Goal: Task Accomplishment & Management: Manage account settings

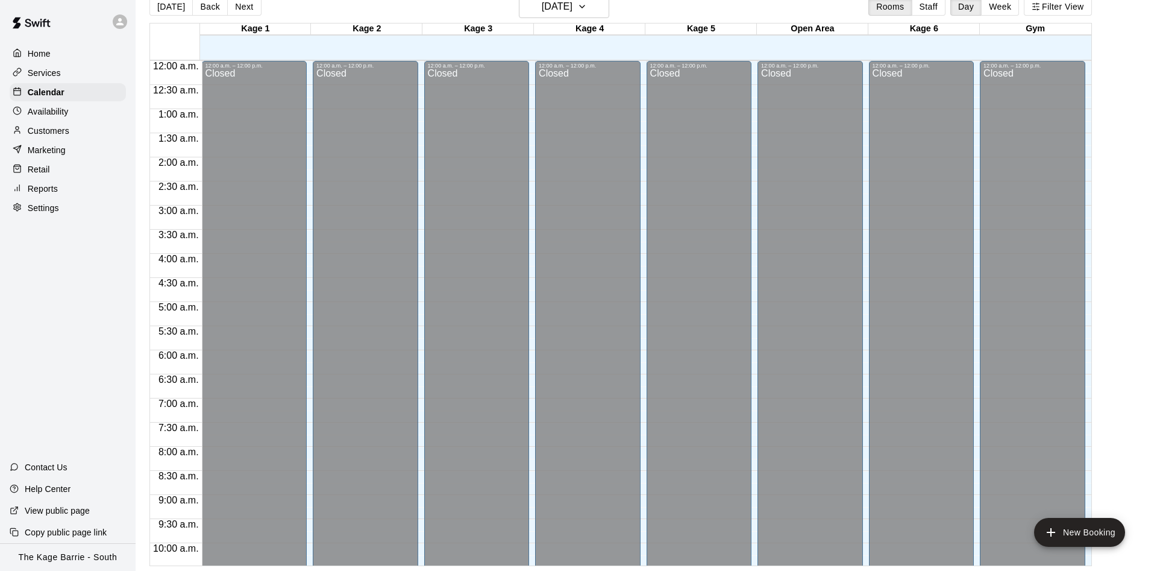
scroll to position [578, 0]
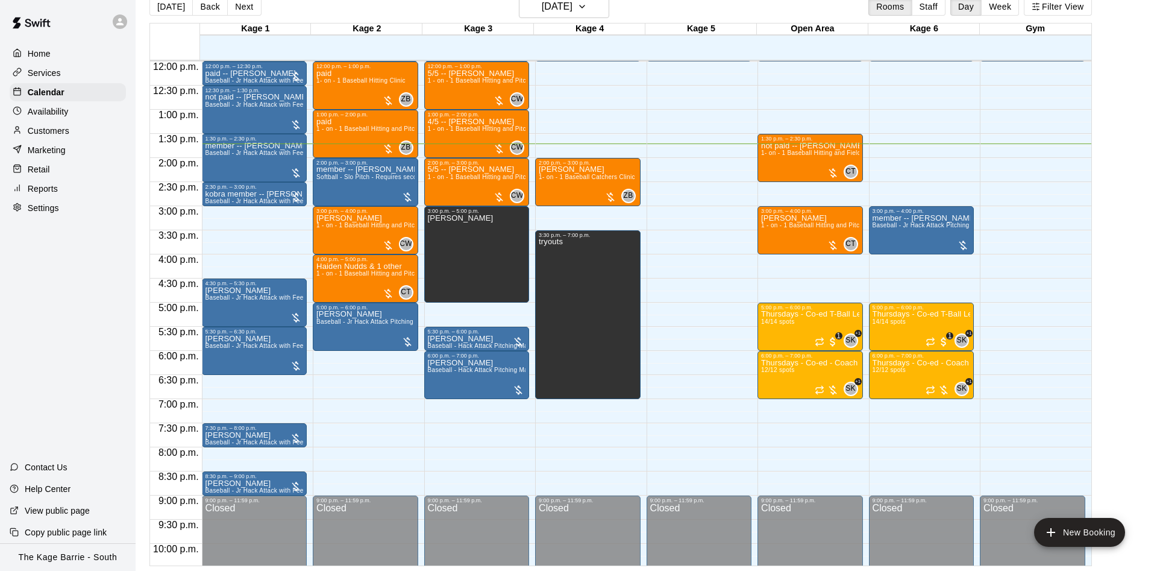
click at [116, 22] on icon at bounding box center [119, 21] width 11 height 11
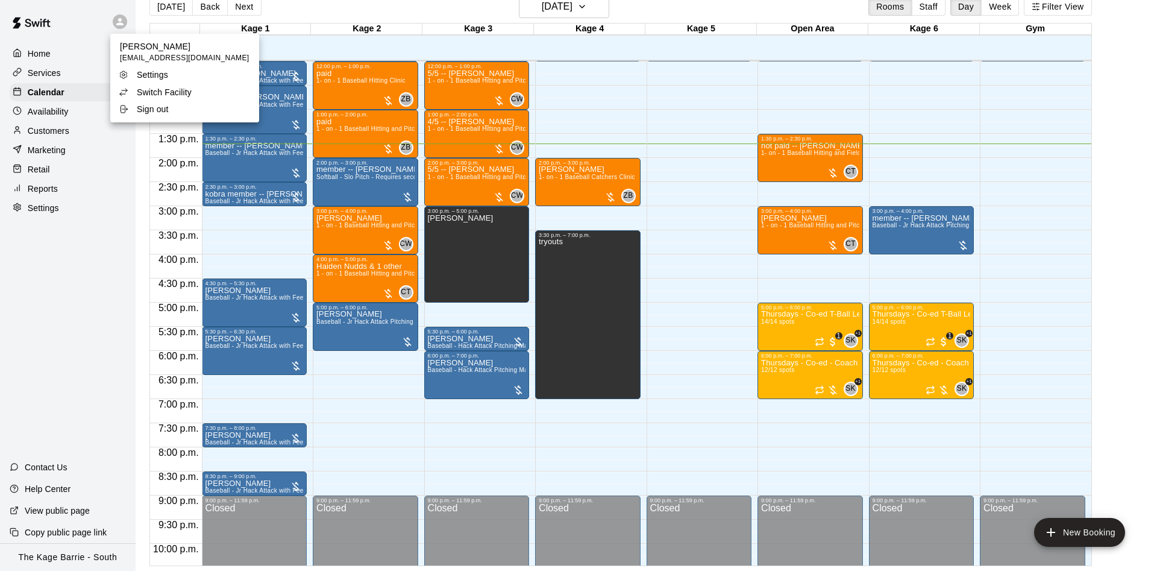
click at [137, 97] on p "Switch Facility" at bounding box center [164, 92] width 55 height 12
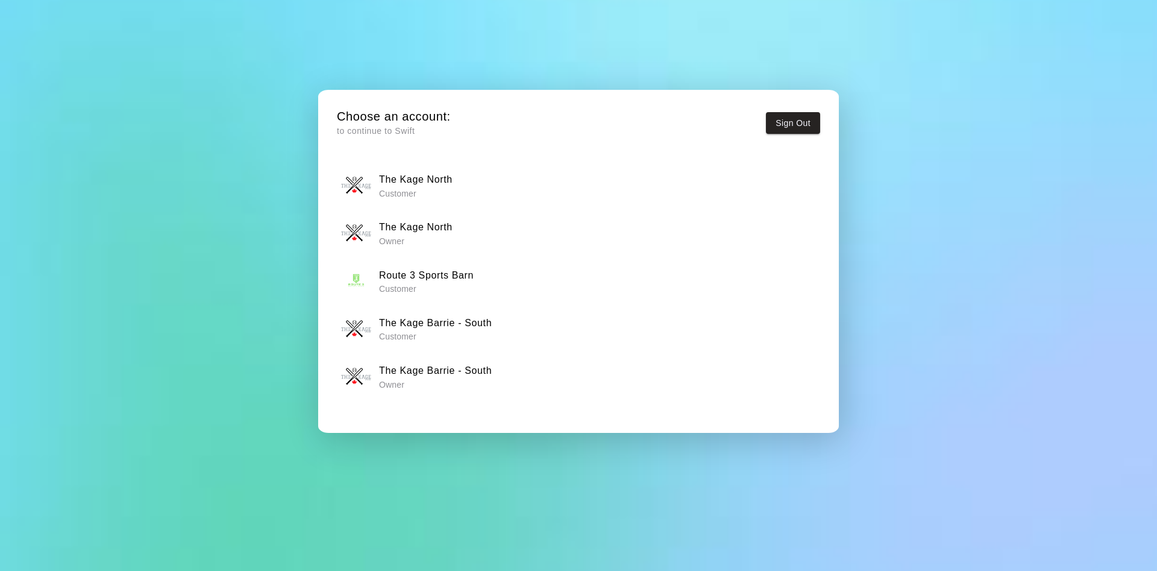
click at [431, 235] on p "Owner" at bounding box center [416, 241] width 74 height 12
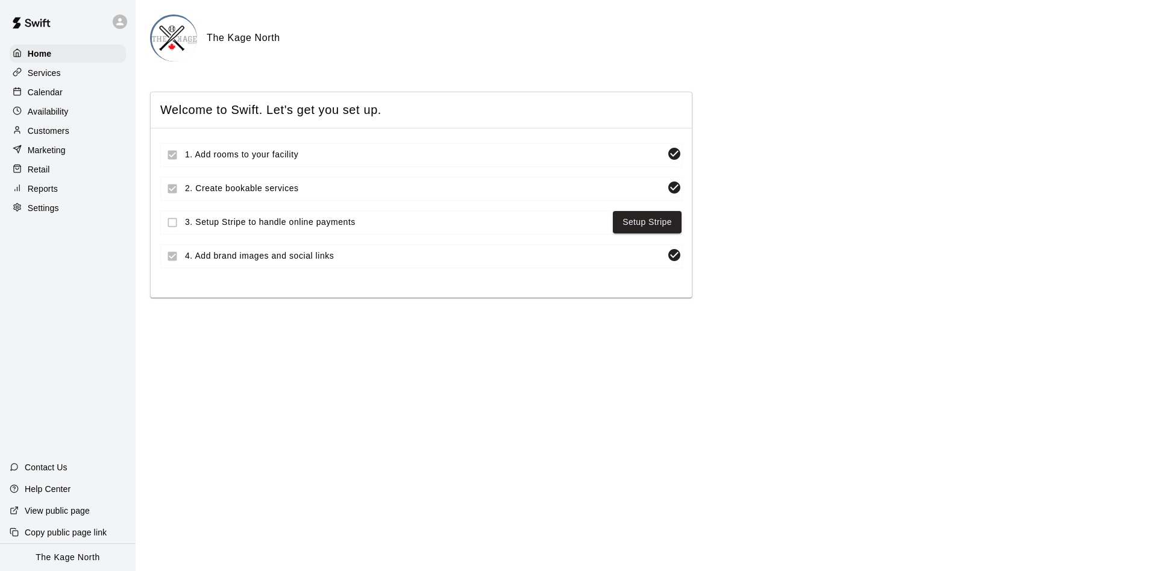
click at [57, 90] on p "Calendar" at bounding box center [45, 92] width 35 height 12
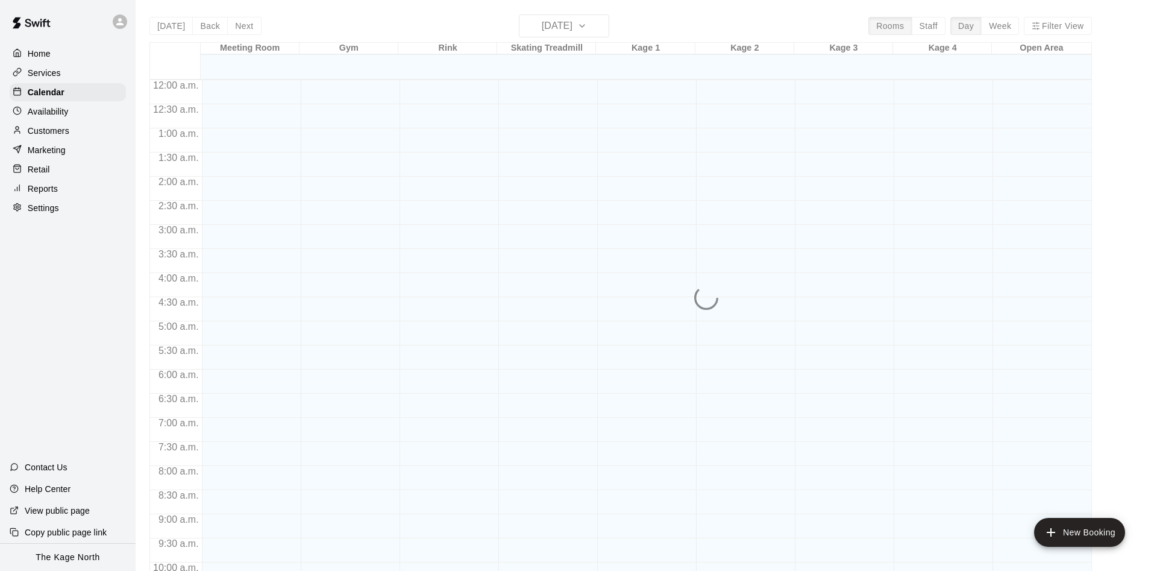
scroll to position [616, 0]
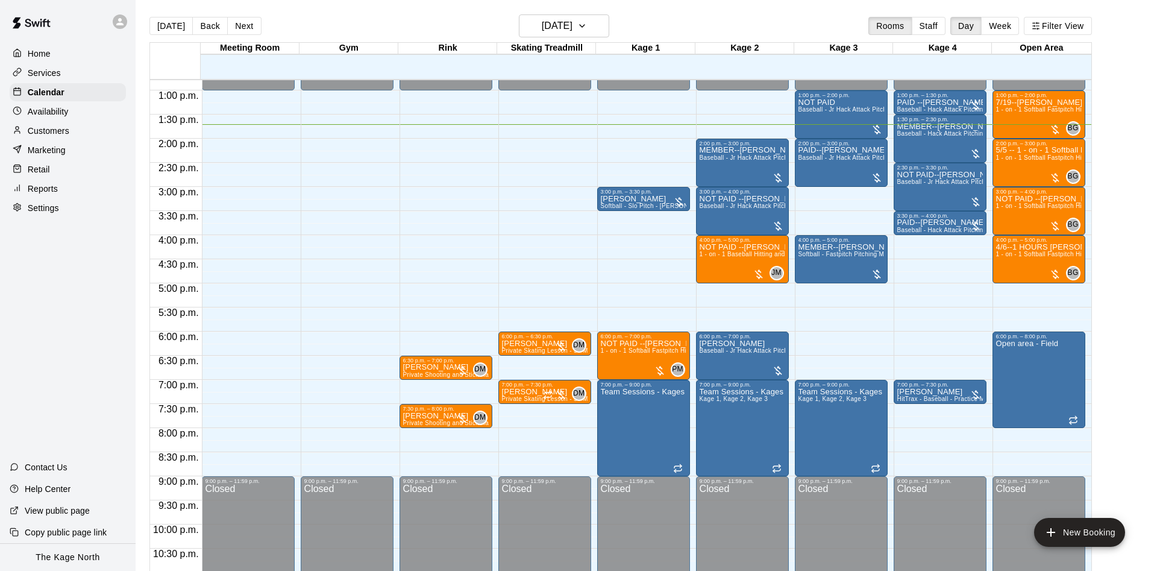
click at [126, 22] on div at bounding box center [120, 21] width 14 height 14
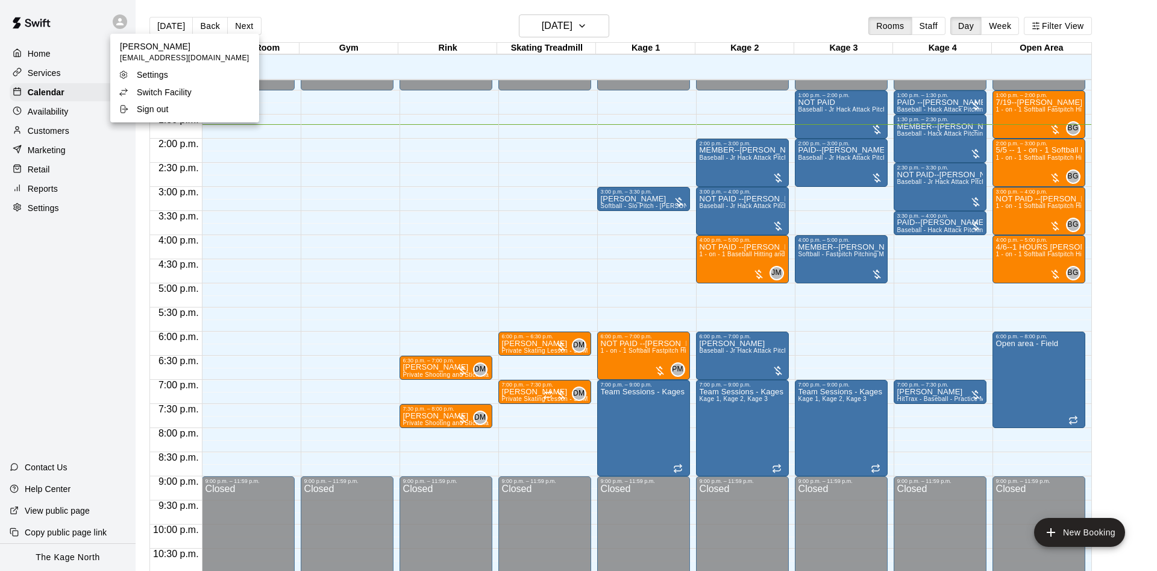
click at [148, 97] on p "Switch Facility" at bounding box center [164, 92] width 55 height 12
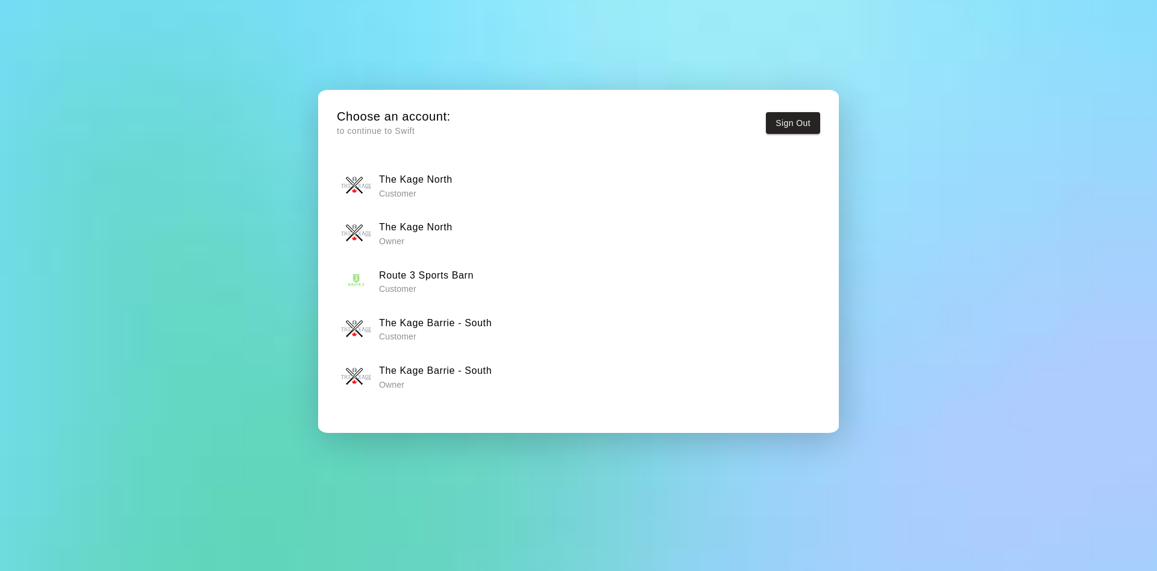
drag, startPoint x: 456, startPoint y: 374, endPoint x: 445, endPoint y: 369, distance: 12.7
click at [457, 374] on h6 "The Kage Barrie - South" at bounding box center [435, 371] width 113 height 16
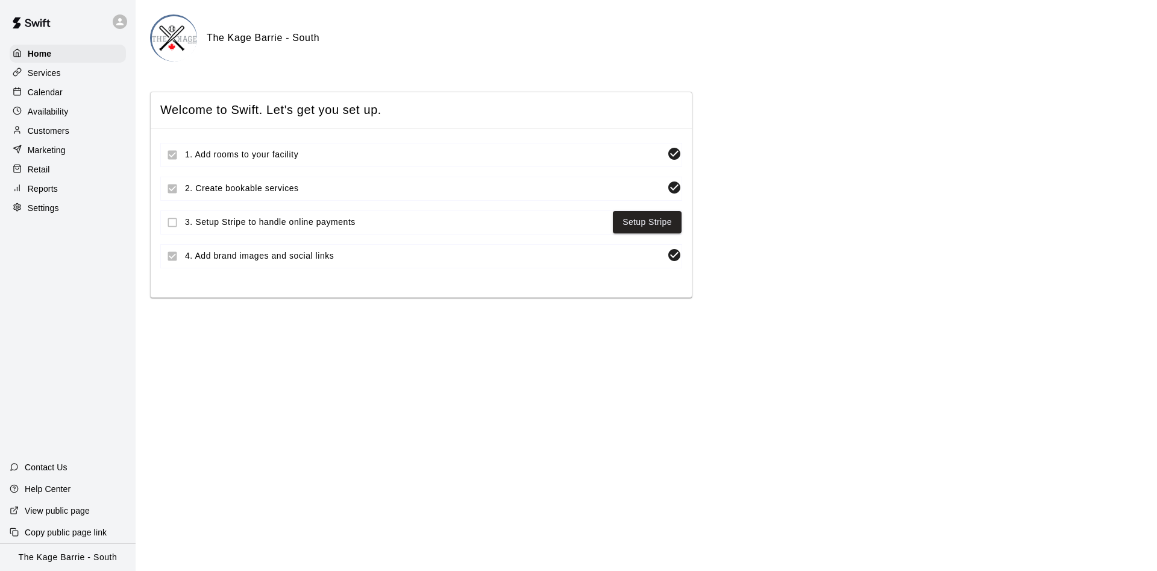
click at [75, 95] on div "Calendar" at bounding box center [68, 92] width 116 height 18
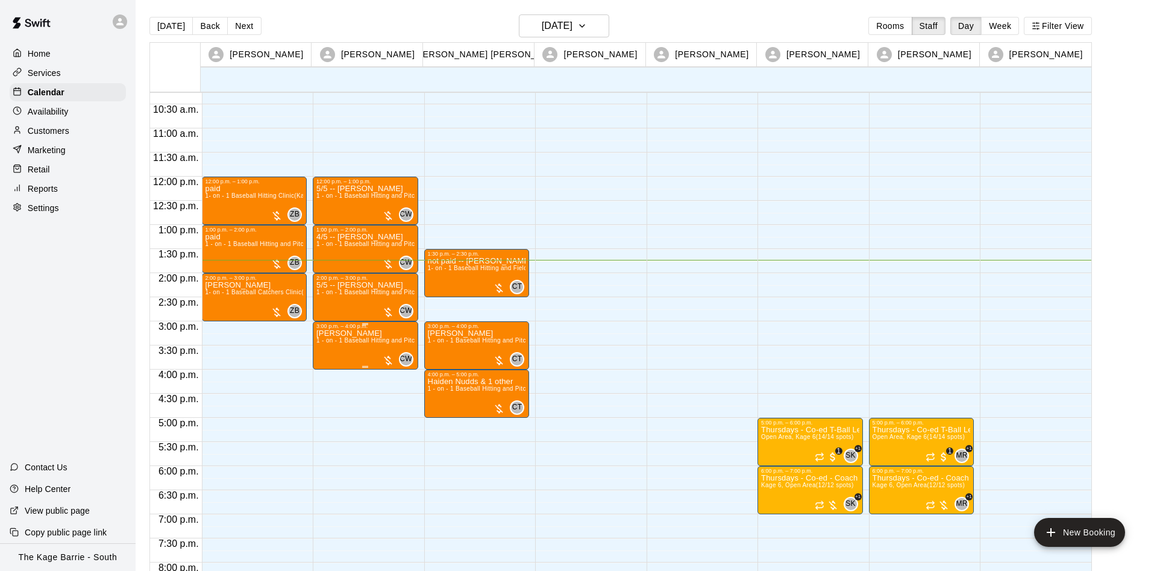
scroll to position [434, 0]
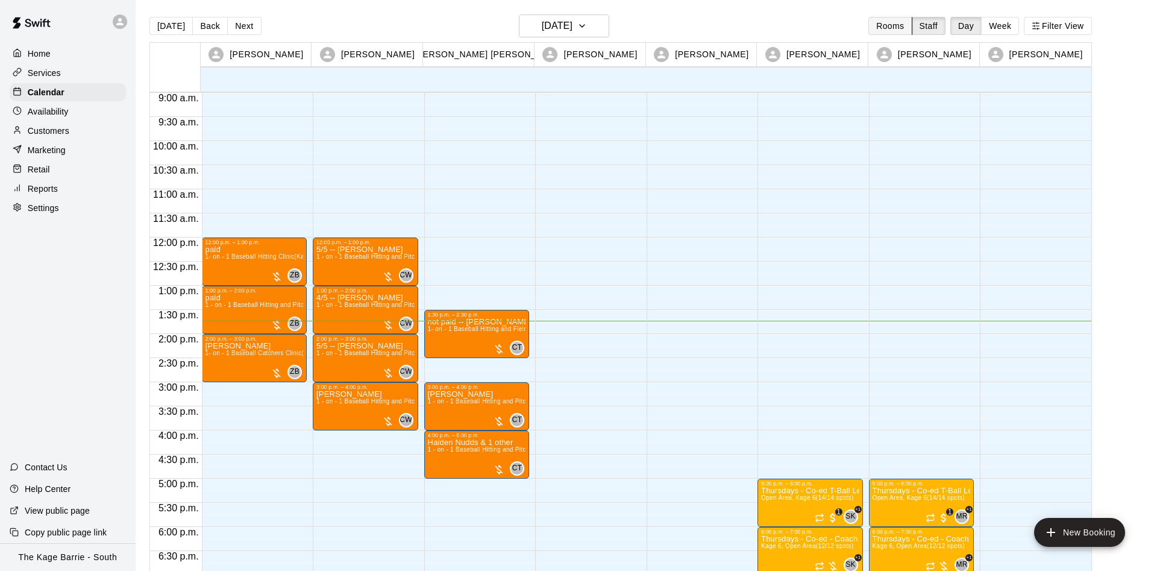
click at [900, 23] on button "Rooms" at bounding box center [889, 26] width 43 height 18
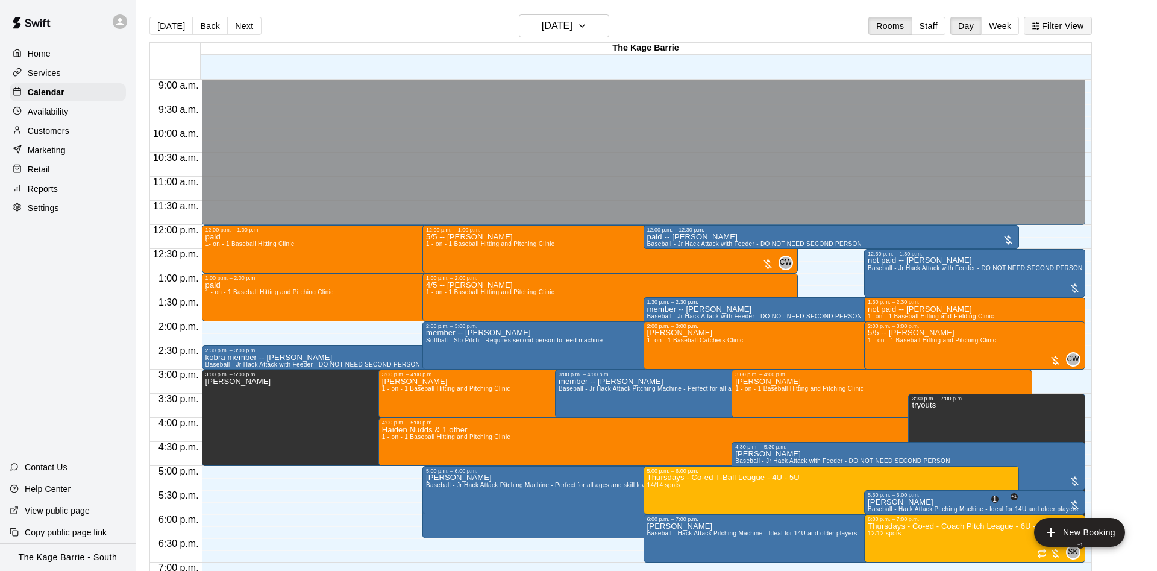
click at [1037, 27] on icon "button" at bounding box center [1035, 26] width 8 height 8
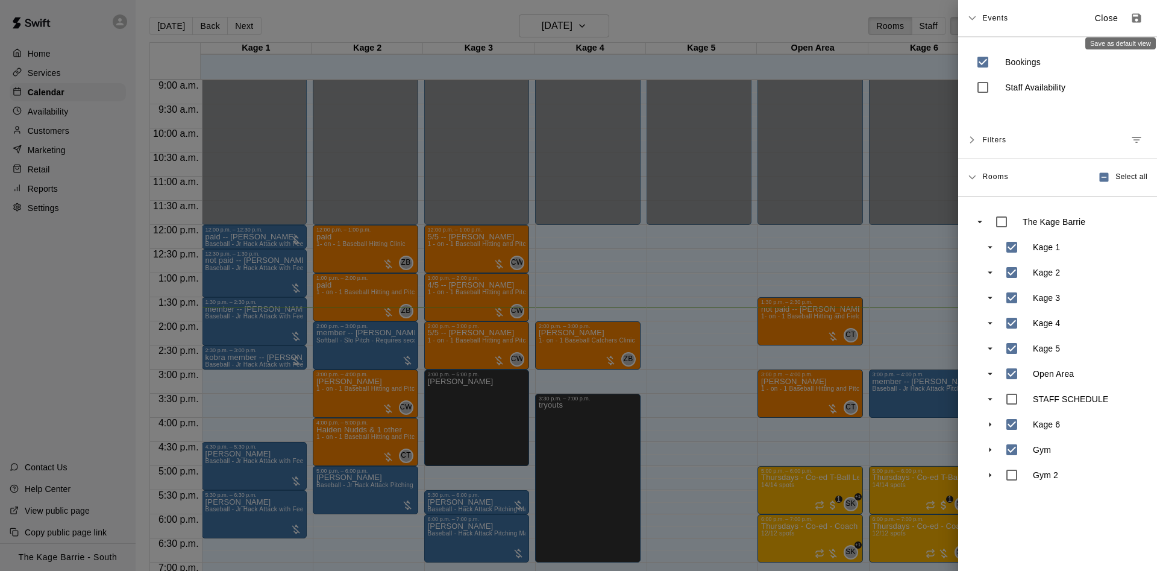
click at [1143, 13] on button "Save as default view" at bounding box center [1136, 18] width 22 height 22
click at [1104, 19] on p "Close" at bounding box center [1106, 18] width 23 height 13
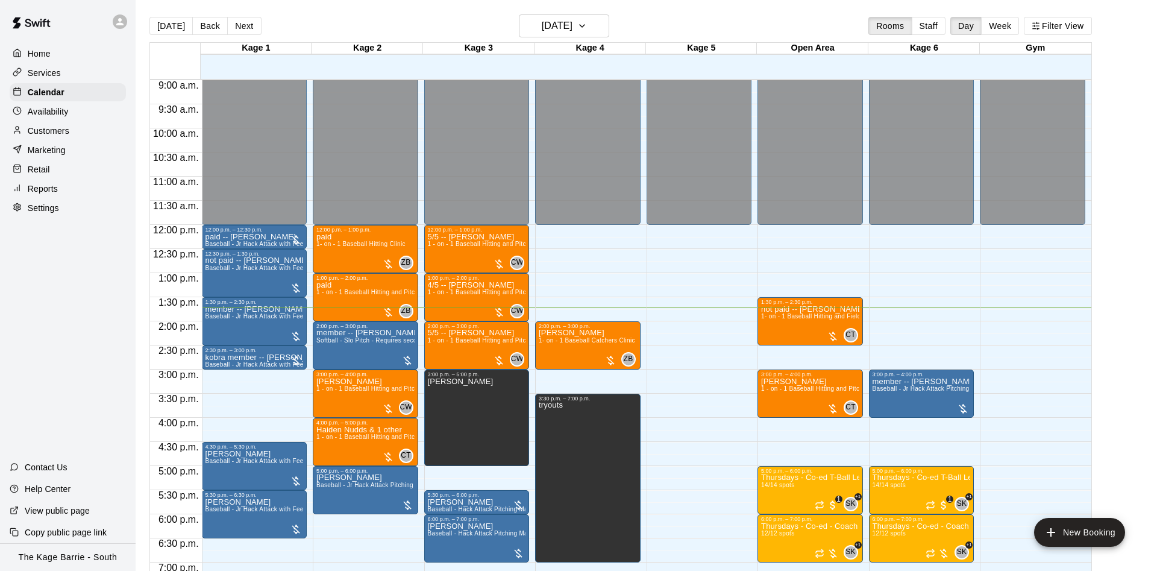
click at [125, 23] on div at bounding box center [120, 21] width 14 height 14
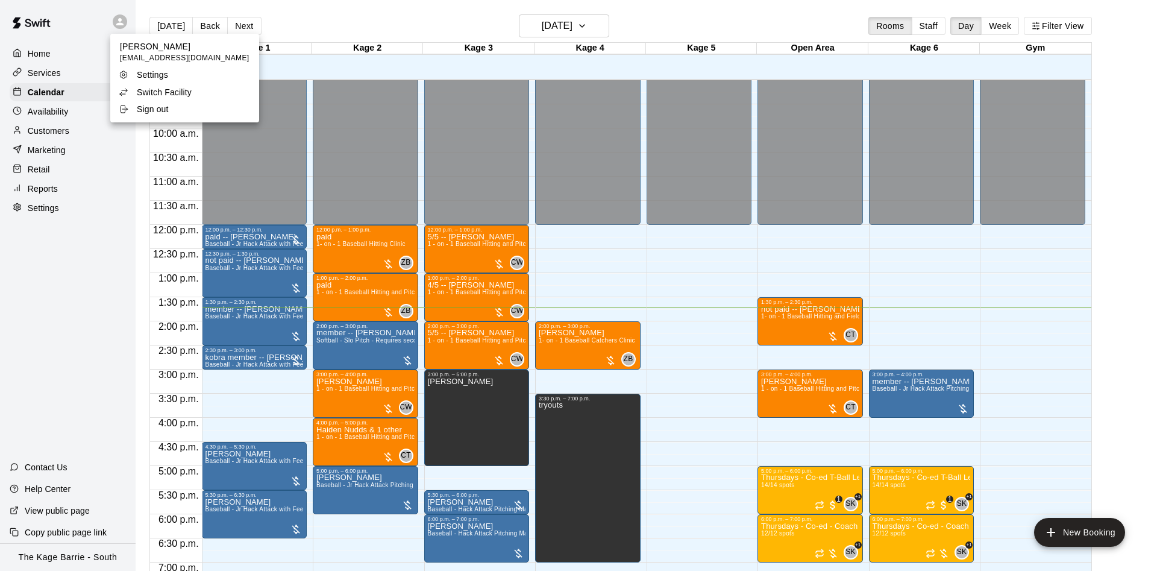
click at [136, 92] on div "Switch Facility" at bounding box center [158, 92] width 78 height 12
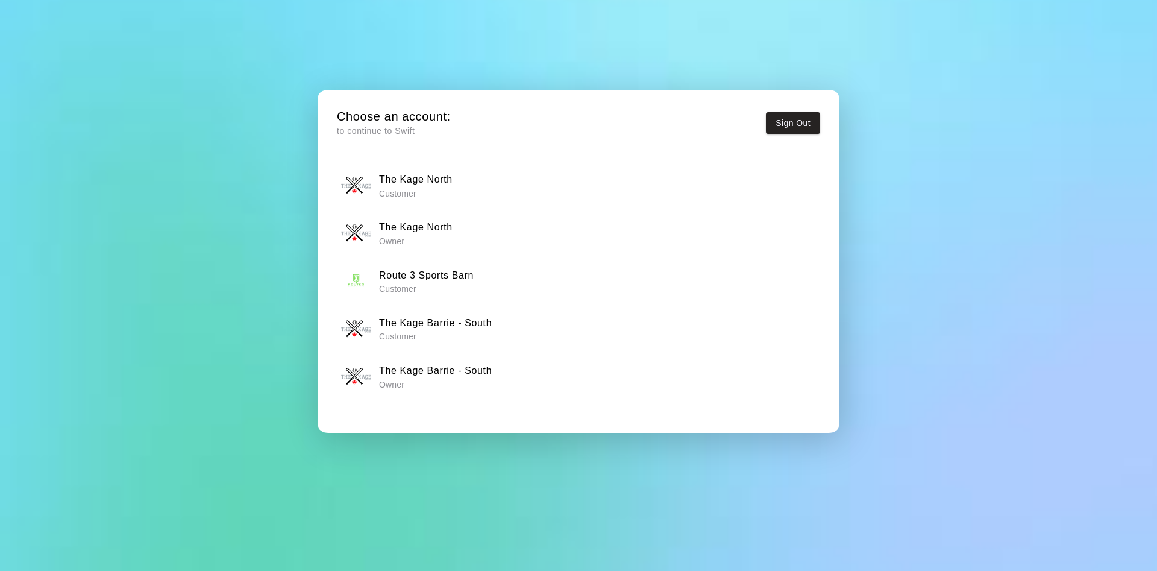
click at [448, 232] on h6 "The Kage North" at bounding box center [416, 227] width 74 height 16
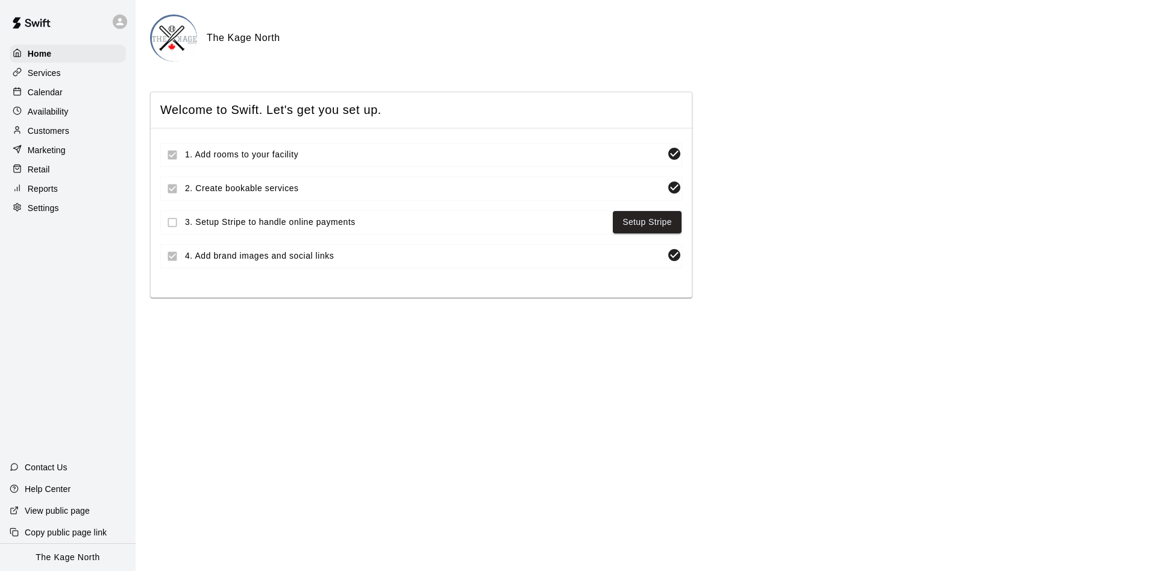
click at [67, 92] on div "Calendar" at bounding box center [68, 92] width 116 height 18
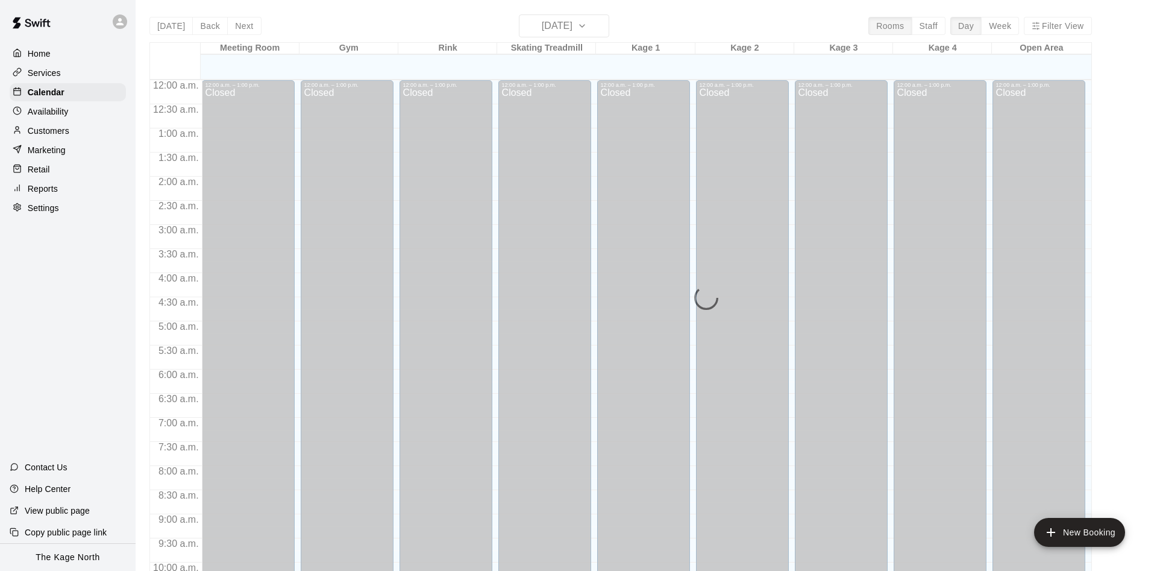
scroll to position [616, 0]
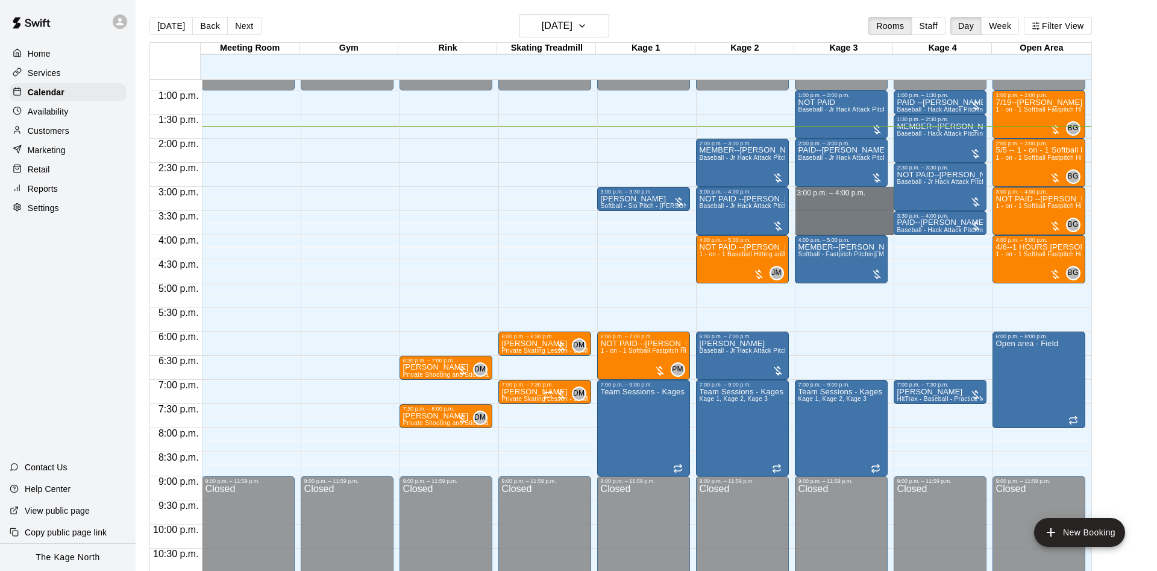
drag, startPoint x: 843, startPoint y: 191, endPoint x: 837, endPoint y: 232, distance: 41.3
click at [837, 232] on div "12:00 a.m. – 1:00 p.m. Closed 1:00 p.m. – 2:00 p.m. NOT PAID Baseball - Jr Hack…" at bounding box center [844, 42] width 99 height 1157
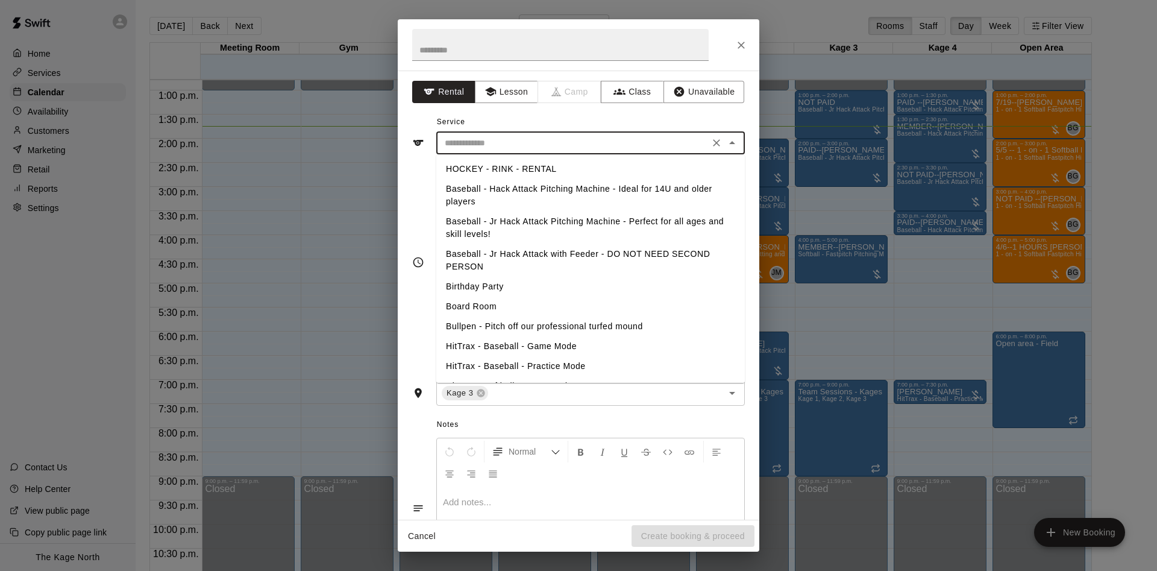
click at [508, 149] on input "text" at bounding box center [573, 143] width 266 height 15
click at [515, 218] on li "Baseball - Jr Hack Attack Pitching Machine - Perfect for all ages and skill lev…" at bounding box center [590, 227] width 308 height 33
type input "**********"
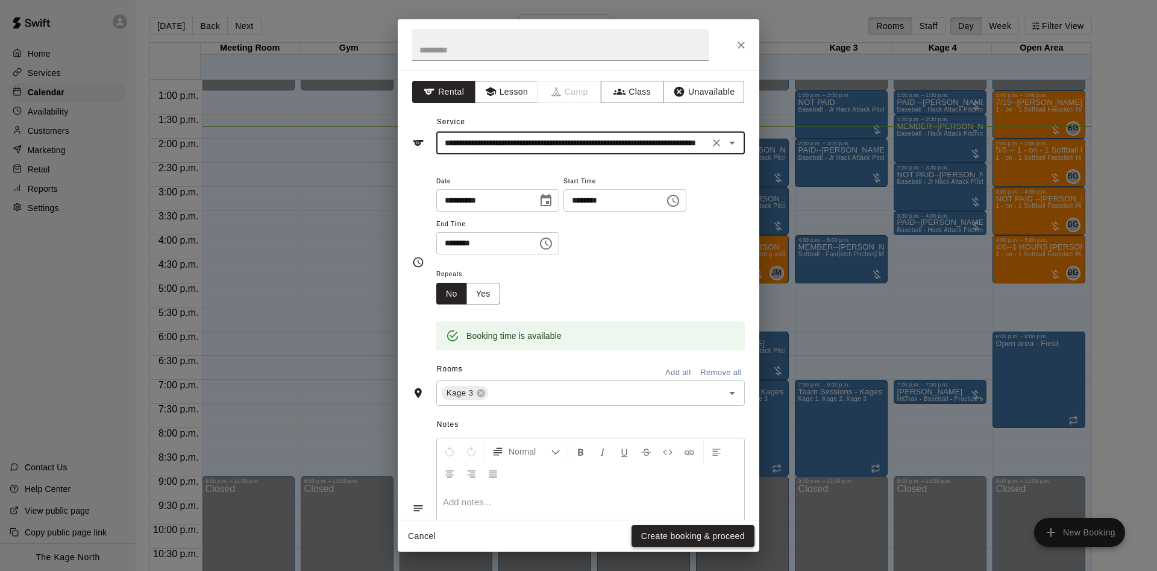
click at [676, 536] on button "Create booking & proceed" at bounding box center [692, 536] width 123 height 22
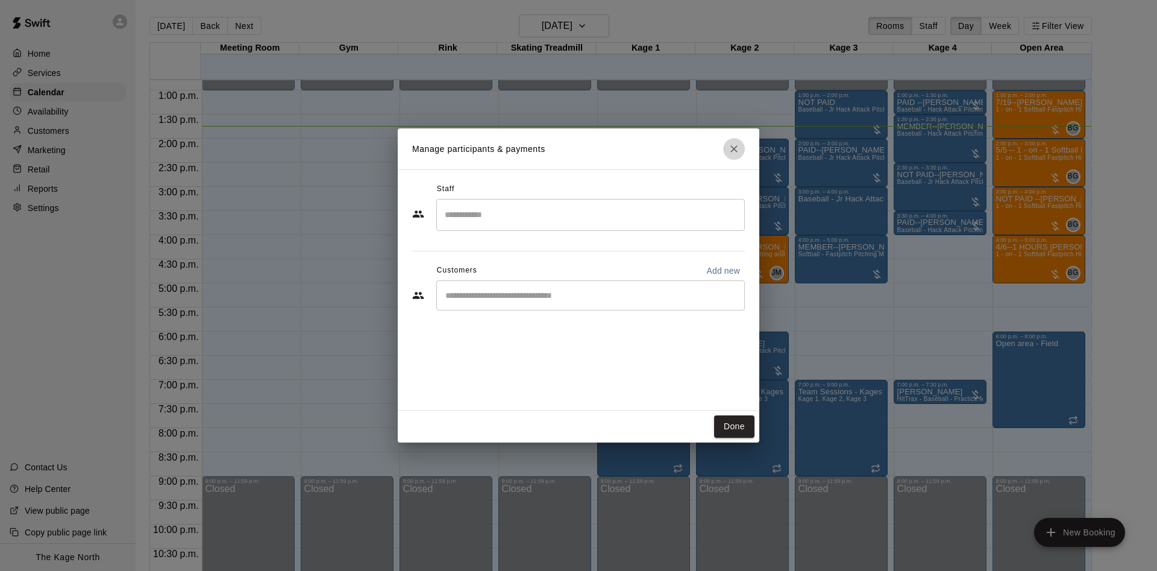
click at [730, 149] on icon "Close" at bounding box center [734, 149] width 12 height 12
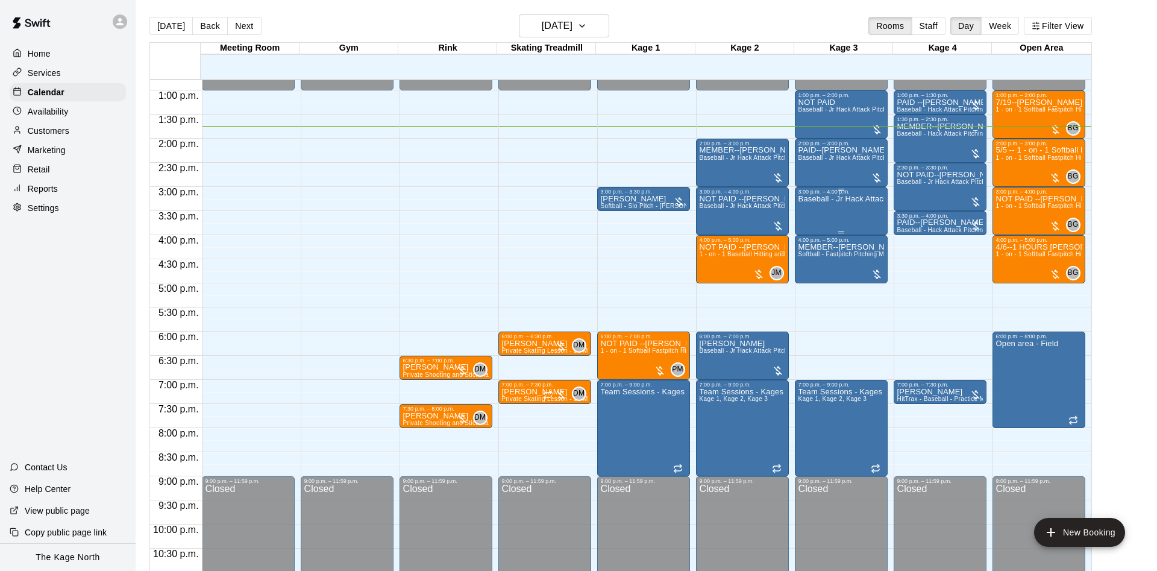
click at [815, 209] on div "Baseball - Jr Hack Attack Pitching Machine - Perfect for all ages and skill lev…" at bounding box center [841, 480] width 86 height 571
click at [813, 261] on icon "delete" at bounding box center [809, 266] width 8 height 11
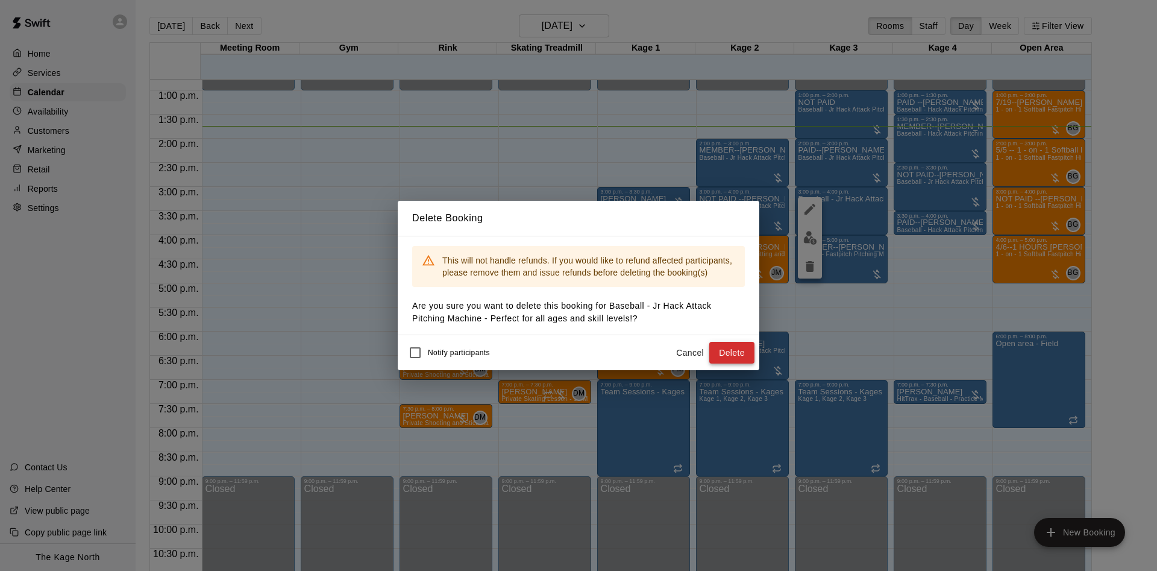
click at [722, 345] on button "Delete" at bounding box center [731, 353] width 45 height 22
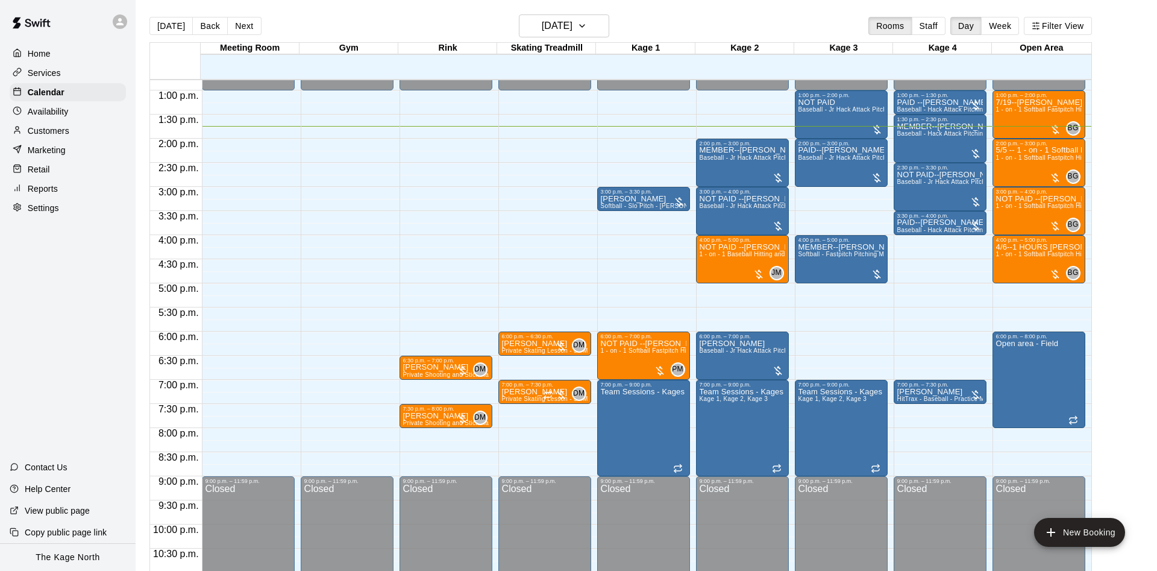
click at [120, 21] on icon at bounding box center [119, 21] width 7 height 7
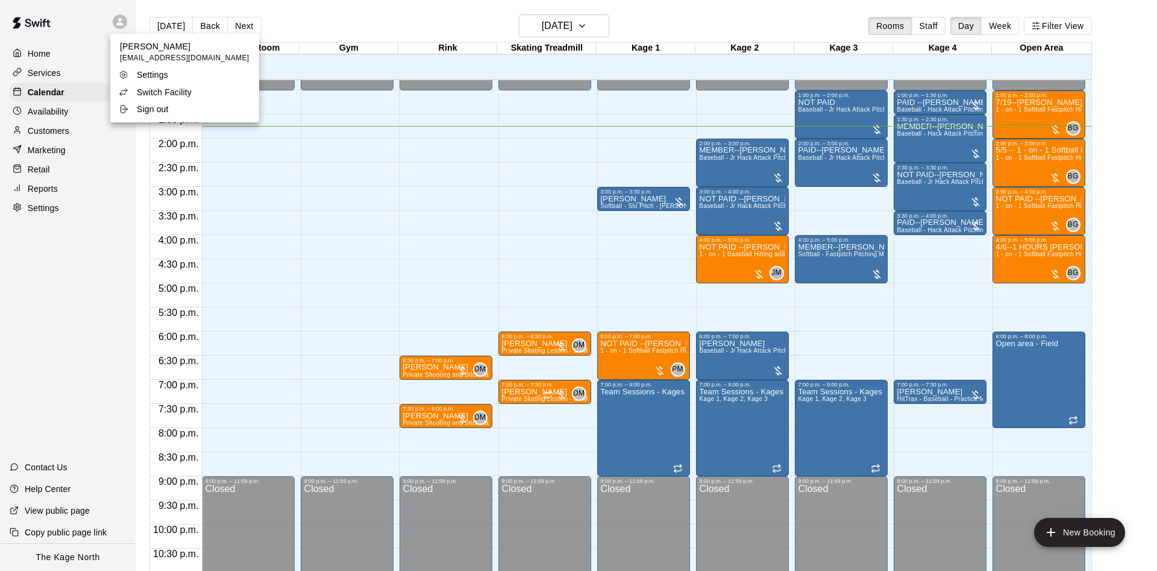
click at [131, 89] on div "Switch Facility" at bounding box center [158, 92] width 78 height 12
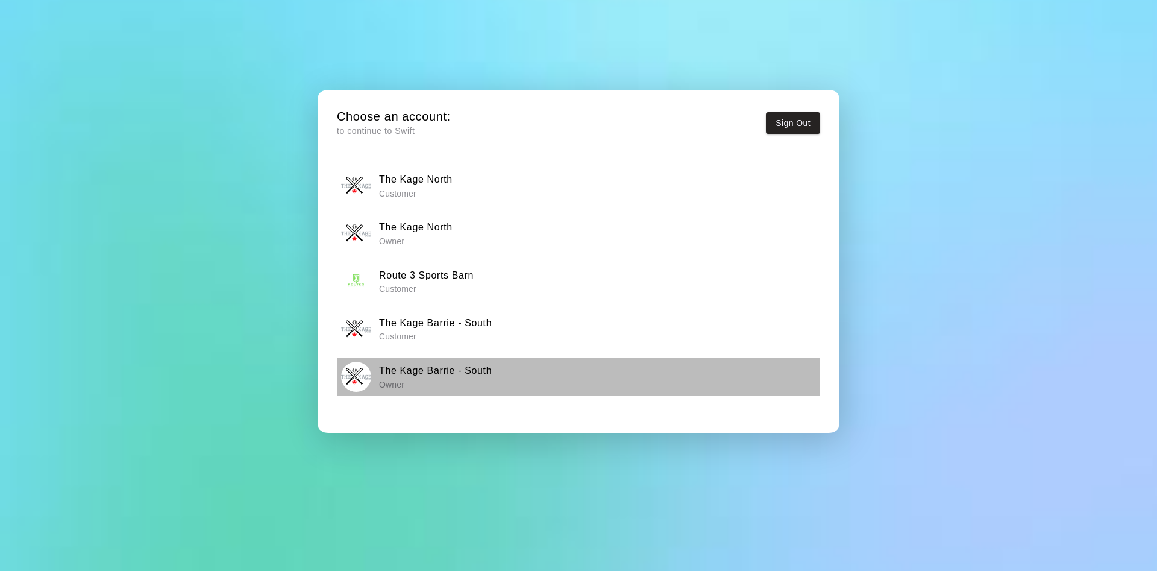
click at [439, 367] on h6 "The Kage Barrie - South" at bounding box center [435, 371] width 113 height 16
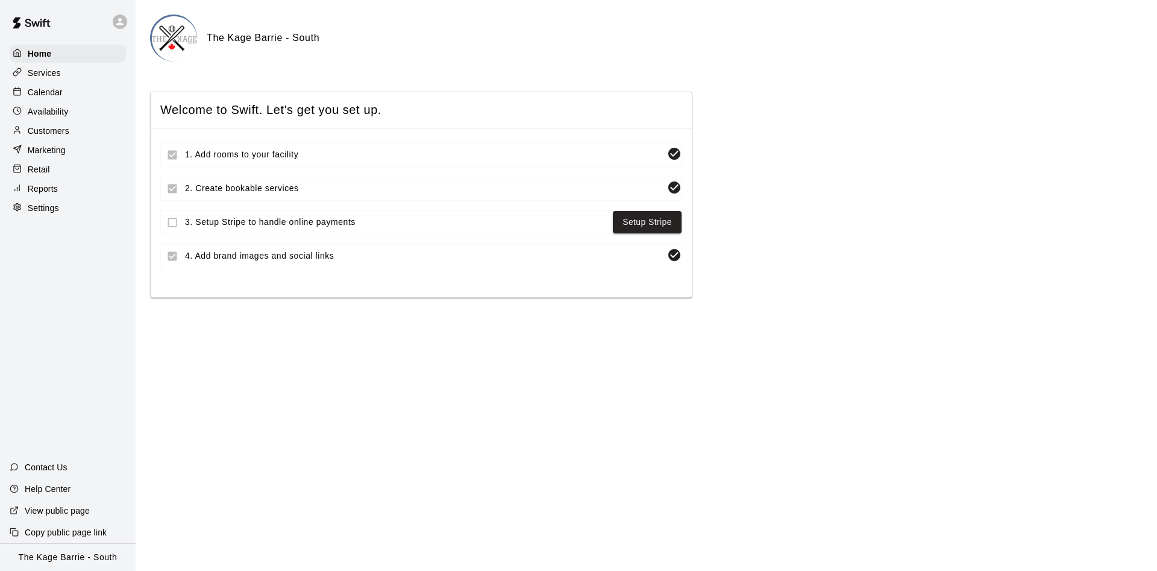
click at [72, 95] on div "Calendar" at bounding box center [68, 92] width 116 height 18
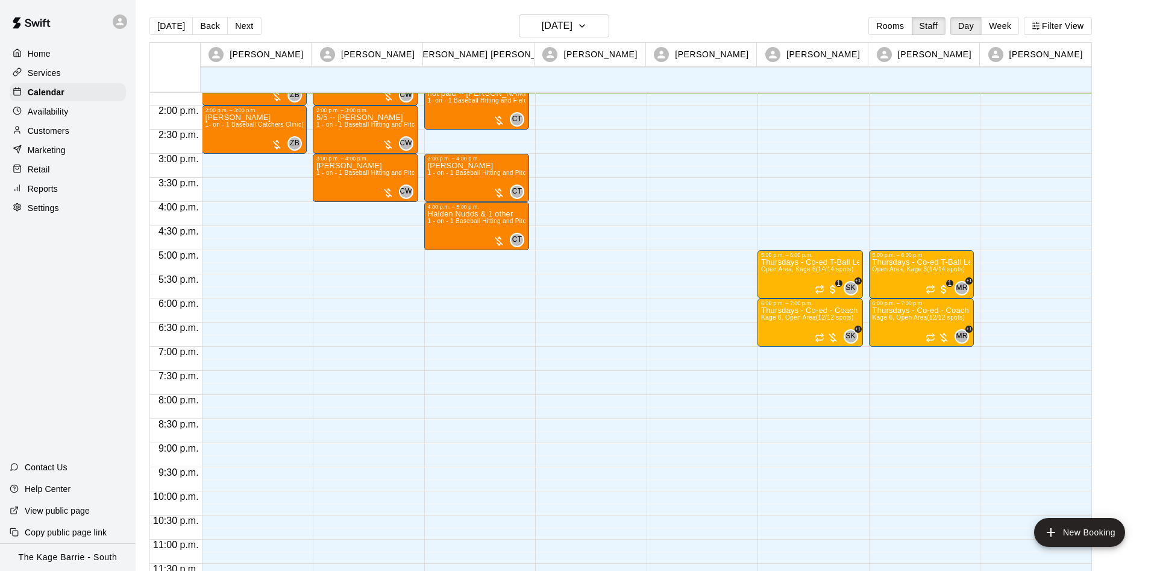
scroll to position [358, 0]
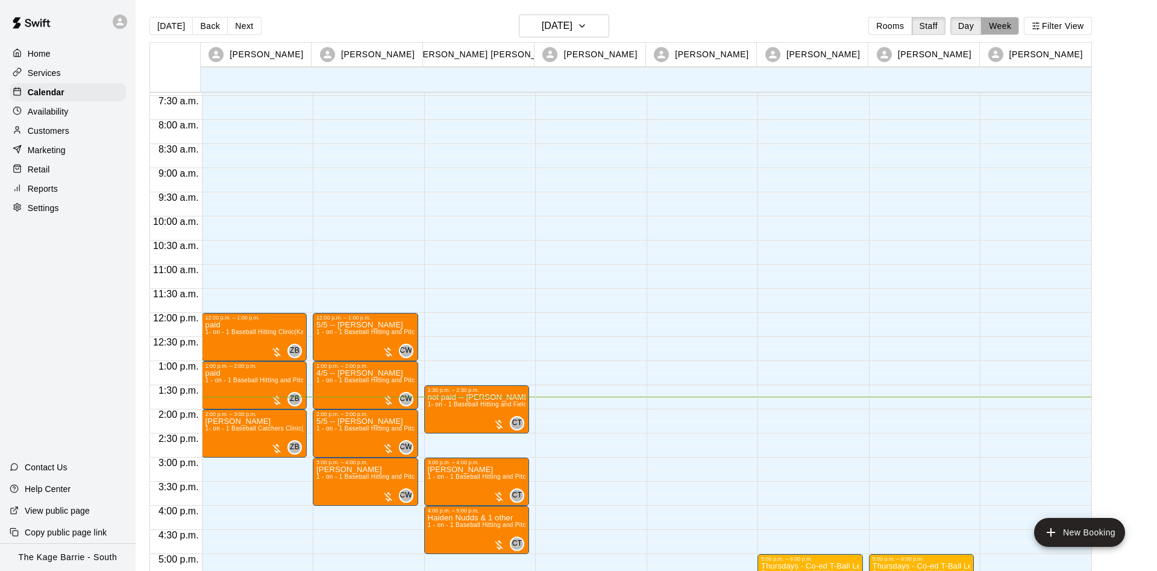
click at [1001, 31] on button "Week" at bounding box center [1000, 26] width 38 height 18
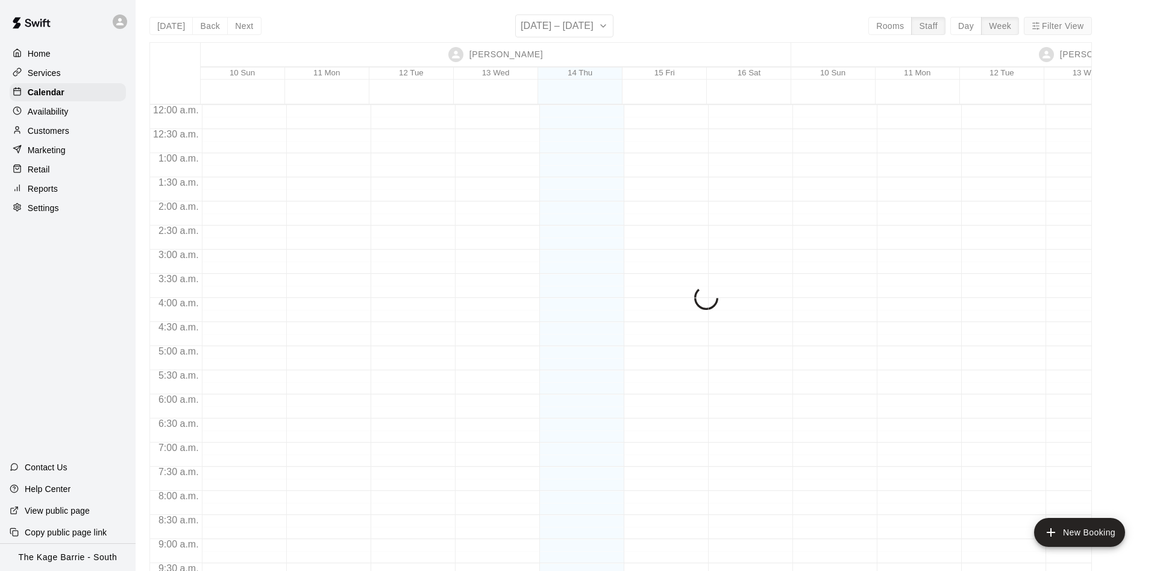
click at [883, 23] on div "Today Back Next August 10 – 16 Rooms Staff Day Week Filter View Dan Hodgins 10 …" at bounding box center [620, 299] width 942 height 571
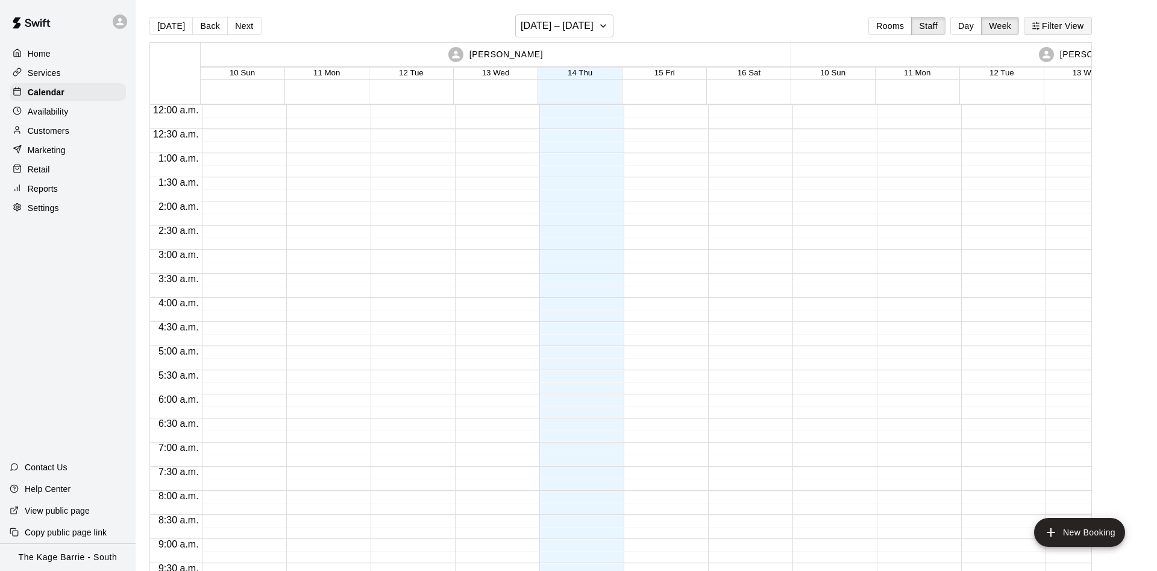
scroll to position [662, 0]
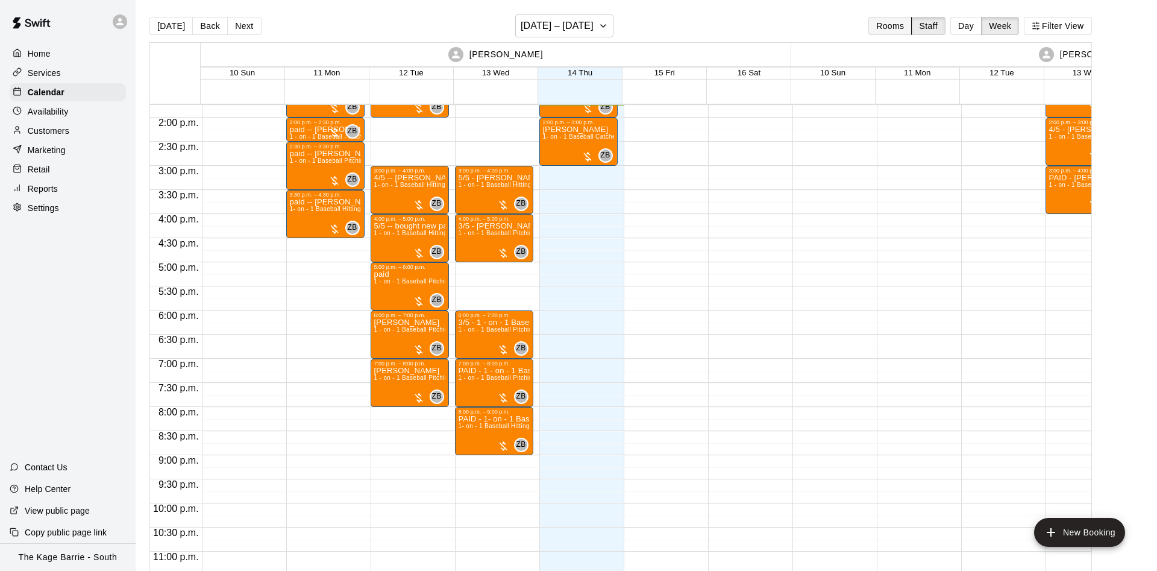
click at [884, 27] on button "Rooms" at bounding box center [889, 26] width 43 height 18
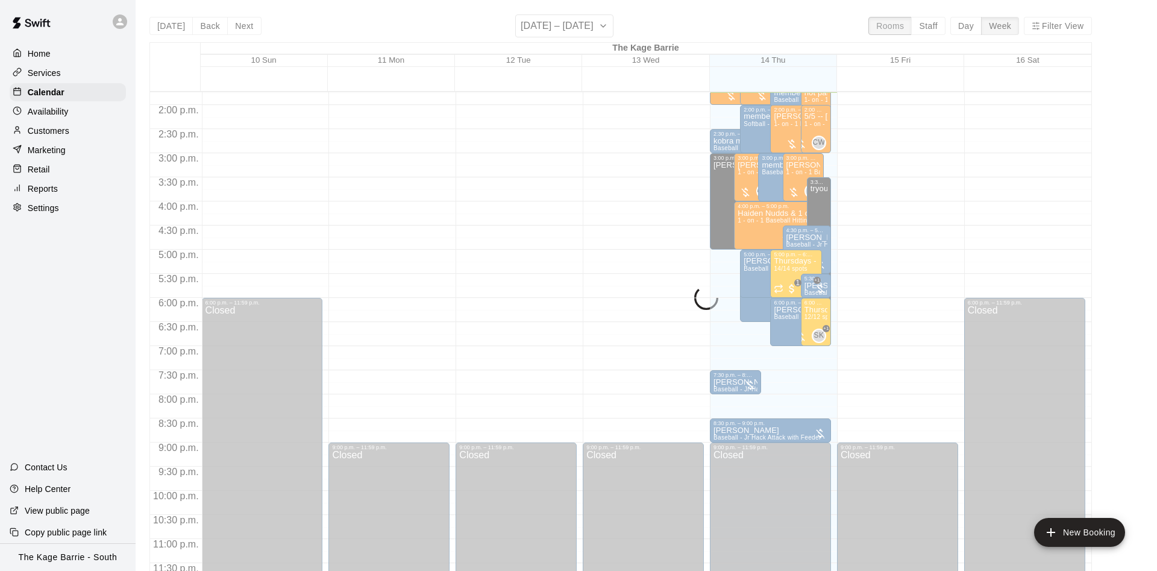
scroll to position [616, 0]
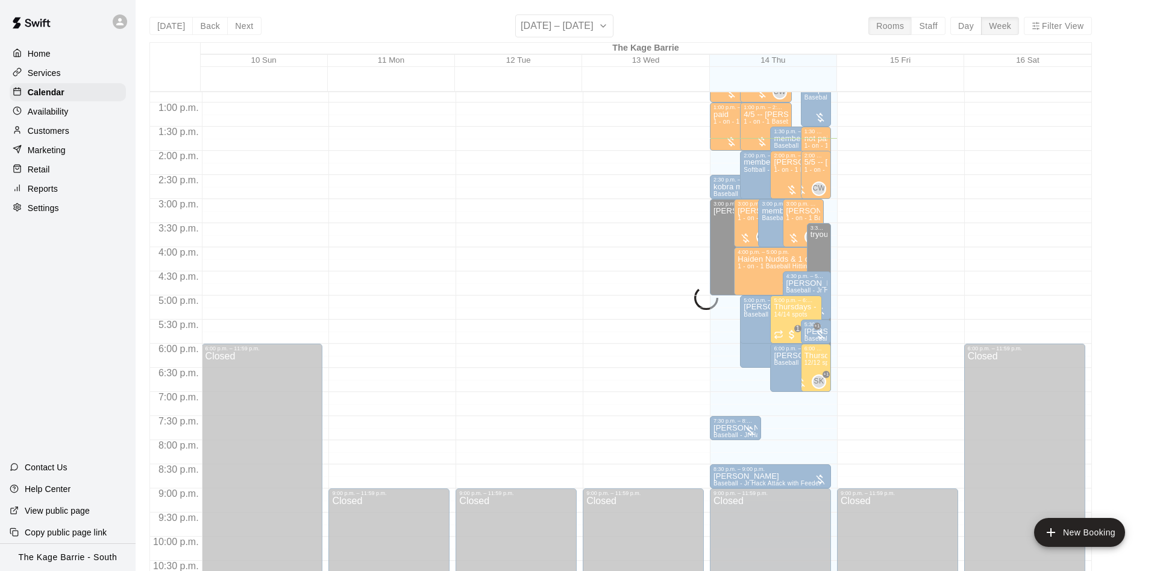
click at [1056, 28] on div "Today Back Next August 10 – 16 Rooms Staff Day Week Filter View The Kage Barrie…" at bounding box center [620, 299] width 942 height 571
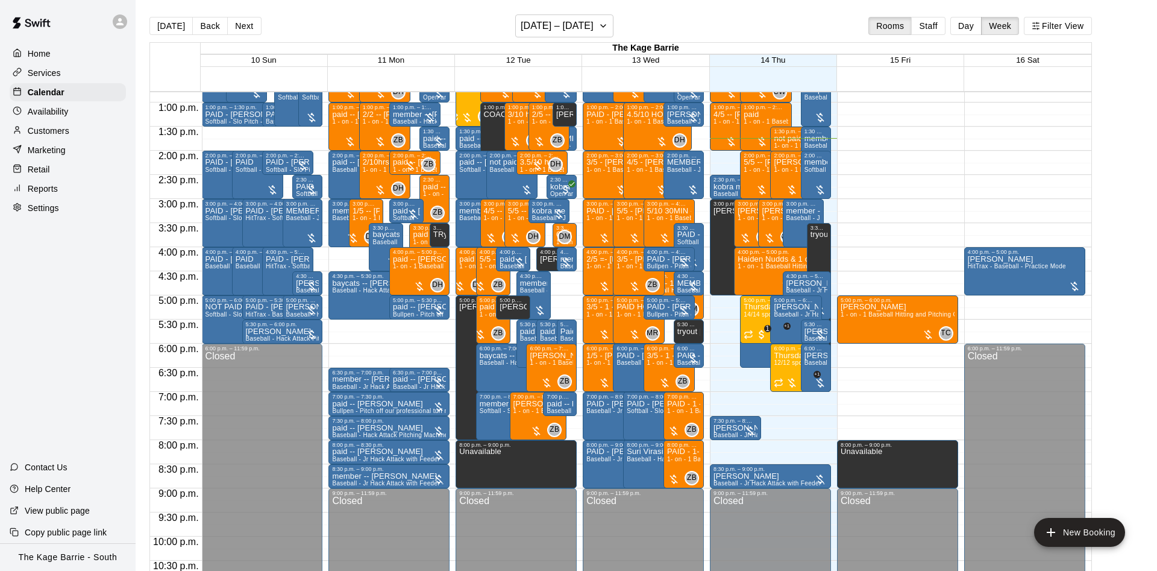
click at [1057, 32] on button "Filter View" at bounding box center [1057, 26] width 67 height 18
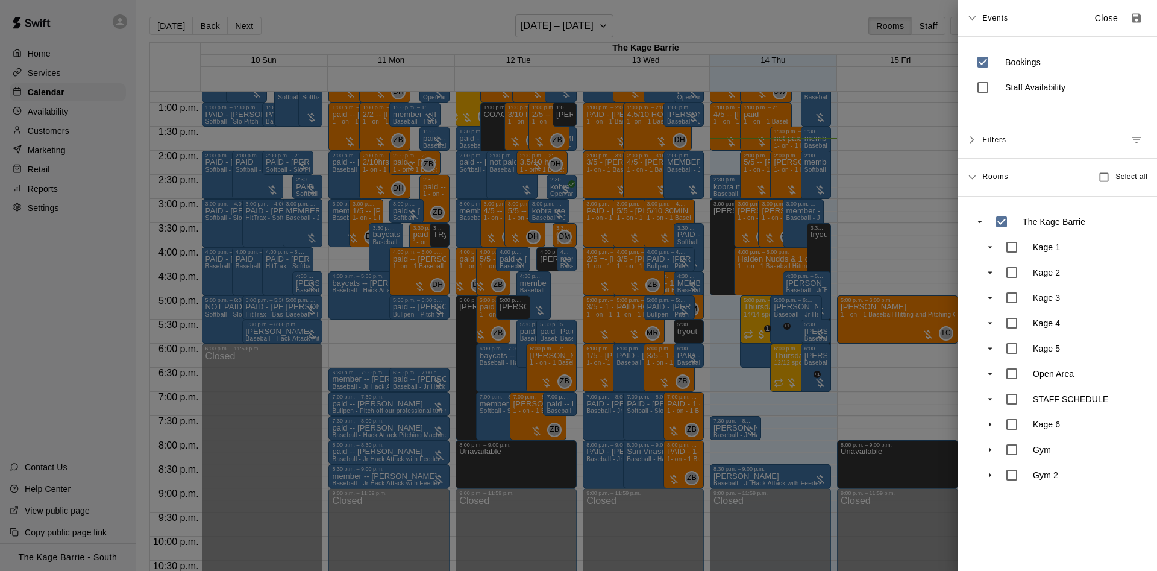
click at [972, 13] on div "Events Close" at bounding box center [1057, 18] width 199 height 37
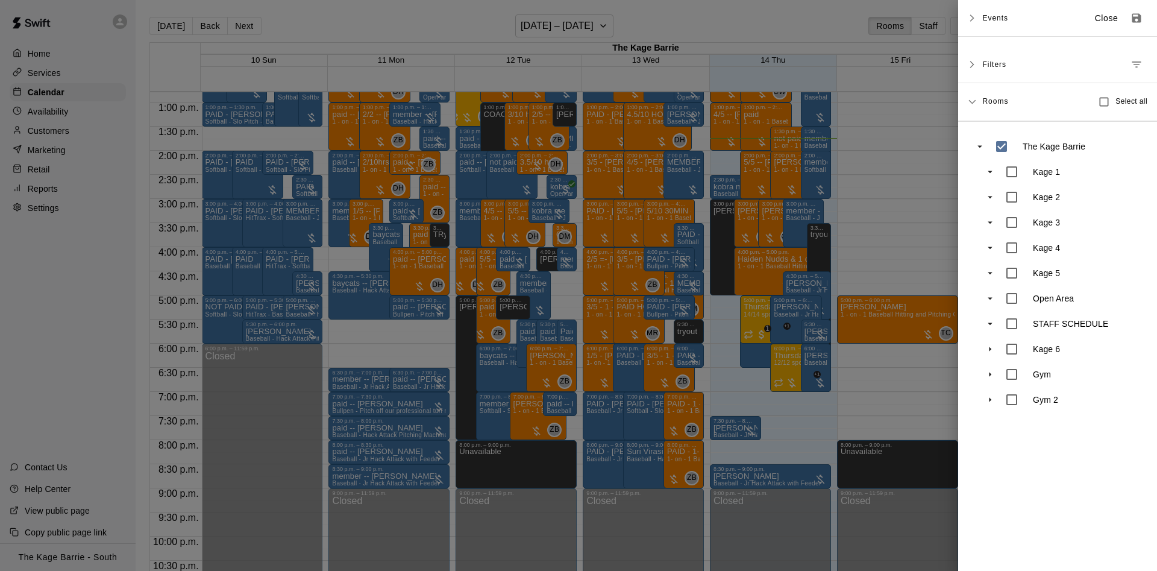
click at [745, 6] on div at bounding box center [578, 285] width 1157 height 571
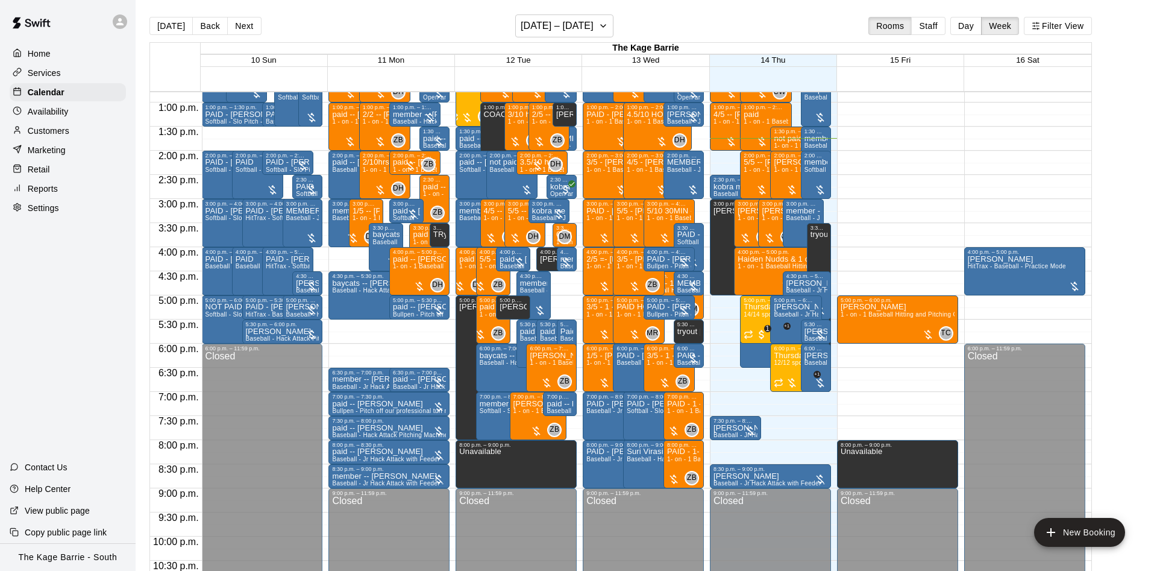
drag, startPoint x: 978, startPoint y: 24, endPoint x: 992, endPoint y: 25, distance: 13.9
click at [975, 26] on button "Day" at bounding box center [965, 26] width 31 height 18
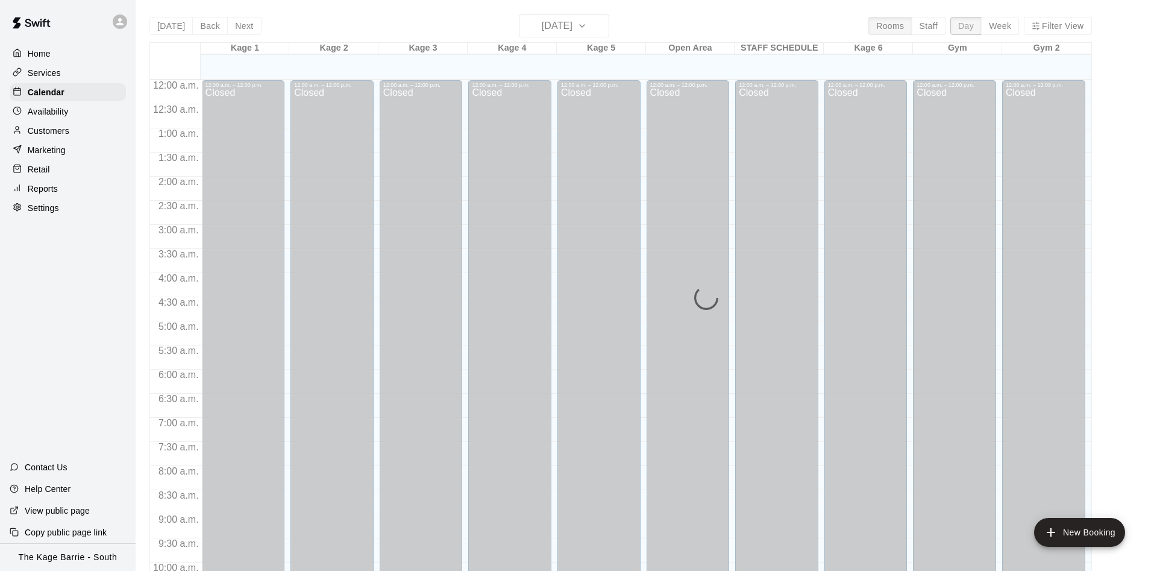
scroll to position [654, 0]
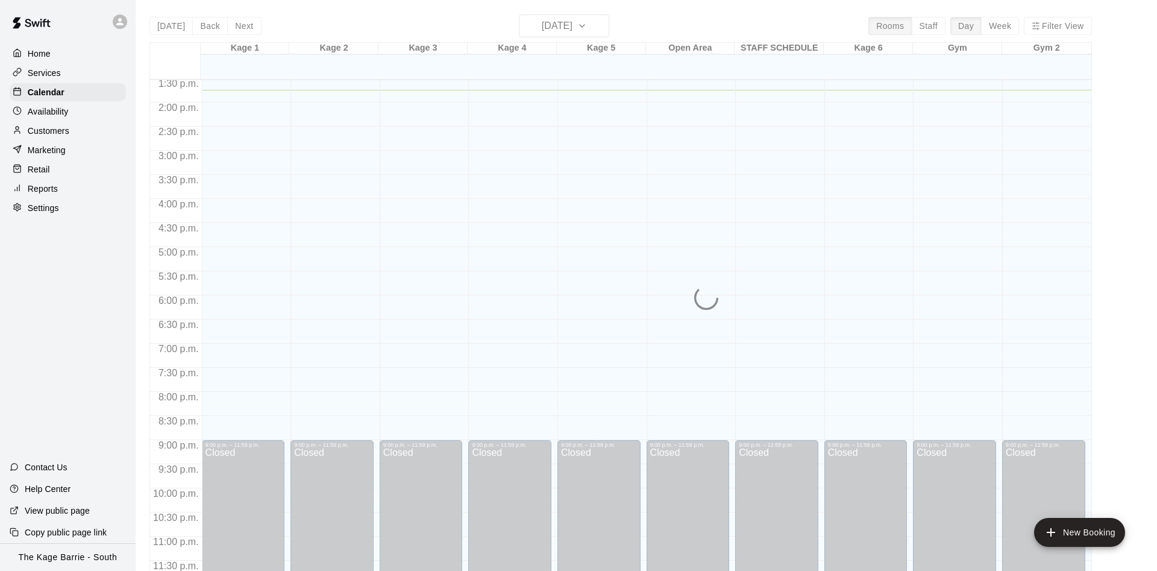
click at [1045, 27] on div "Today Back Next Thursday Aug 14 Rooms Staff Day Week Filter View Kage 1 14 Thu …" at bounding box center [620, 299] width 942 height 571
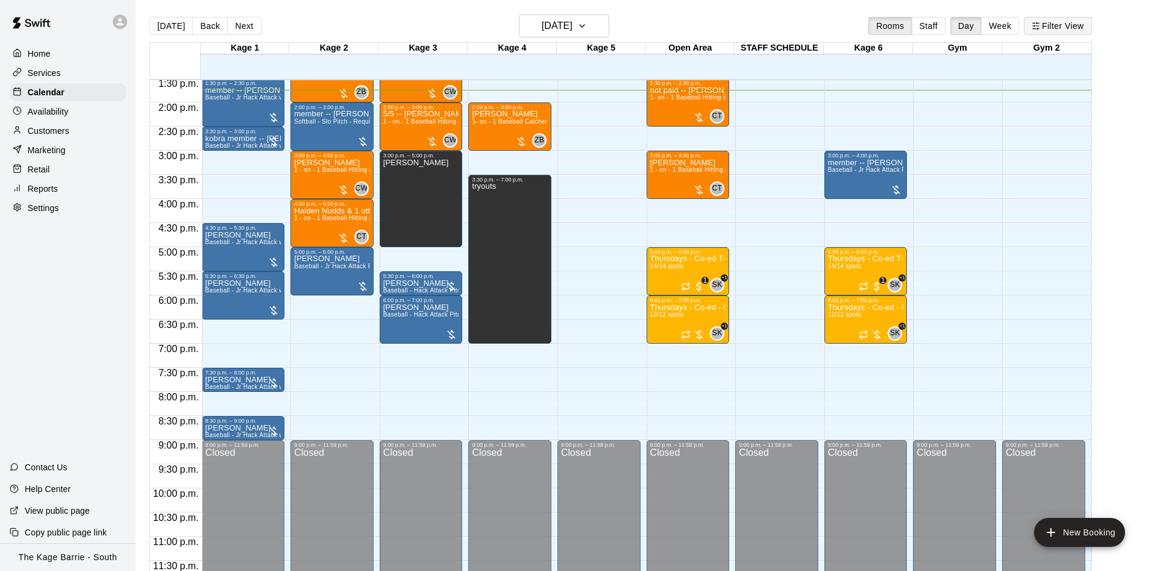
click at [1045, 28] on button "Filter View" at bounding box center [1057, 26] width 67 height 18
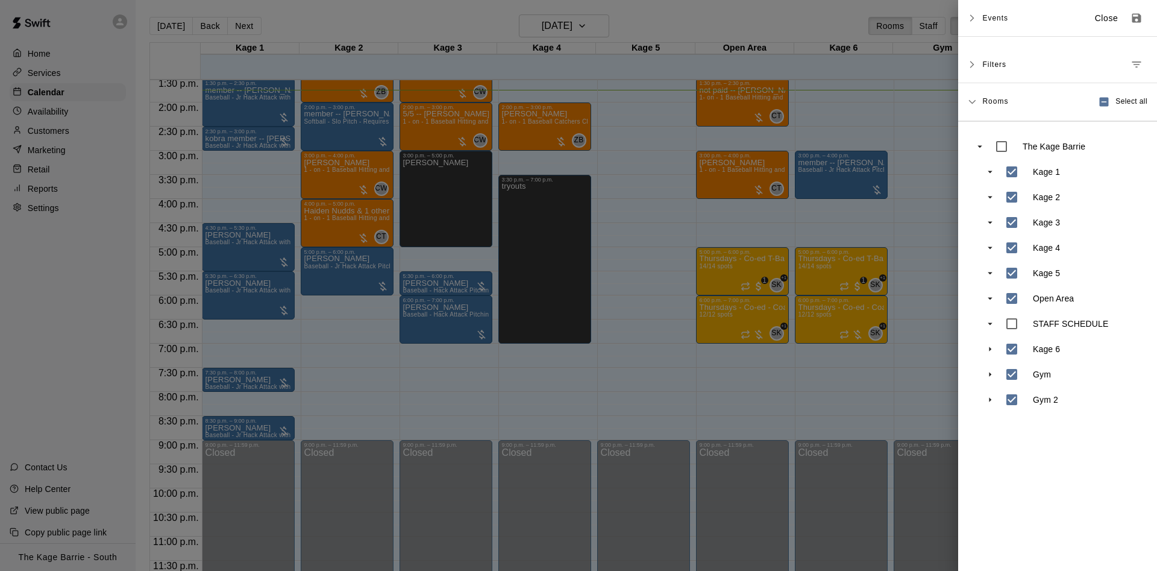
click at [1009, 396] on div "Kage 1 Kage 2 Kage 3 Kage 4 Kage 5 Open Area STAFF SCHEDULE Kage 6 Gym Gym 2" at bounding box center [1062, 285] width 164 height 253
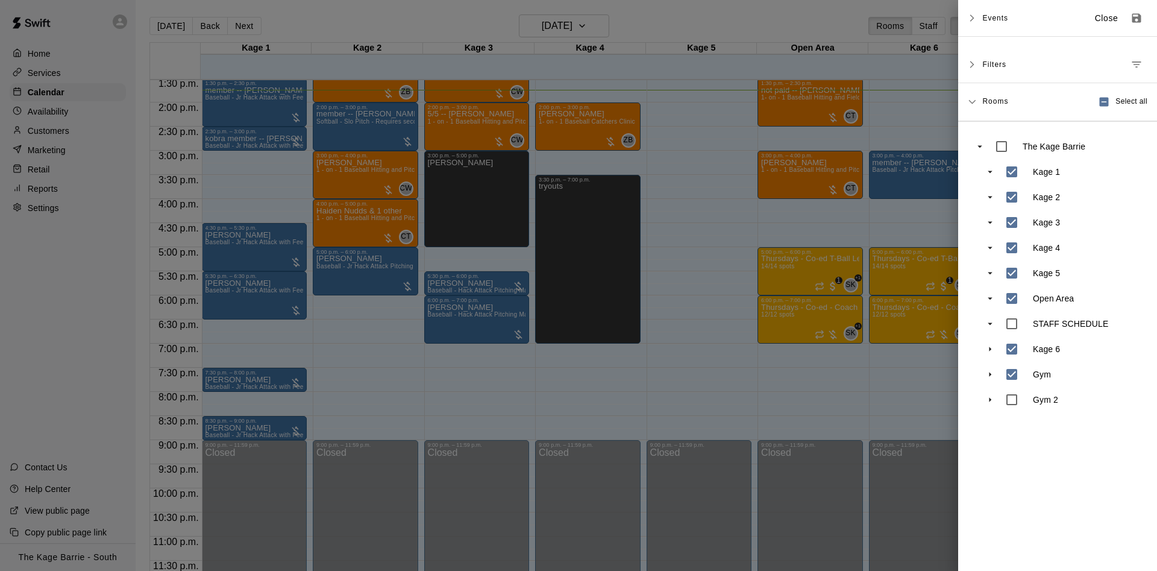
click at [1138, 17] on icon "Save as default view" at bounding box center [1136, 18] width 9 height 9
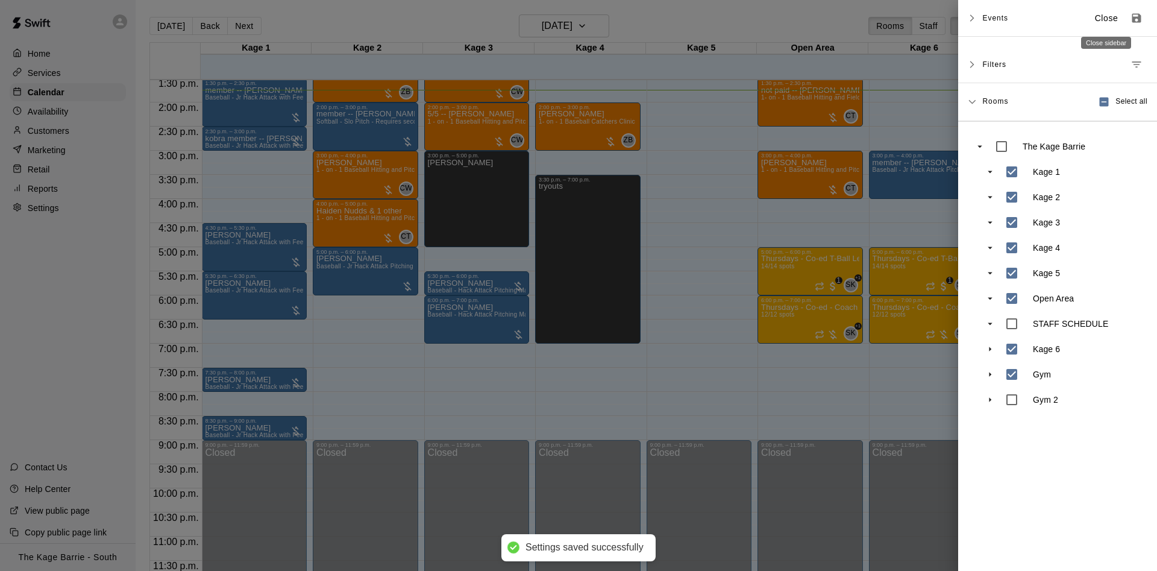
click at [1112, 17] on p "Close" at bounding box center [1106, 18] width 23 height 13
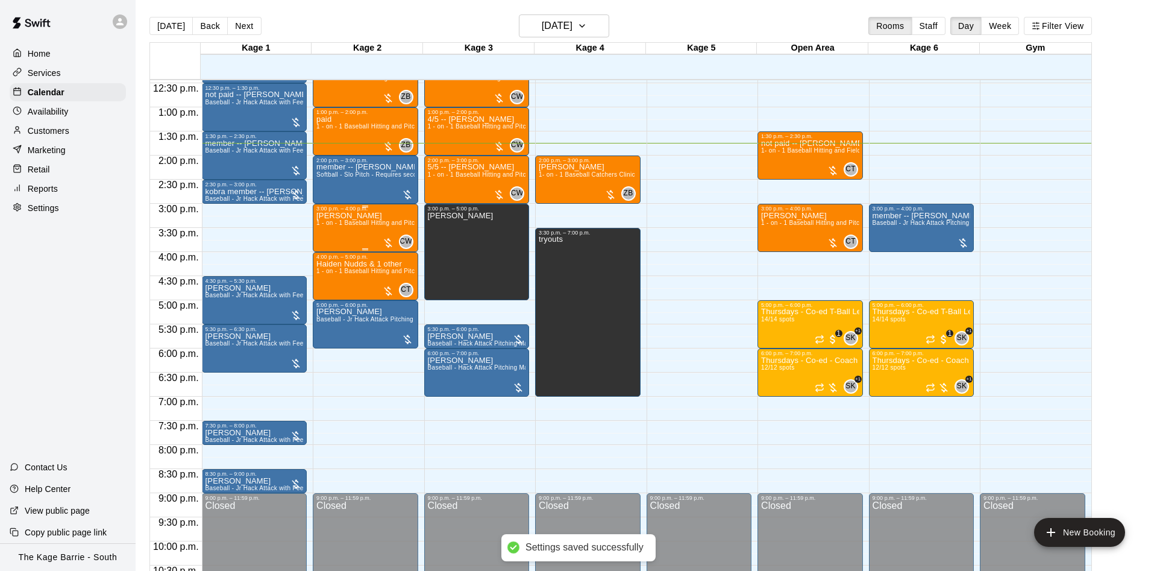
scroll to position [578, 0]
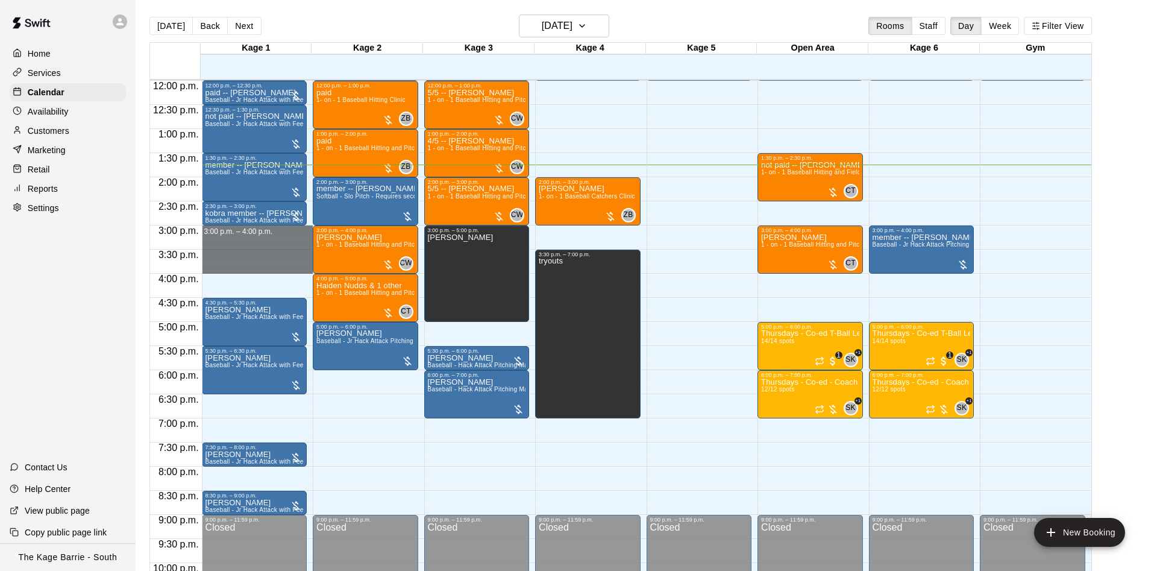
drag, startPoint x: 250, startPoint y: 230, endPoint x: 255, endPoint y: 266, distance: 36.5
click at [255, 266] on div "12:00 a.m. – 12:00 p.m. Closed 12:00 p.m. – 12:30 p.m. paid -- Nigel Dewsbury B…" at bounding box center [257, 80] width 111 height 1157
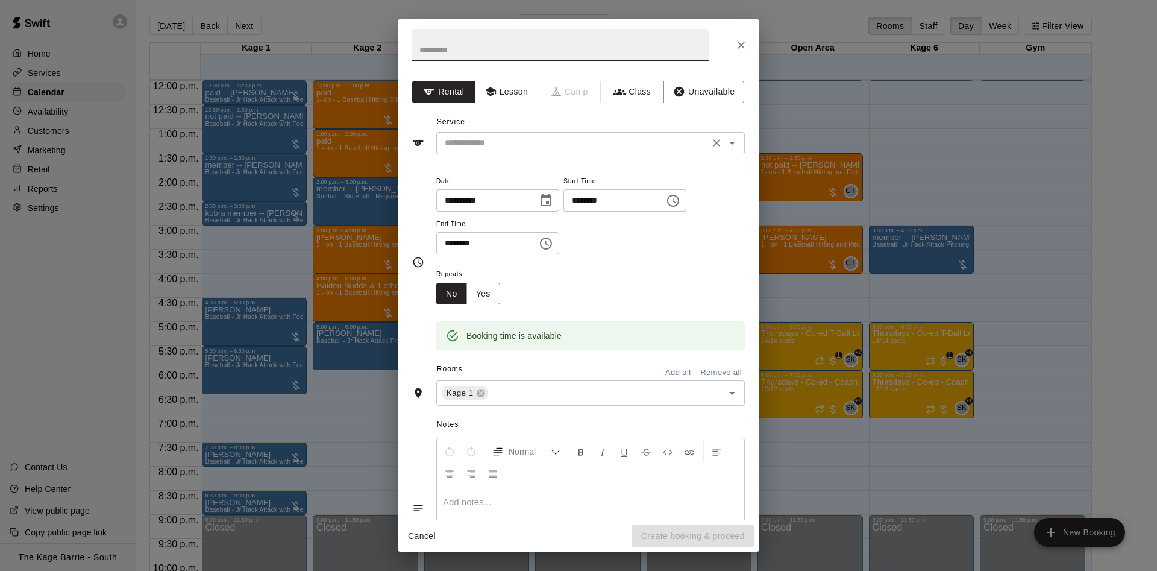
click at [495, 145] on input "text" at bounding box center [573, 143] width 266 height 15
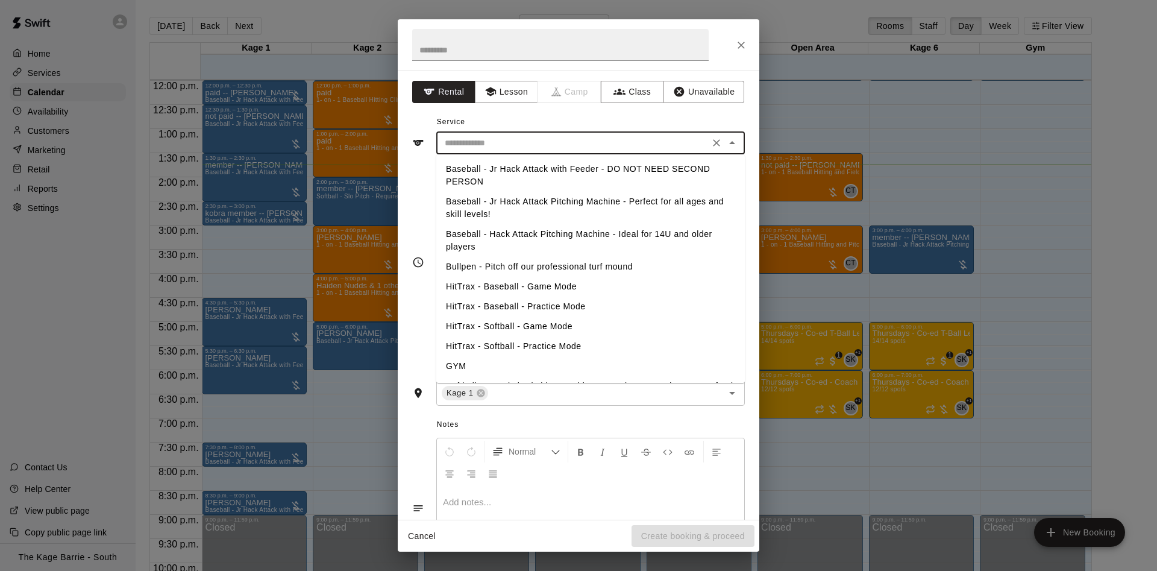
click at [504, 170] on li "Baseball - Jr Hack Attack with Feeder - DO NOT NEED SECOND PERSON" at bounding box center [590, 175] width 308 height 33
type input "**********"
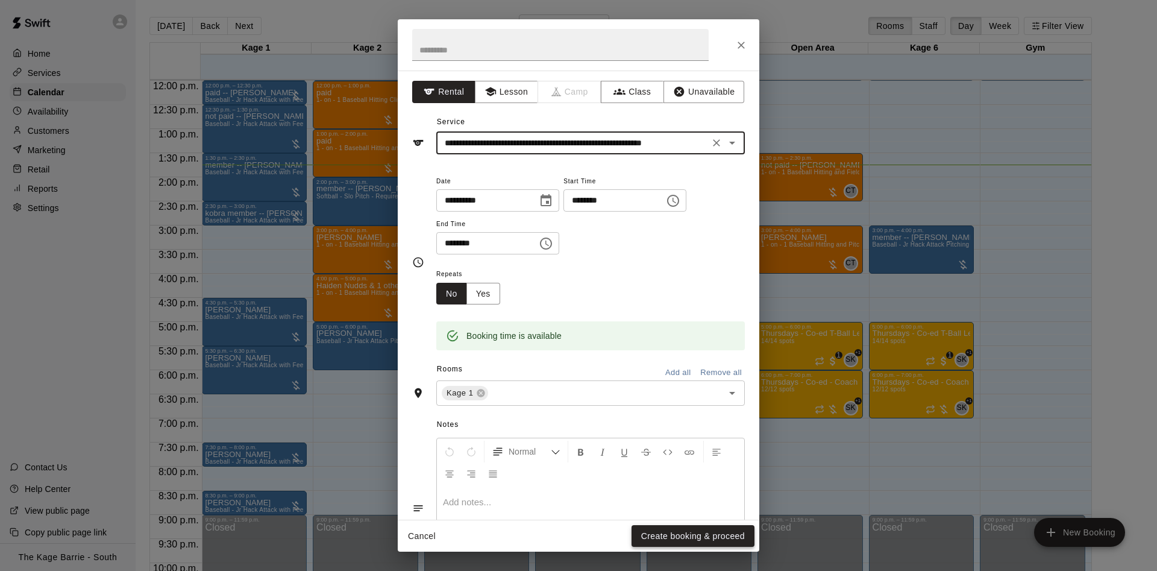
drag, startPoint x: 656, startPoint y: 536, endPoint x: 651, endPoint y: 525, distance: 11.9
click at [656, 536] on button "Create booking & proceed" at bounding box center [692, 536] width 123 height 22
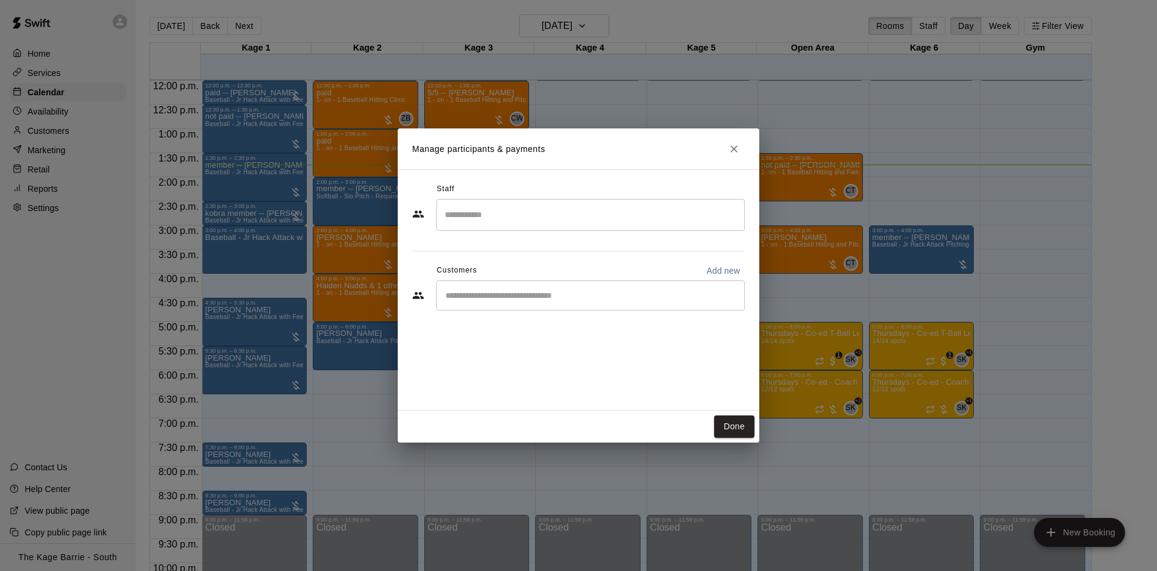
click at [518, 300] on input "Start typing to search customers..." at bounding box center [591, 295] width 298 height 12
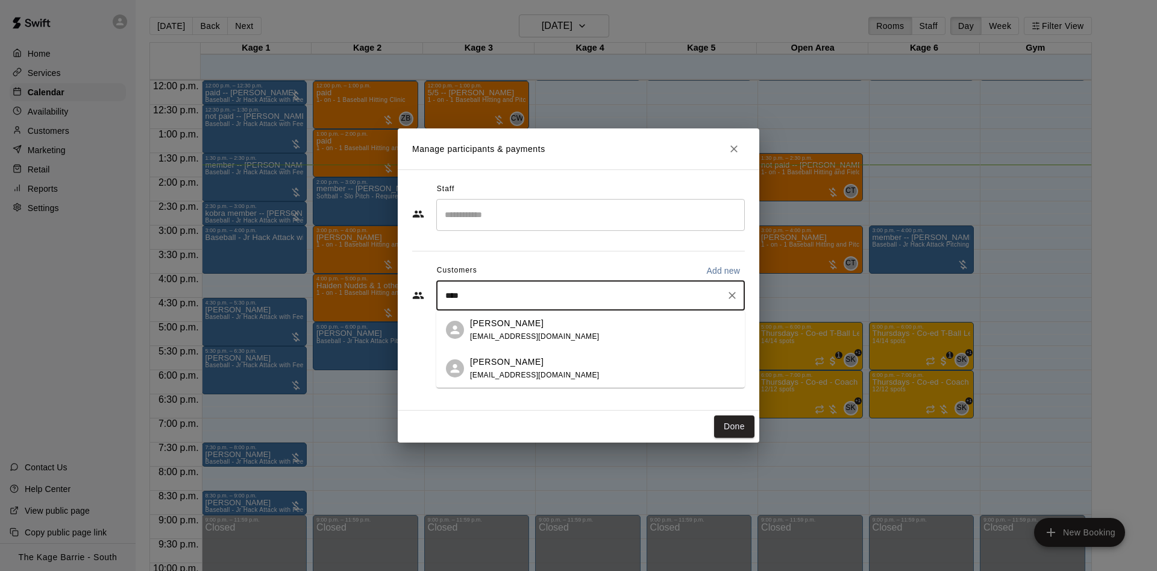
type input "*****"
click at [632, 327] on div "Laura Priam lkeast@choicelearning.ca" at bounding box center [602, 330] width 265 height 26
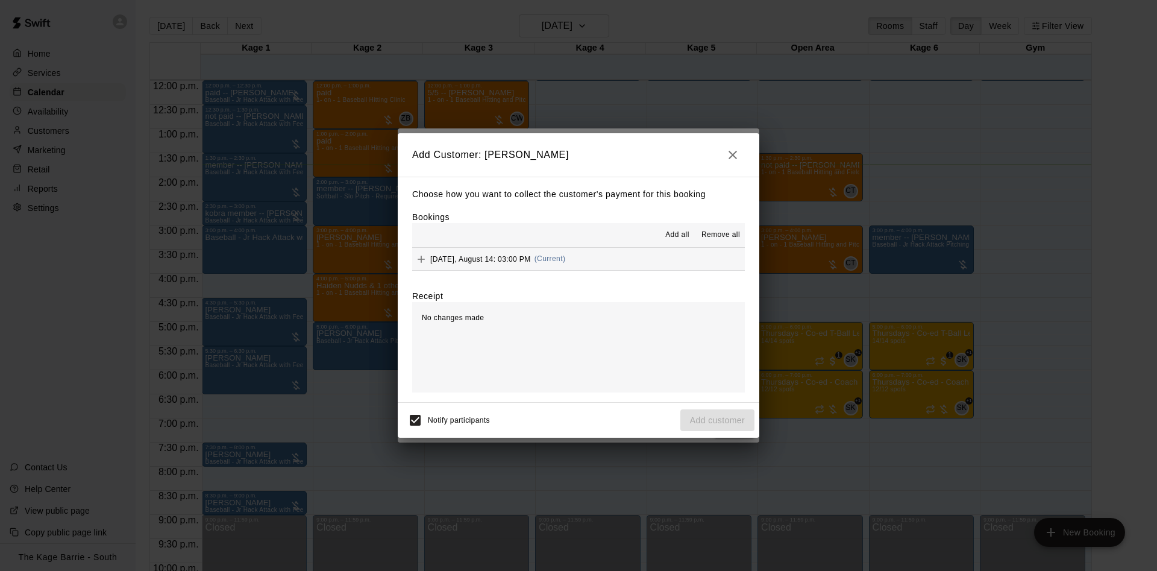
click at [667, 237] on span "Add all" at bounding box center [677, 235] width 24 height 12
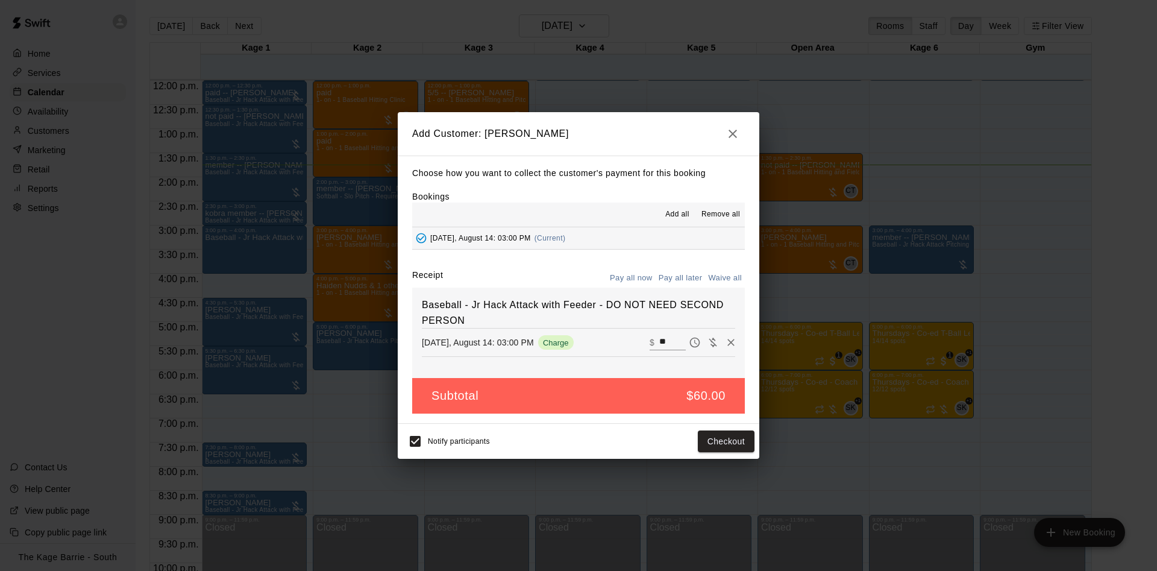
click at [686, 278] on button "Pay all later" at bounding box center [680, 278] width 50 height 19
click at [698, 436] on button "Add customer" at bounding box center [717, 441] width 74 height 22
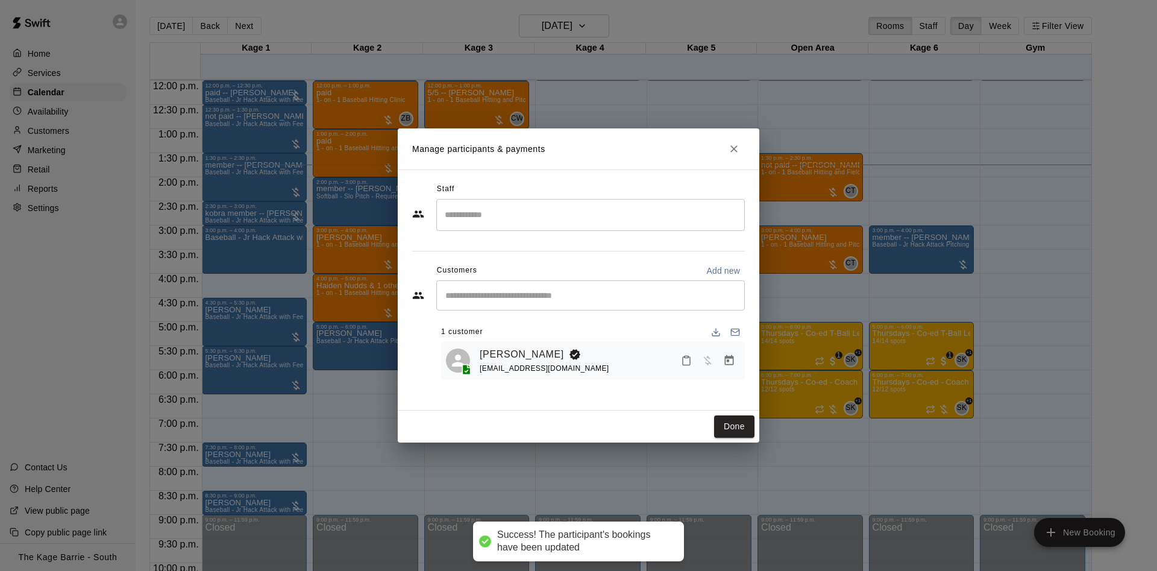
drag, startPoint x: 725, startPoint y: 421, endPoint x: 654, endPoint y: 383, distance: 80.6
click at [725, 422] on button "Done" at bounding box center [734, 426] width 40 height 22
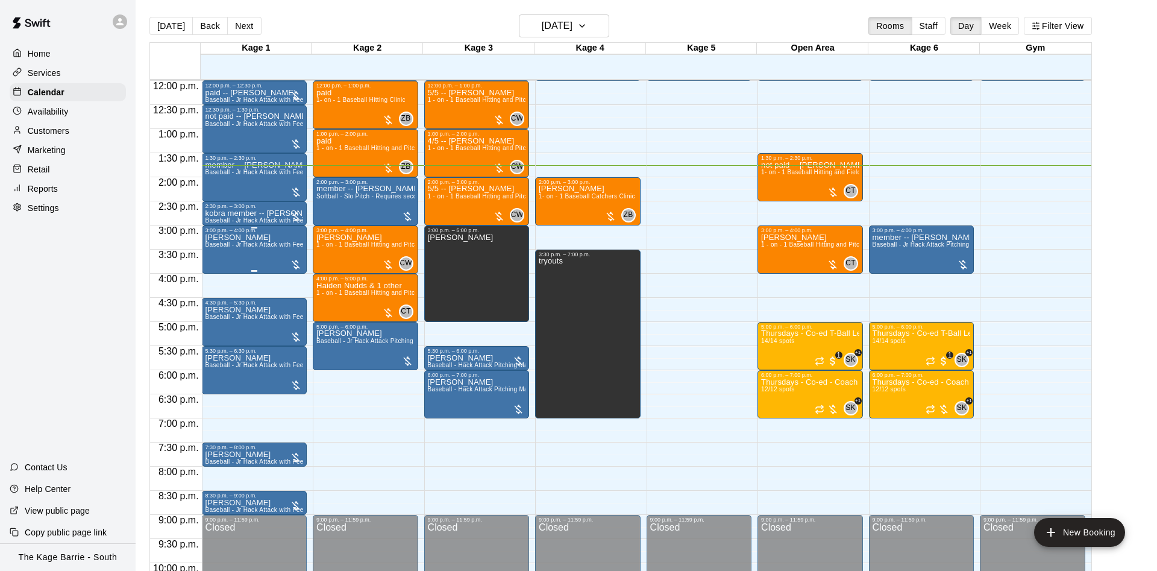
click at [239, 237] on p "Laura Priam" at bounding box center [254, 237] width 98 height 0
click at [219, 244] on button "edit" at bounding box center [216, 252] width 24 height 24
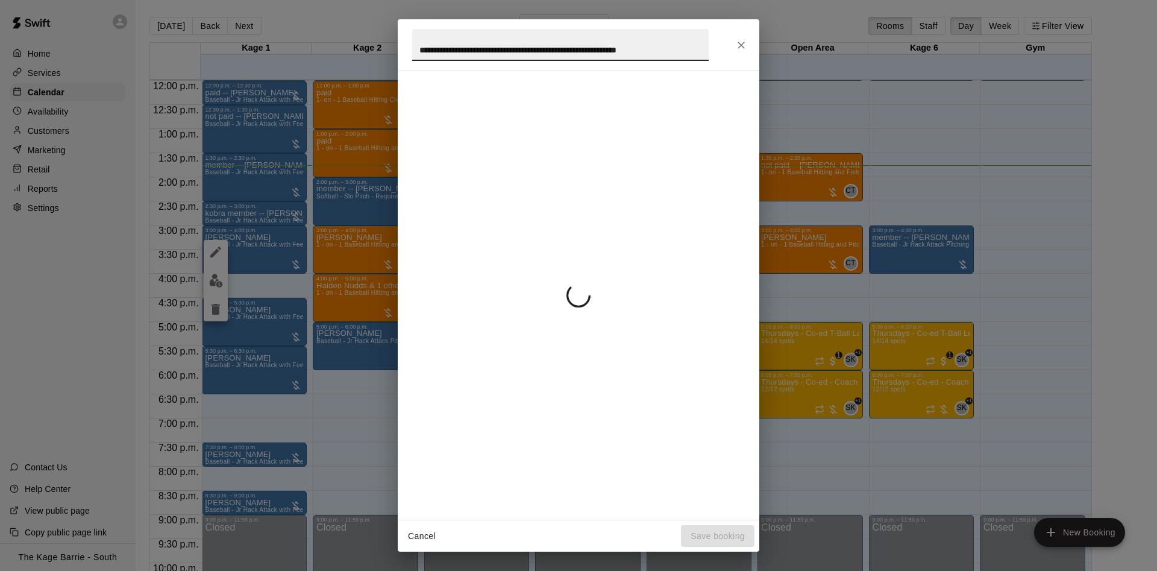
scroll to position [0, 23]
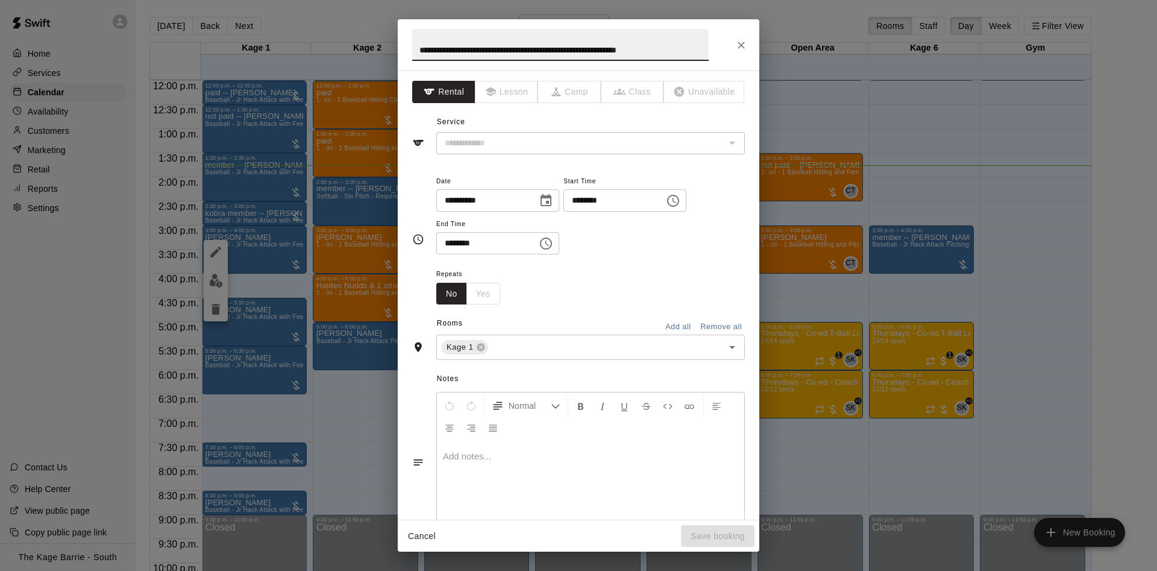
type input "**********"
click at [446, 43] on input "**********" at bounding box center [560, 45] width 296 height 32
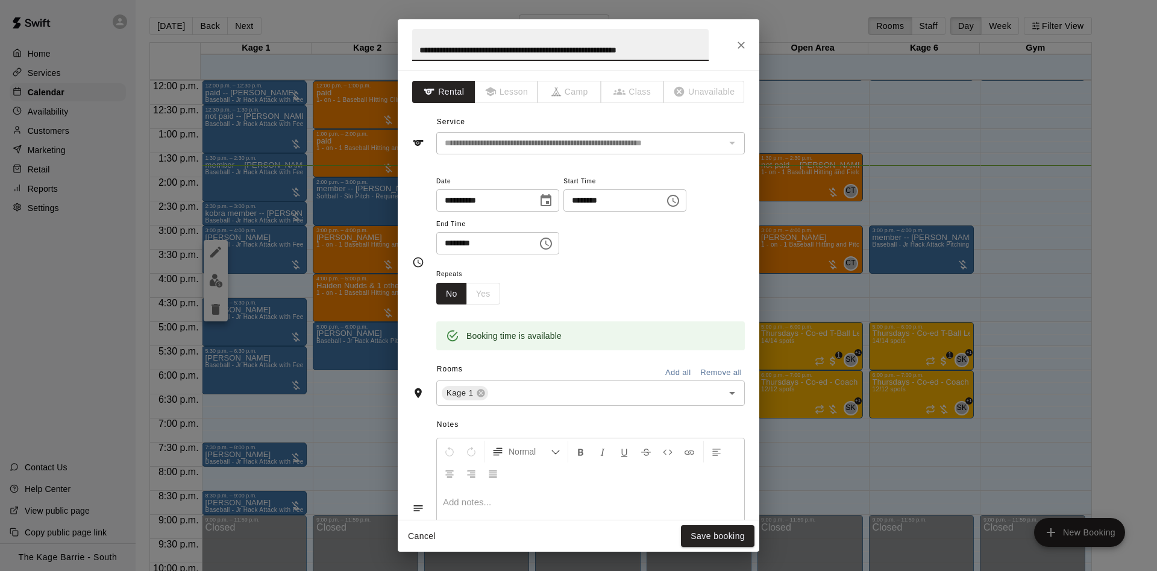
click at [446, 43] on input "**********" at bounding box center [560, 45] width 296 height 32
click at [447, 43] on input "**********" at bounding box center [560, 45] width 296 height 32
type input "**********"
click at [698, 540] on button "Save booking" at bounding box center [718, 536] width 74 height 22
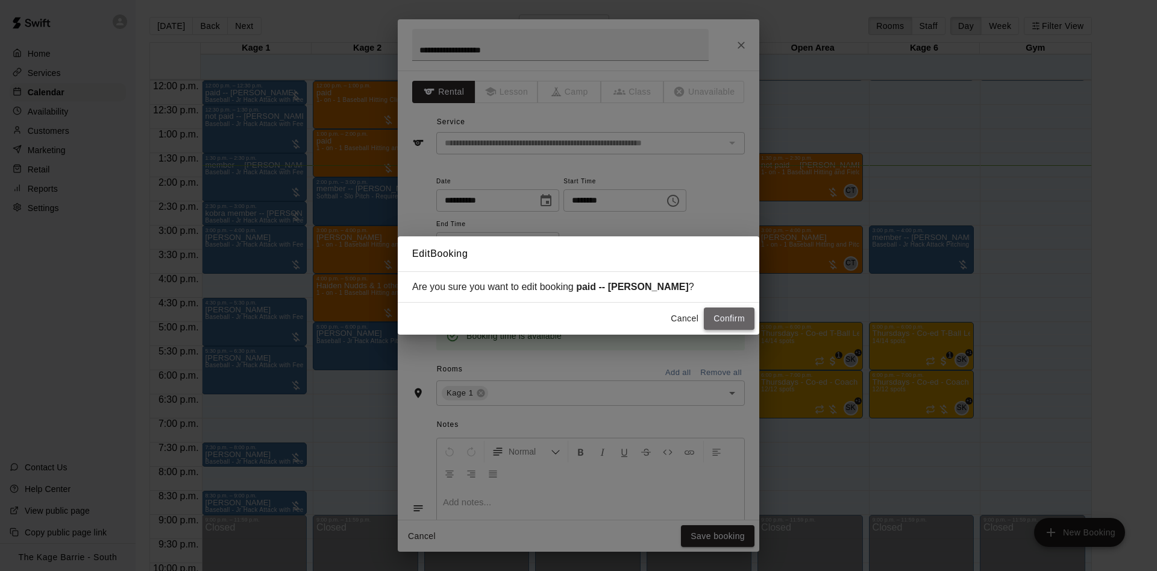
click at [740, 309] on button "Confirm" at bounding box center [729, 318] width 51 height 22
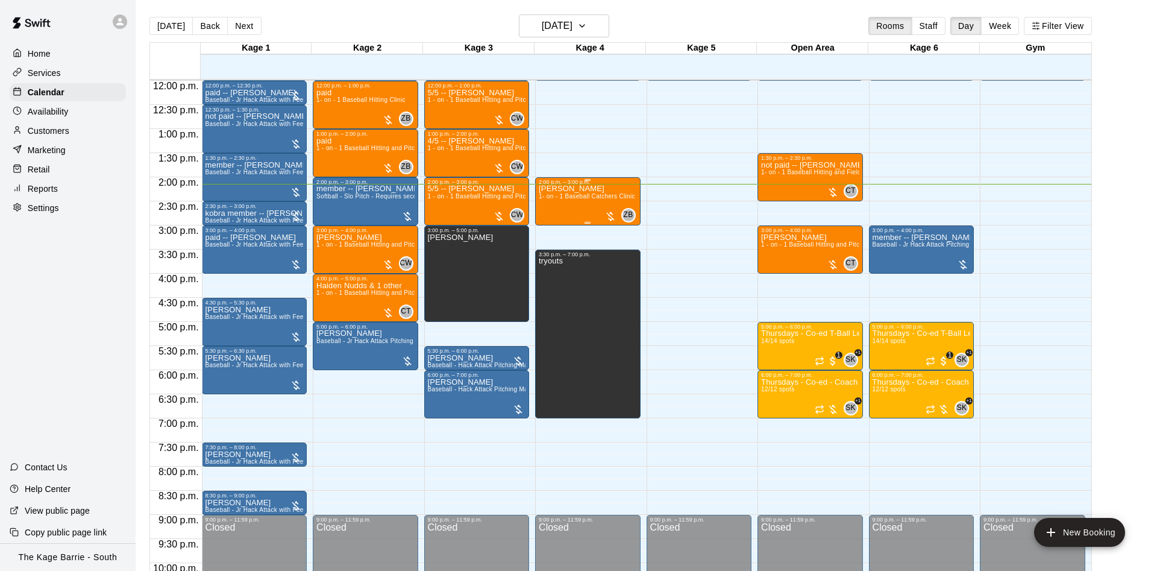
click at [596, 205] on div "Talon Brock 1- on - 1 Baseball Catchers Clinic" at bounding box center [587, 470] width 96 height 571
click at [548, 195] on icon "edit" at bounding box center [549, 199] width 14 height 14
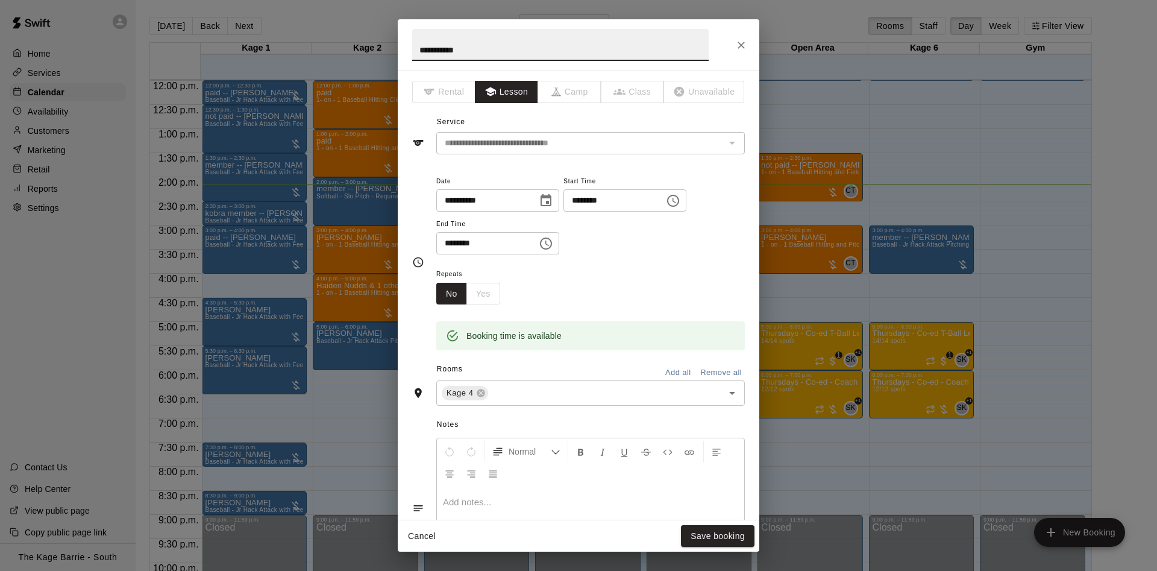
drag, startPoint x: 745, startPoint y: 39, endPoint x: 679, endPoint y: 71, distance: 73.0
click at [744, 40] on icon "Close" at bounding box center [741, 45] width 12 height 12
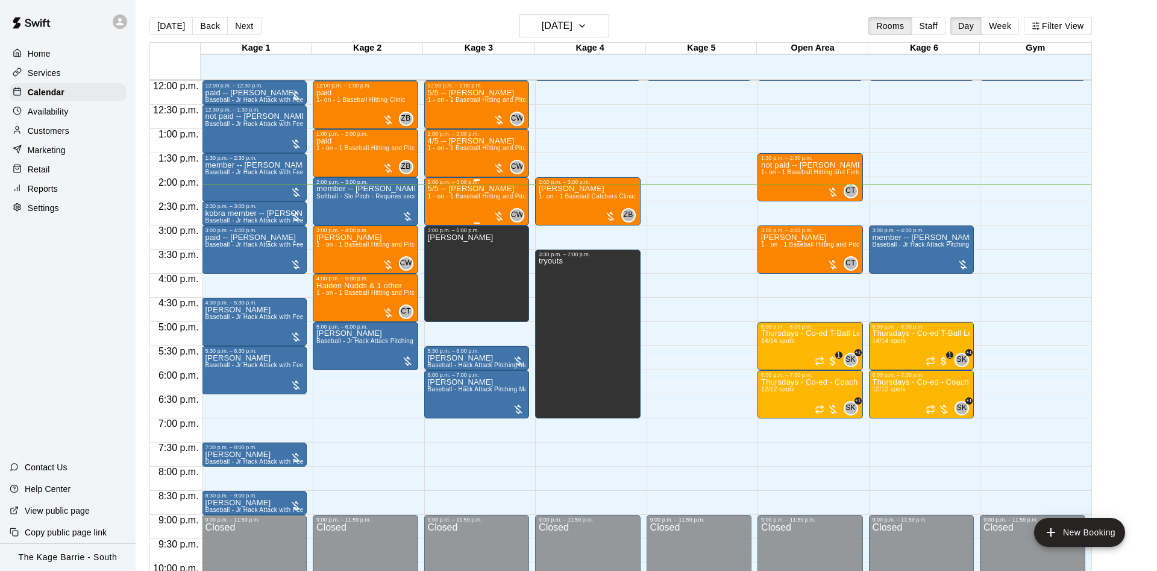
click at [471, 199] on span "1 - on - 1 Baseball Hitting and Pitching Clinic" at bounding box center [492, 196] width 128 height 7
click at [579, 201] on div at bounding box center [578, 285] width 1157 height 571
click at [578, 199] on span "1- on - 1 Baseball Catchers Clinic" at bounding box center [587, 196] width 96 height 7
click at [551, 235] on img "edit" at bounding box center [550, 237] width 14 height 14
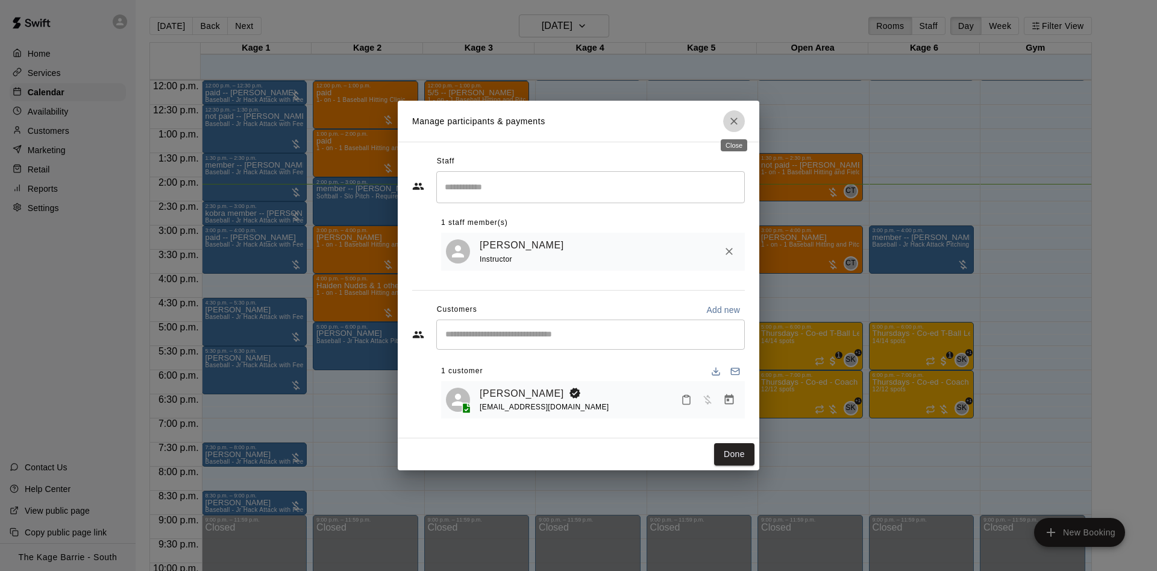
drag, startPoint x: 729, startPoint y: 120, endPoint x: 623, endPoint y: 82, distance: 112.8
click at [725, 120] on button "Close" at bounding box center [734, 121] width 22 height 22
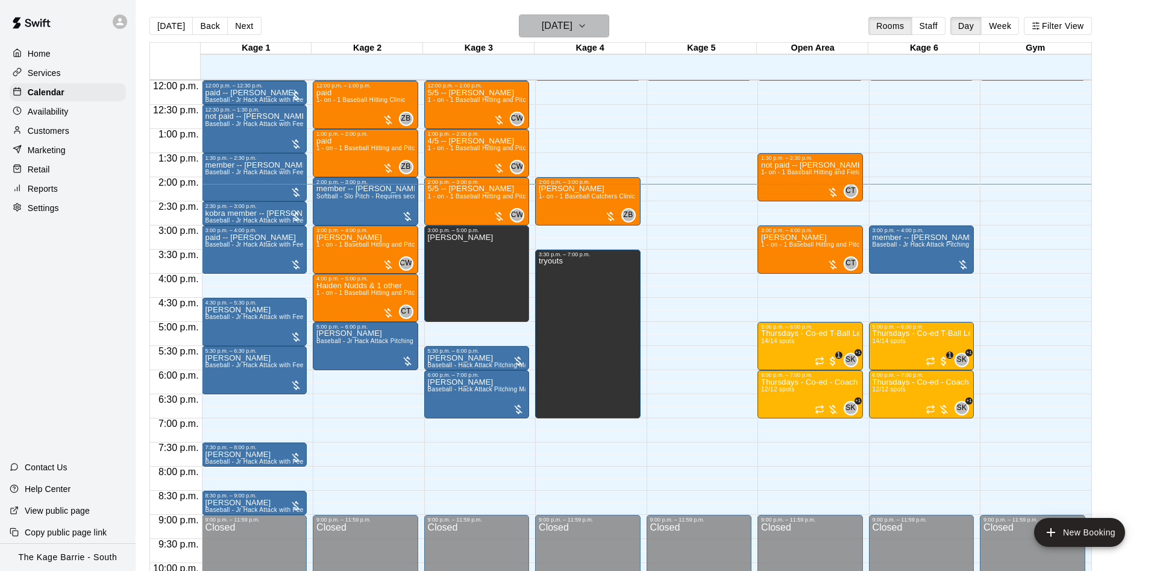
click at [542, 31] on h6 "[DATE]" at bounding box center [557, 25] width 31 height 17
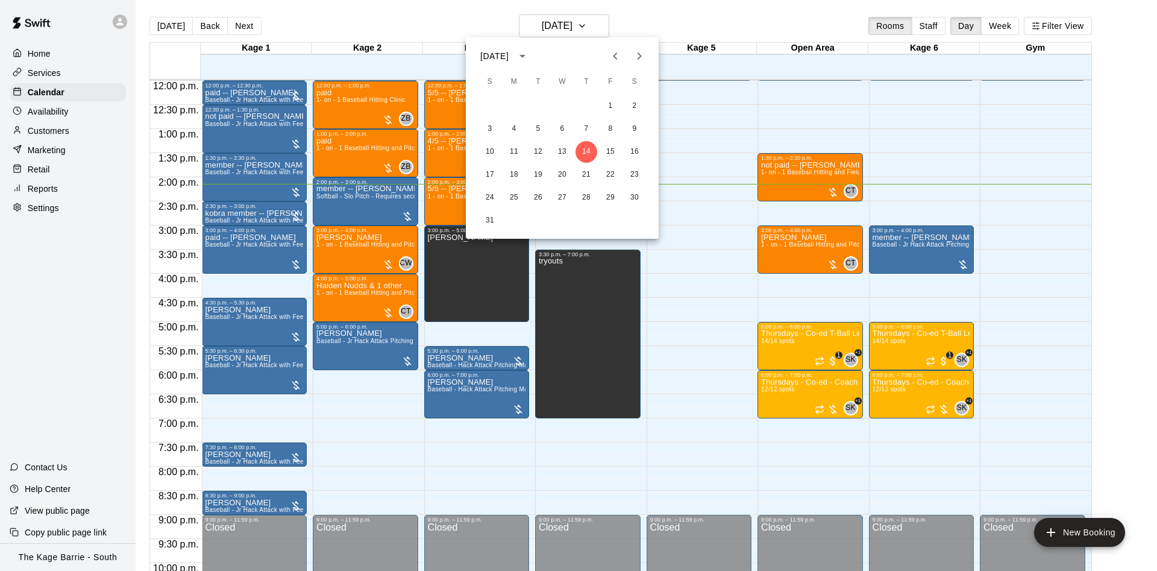
click at [619, 52] on icon "Previous month" at bounding box center [615, 56] width 14 height 14
click at [615, 57] on icon "Previous month" at bounding box center [615, 55] width 4 height 7
click at [607, 172] on button "27" at bounding box center [610, 175] width 22 height 22
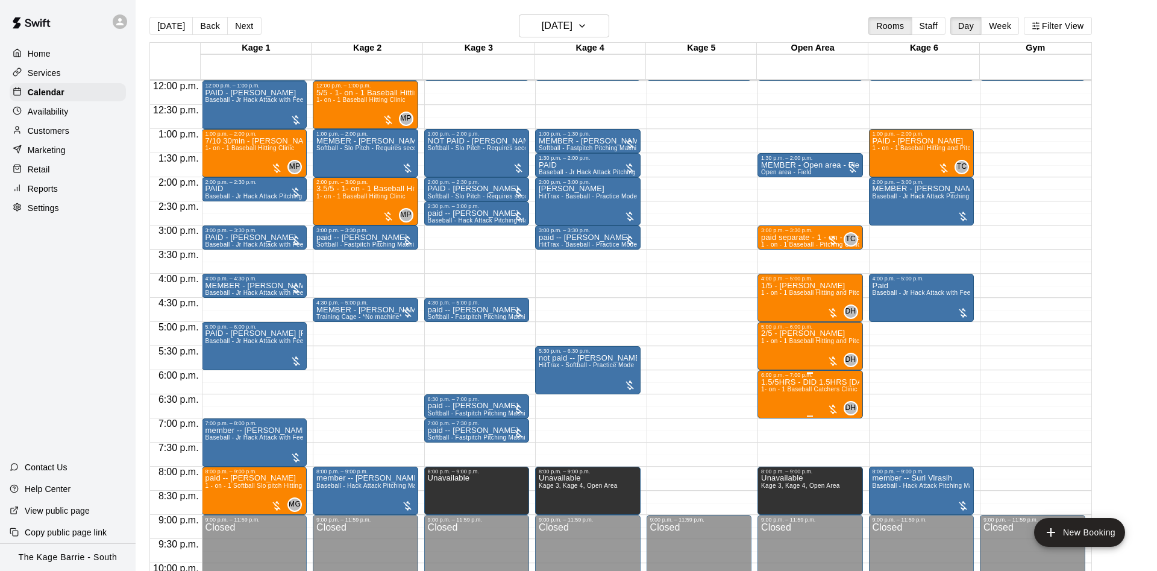
click at [771, 382] on p "1.5/5HRS - DID 1.5HRS TODAY - Talon Brock" at bounding box center [810, 382] width 98 height 0
click at [770, 390] on icon "edit" at bounding box center [772, 396] width 14 height 14
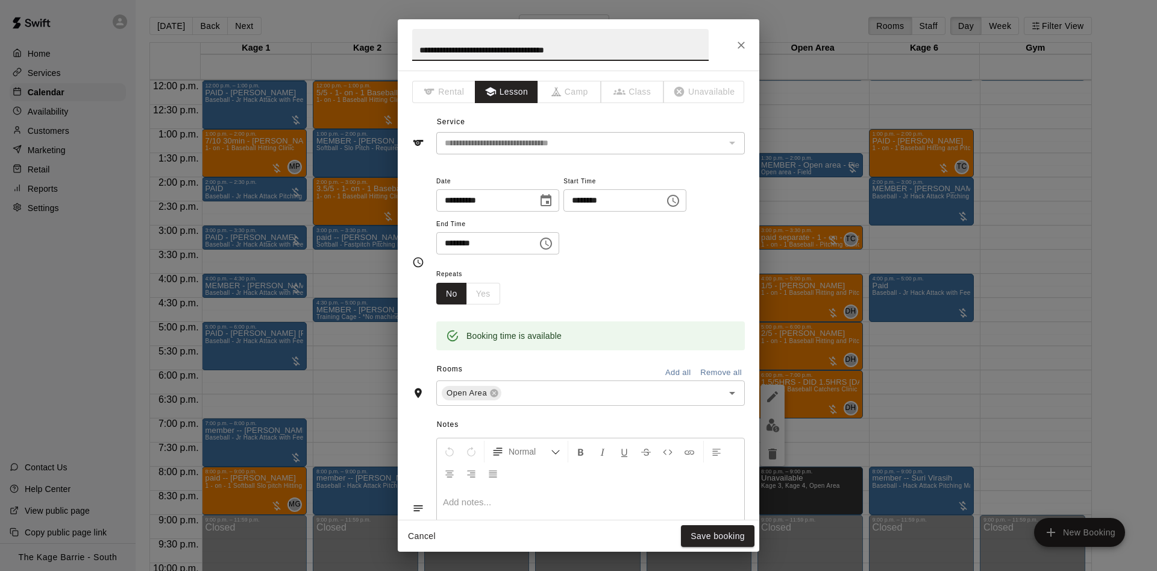
scroll to position [231, 0]
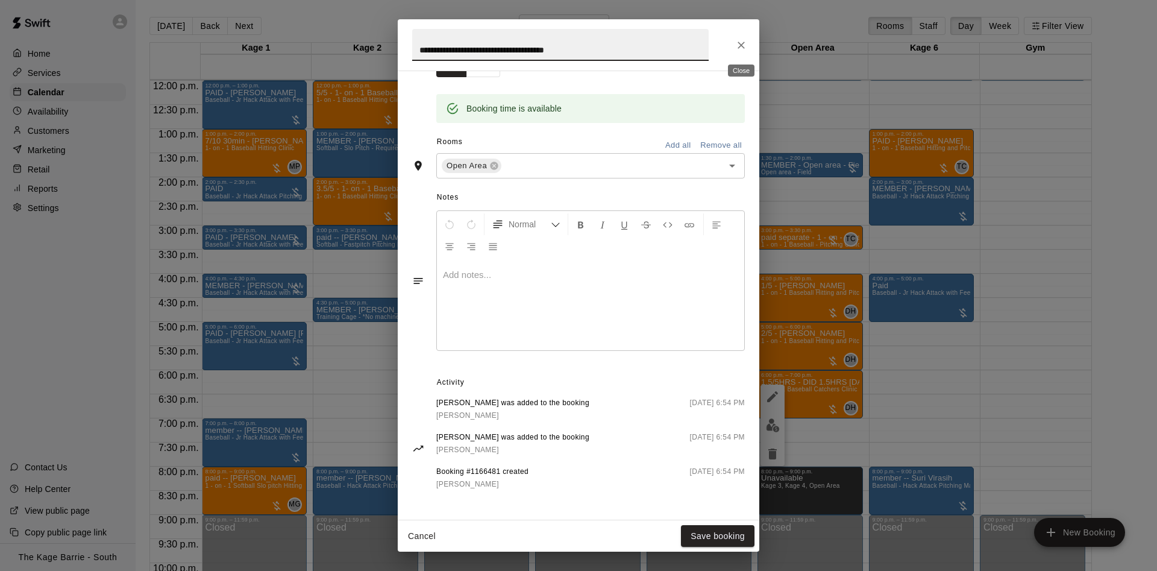
click at [737, 50] on icon "Close" at bounding box center [741, 45] width 12 height 12
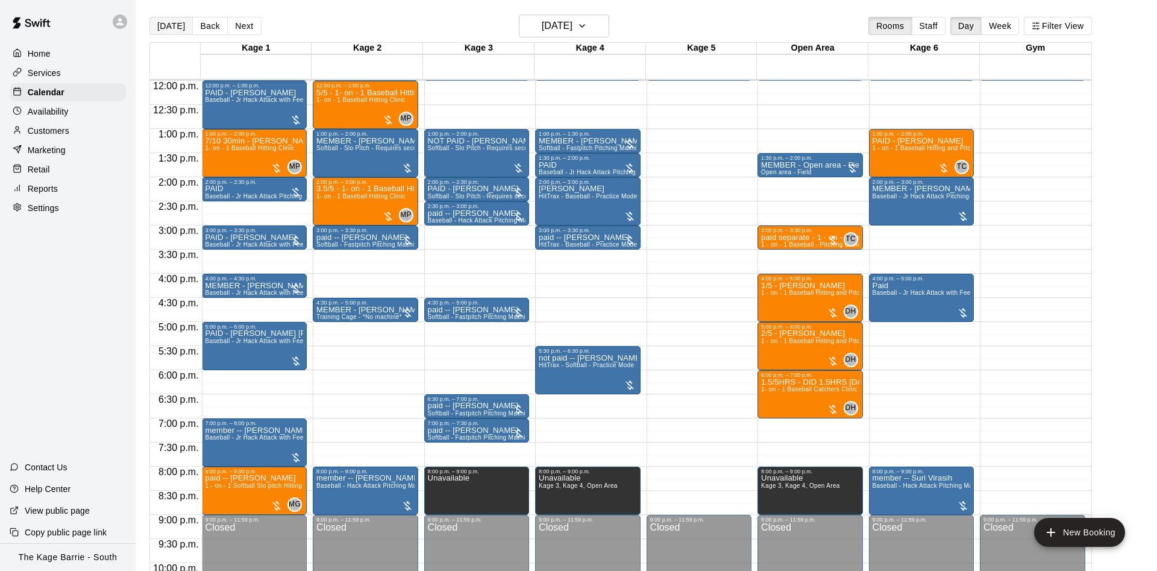
click at [177, 27] on button "[DATE]" at bounding box center [170, 26] width 43 height 18
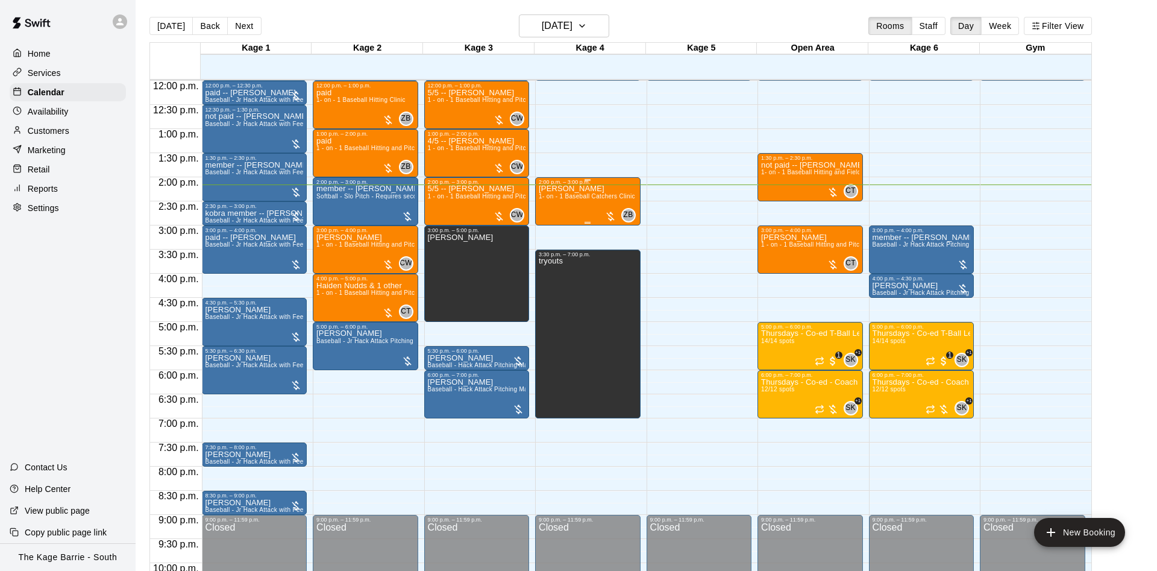
click at [588, 198] on span "1- on - 1 Baseball Catchers Clinic" at bounding box center [587, 196] width 96 height 7
click at [547, 207] on icon "edit" at bounding box center [549, 208] width 14 height 14
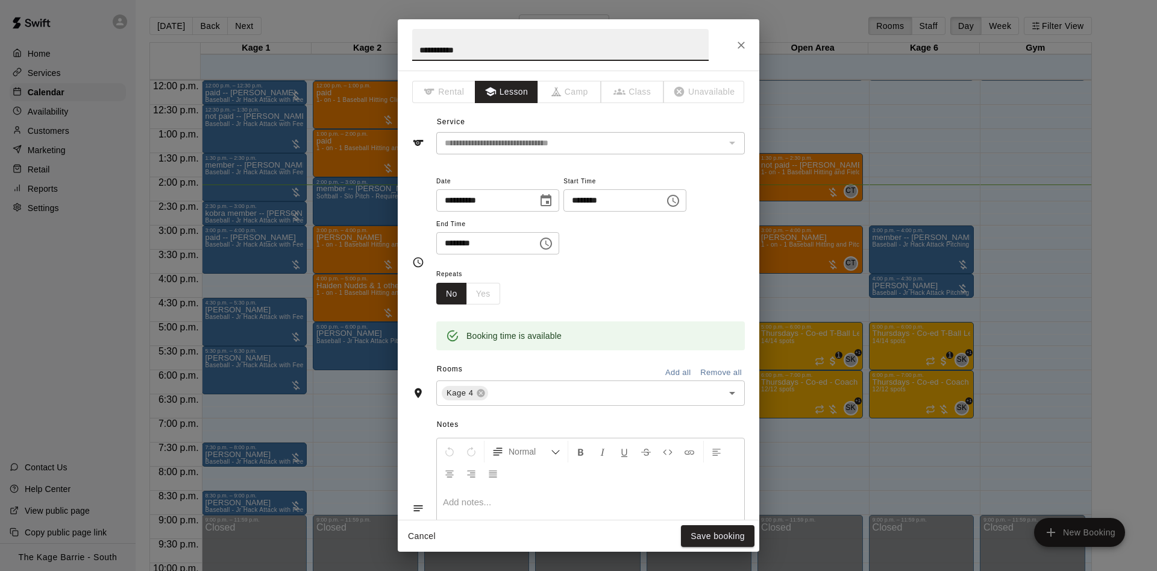
click at [420, 51] on input "**********" at bounding box center [560, 45] width 296 height 32
type input "**********"
click at [727, 538] on button "Save booking" at bounding box center [718, 536] width 74 height 22
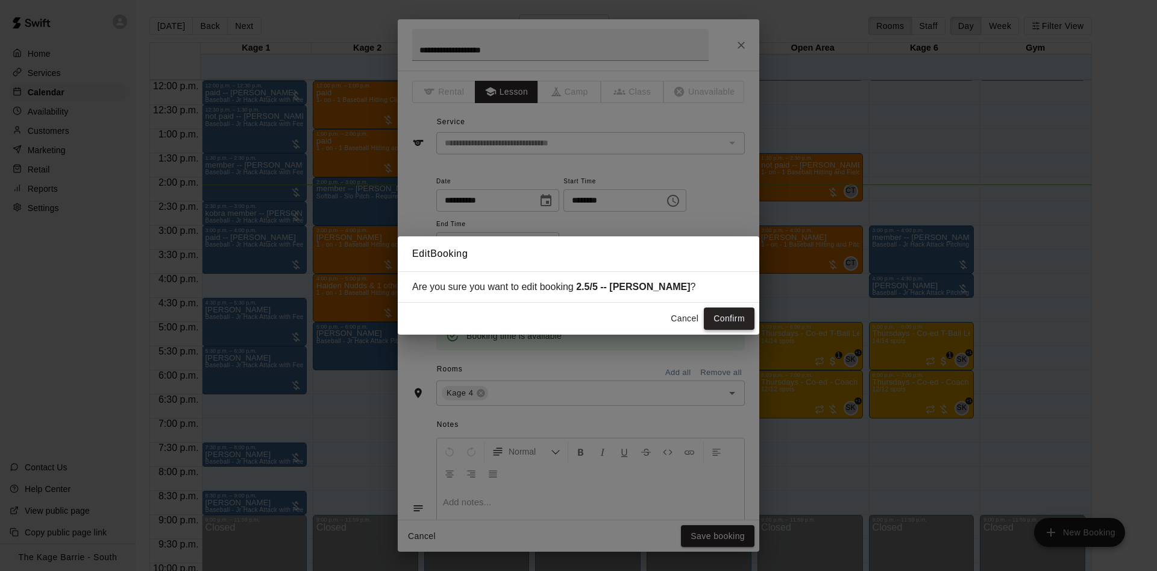
click at [720, 315] on button "Confirm" at bounding box center [729, 318] width 51 height 22
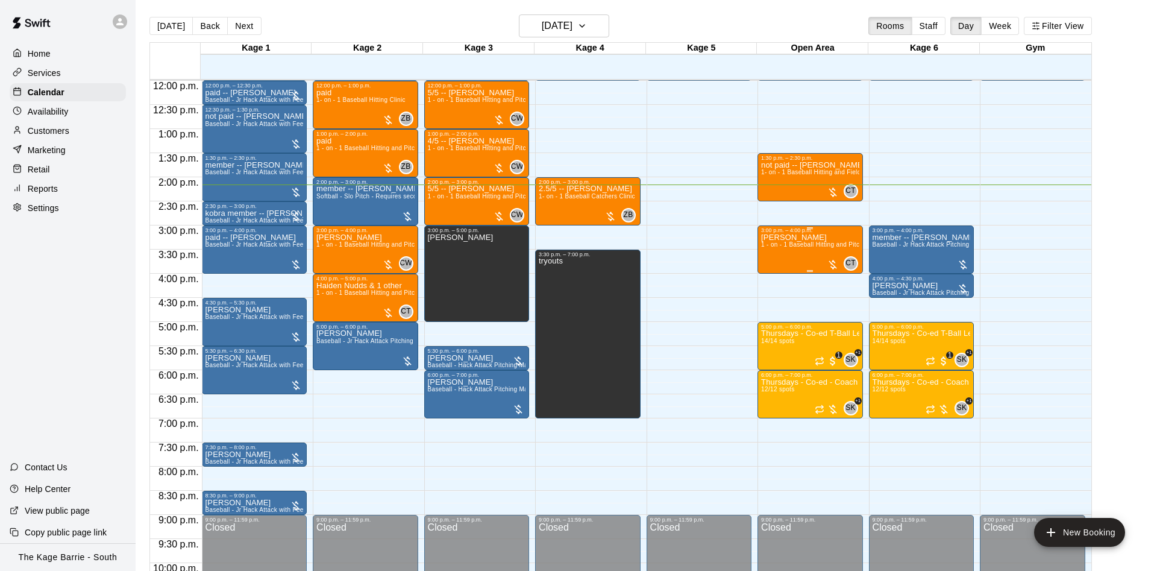
click at [783, 251] on div "Talon Brock 1 - on - 1 Baseball Hitting and Pitching Clinic" at bounding box center [810, 518] width 98 height 571
click at [778, 249] on icon "edit" at bounding box center [772, 247] width 14 height 14
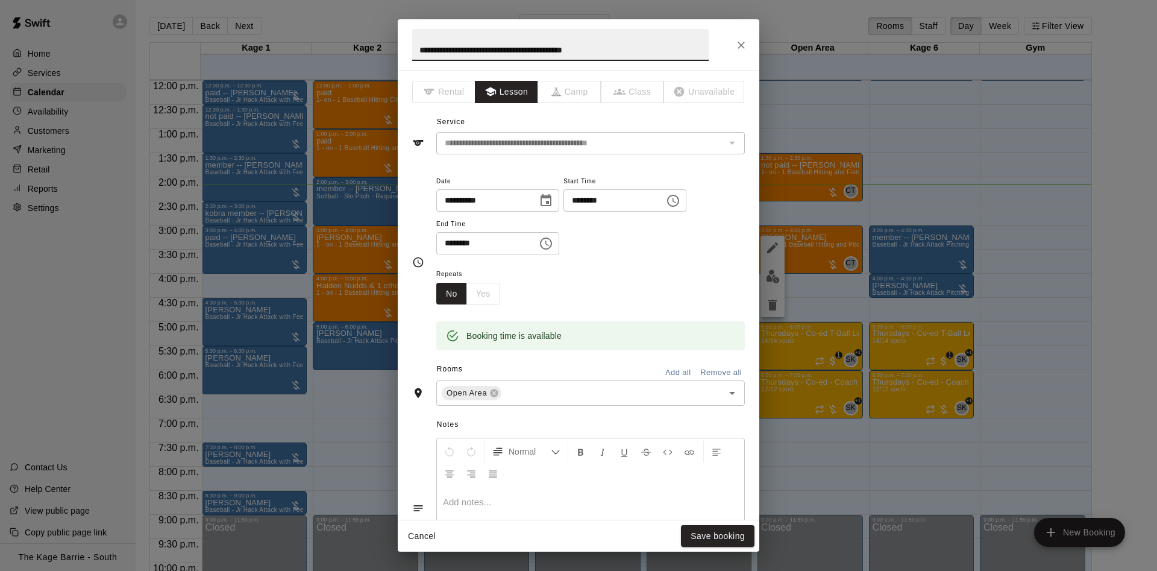
drag, startPoint x: 421, startPoint y: 46, endPoint x: 730, endPoint y: 23, distance: 309.9
click at [708, 29] on input "**********" at bounding box center [560, 45] width 296 height 32
type input "**********"
click at [701, 534] on button "Save booking" at bounding box center [718, 536] width 74 height 22
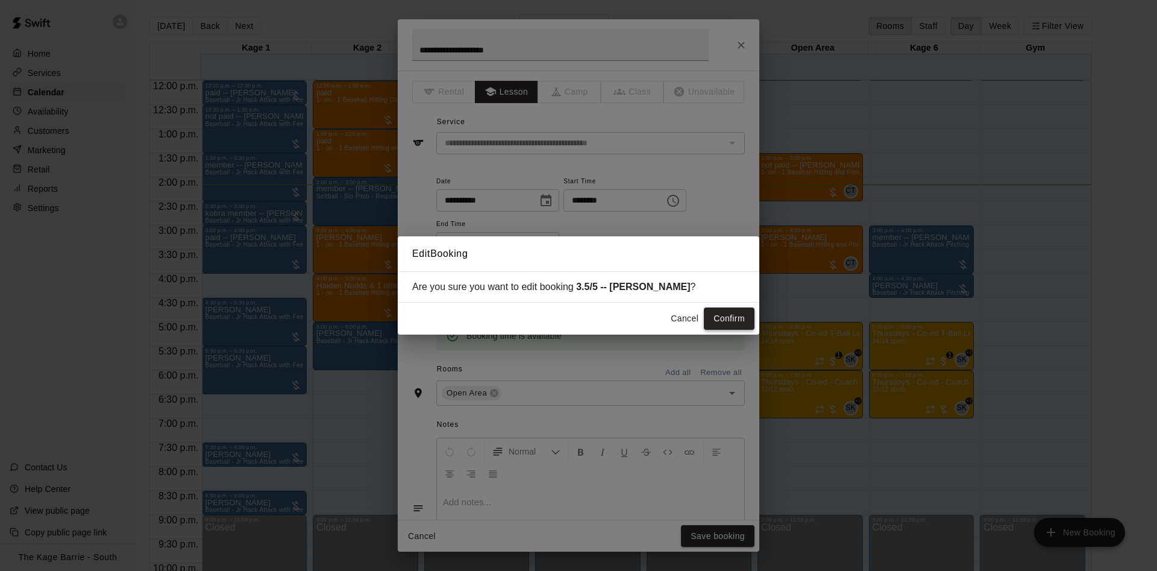
click at [740, 325] on button "Confirm" at bounding box center [729, 318] width 51 height 22
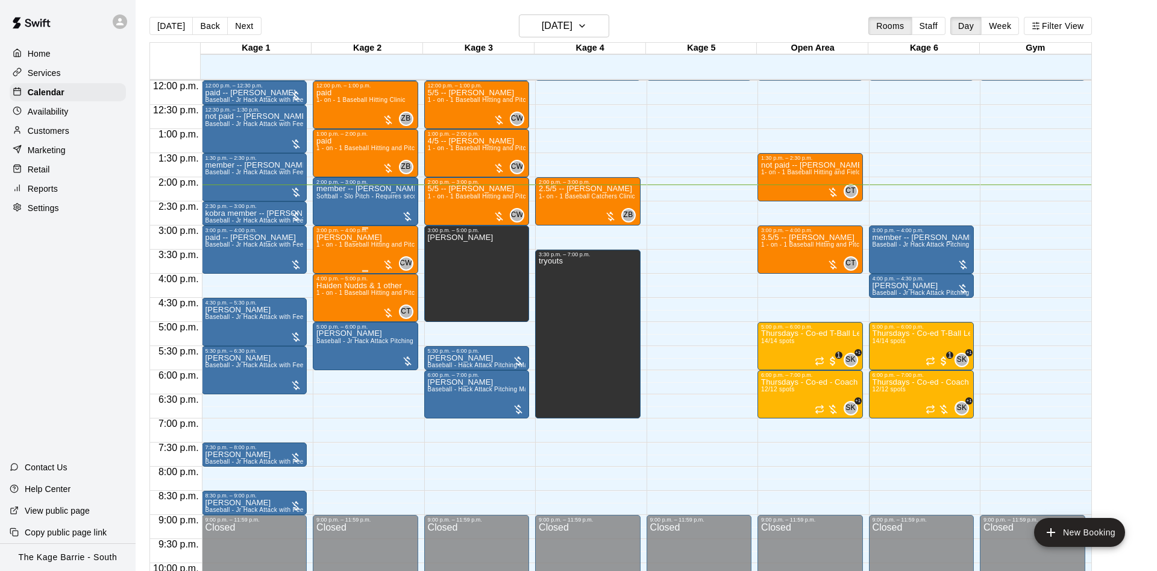
click at [367, 253] on div "Maxim McMeekin 1 - on - 1 Baseball Hitting and Pitching Clinic" at bounding box center [365, 518] width 98 height 571
click at [325, 278] on img "edit" at bounding box center [327, 276] width 14 height 14
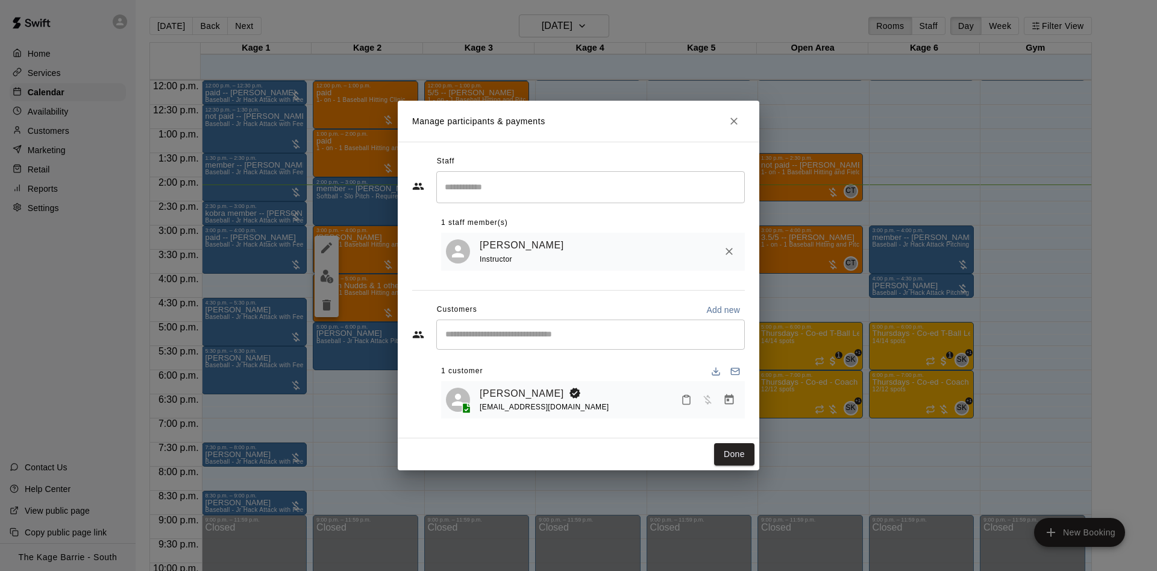
click at [735, 117] on icon "Close" at bounding box center [734, 121] width 12 height 12
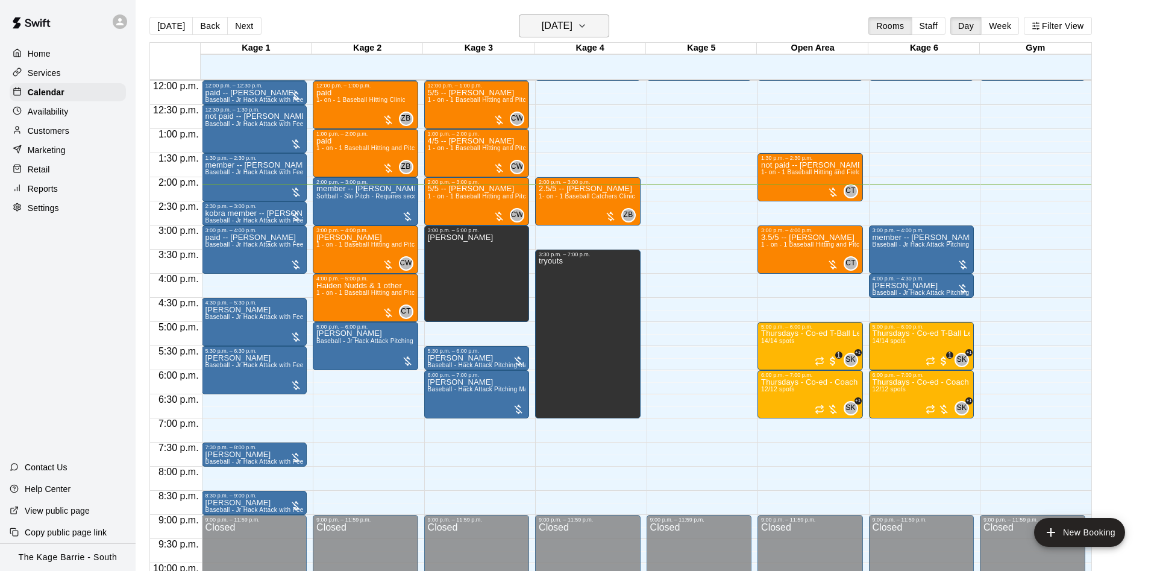
click at [595, 19] on button "[DATE]" at bounding box center [564, 25] width 90 height 23
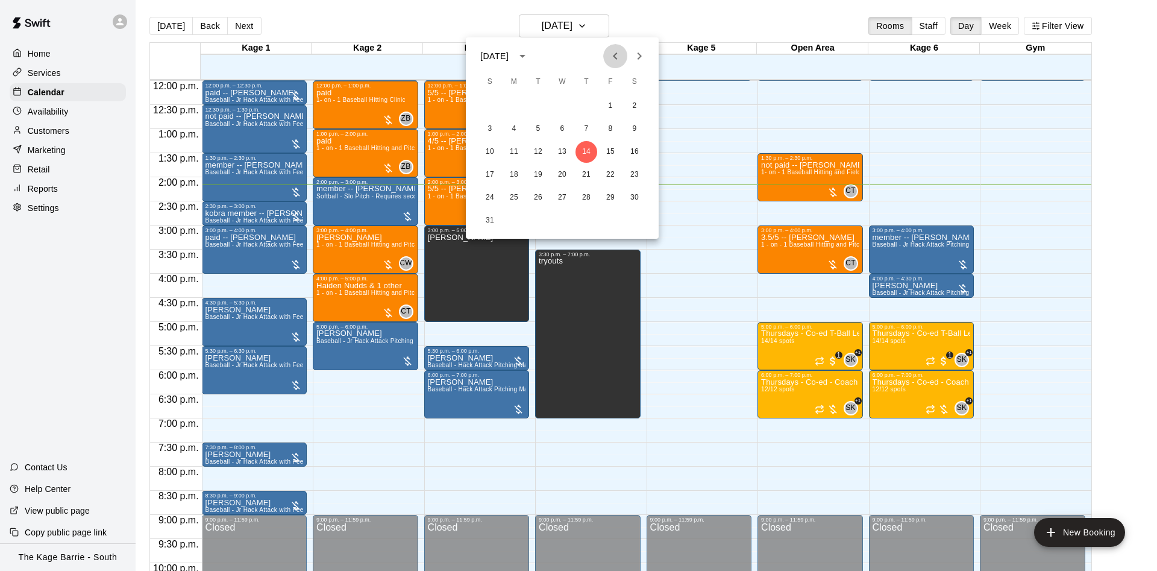
click at [624, 57] on button "Previous month" at bounding box center [615, 56] width 24 height 24
click at [624, 59] on button "Previous month" at bounding box center [615, 56] width 24 height 24
click at [510, 151] on button "12" at bounding box center [514, 152] width 22 height 22
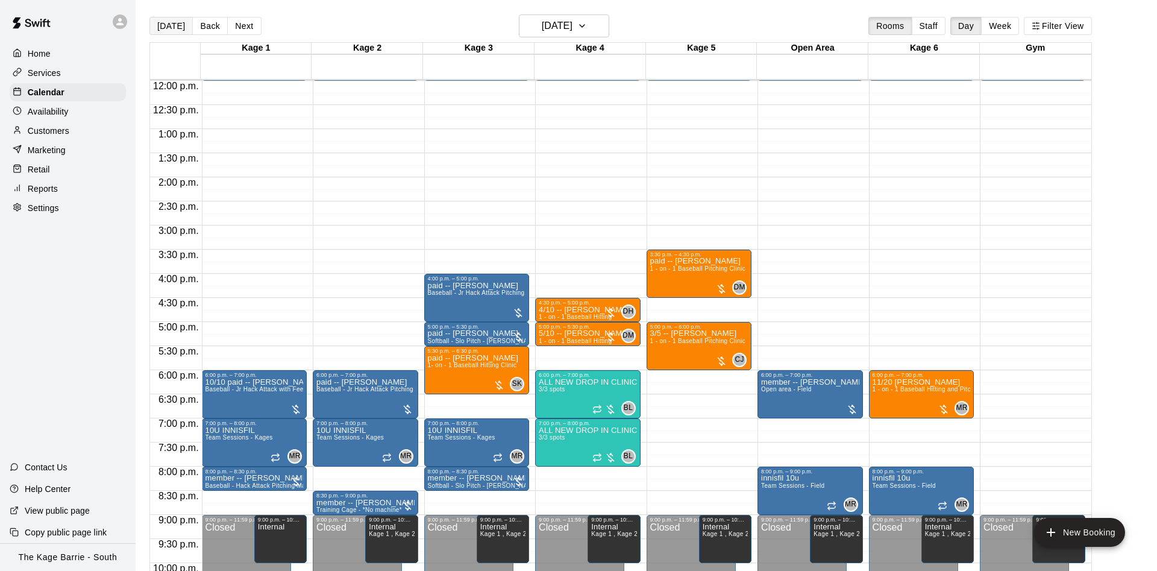
click at [166, 23] on button "[DATE]" at bounding box center [170, 26] width 43 height 18
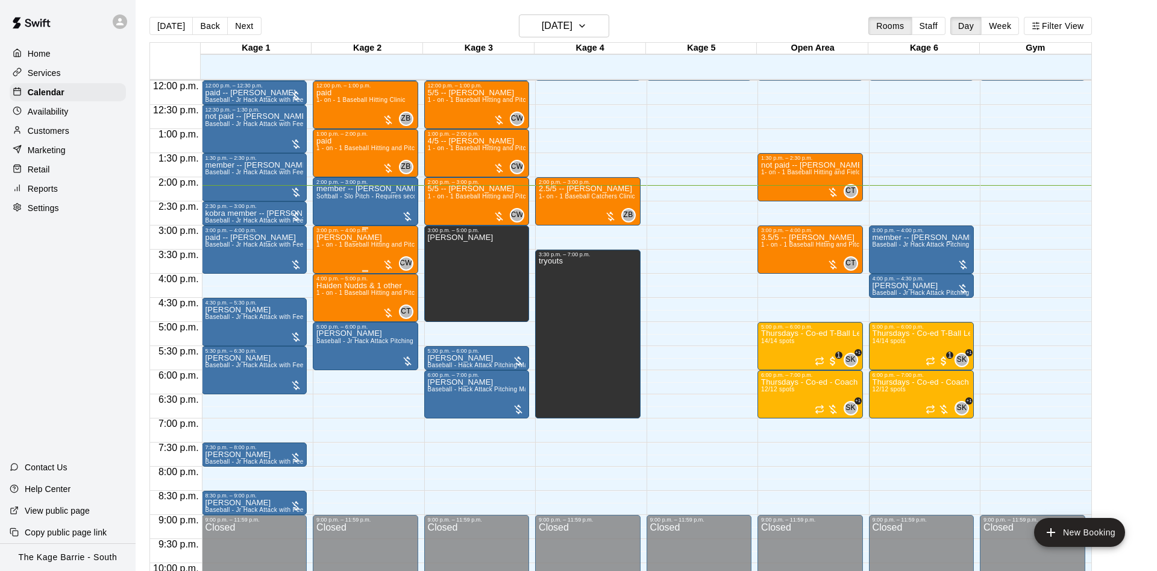
click at [339, 251] on div "Maxim McMeekin 1 - on - 1 Baseball Hitting and Pitching Clinic" at bounding box center [365, 518] width 98 height 571
click at [319, 238] on div at bounding box center [326, 276] width 24 height 81
click at [324, 242] on icon "edit" at bounding box center [326, 247] width 14 height 14
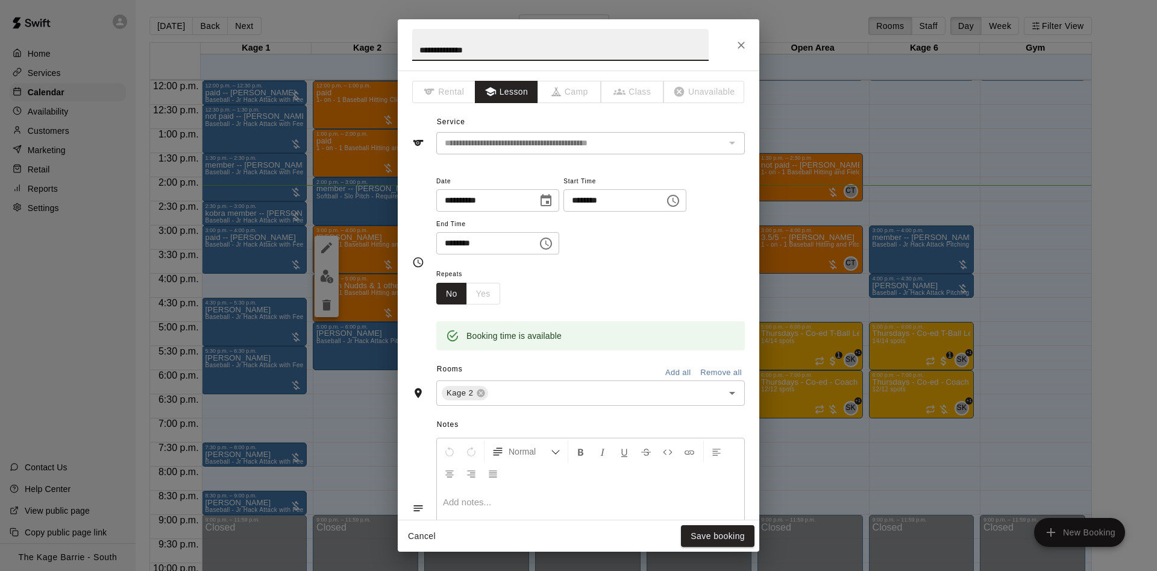
click at [416, 45] on input "**********" at bounding box center [560, 45] width 296 height 32
type input "**********"
click at [722, 526] on button "Save booking" at bounding box center [718, 536] width 74 height 22
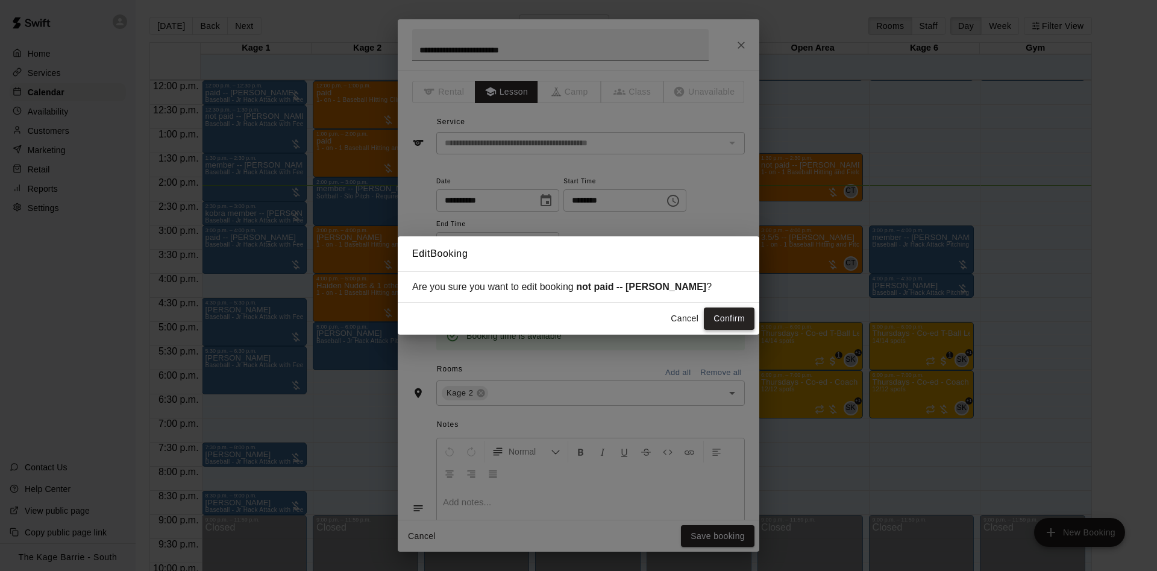
click at [725, 316] on button "Confirm" at bounding box center [729, 318] width 51 height 22
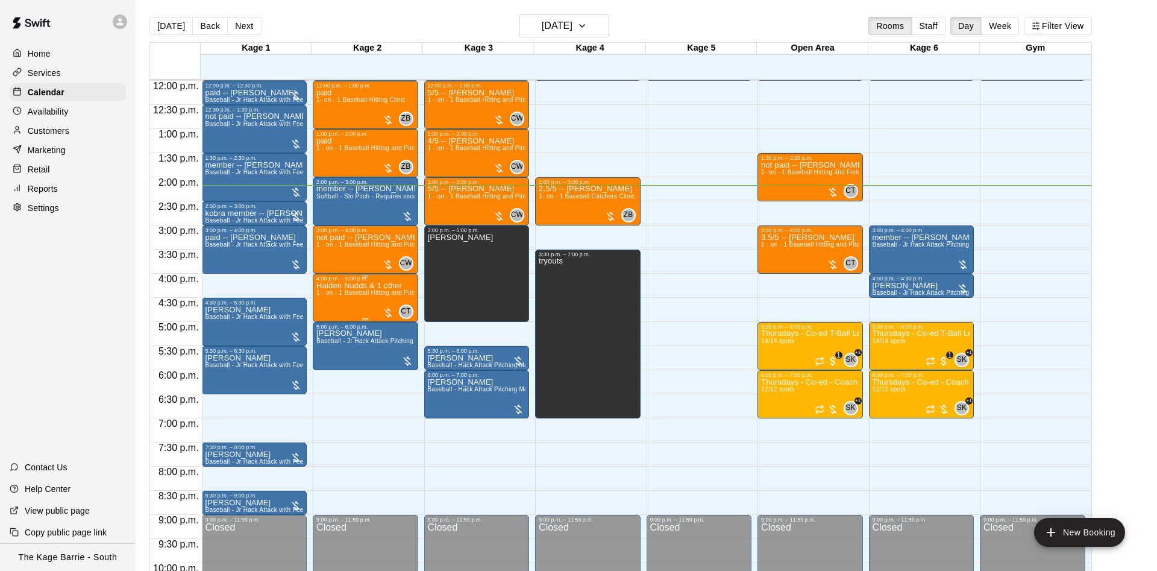
click at [327, 285] on div "4:00 p.m. – 5:00 p.m. Haiden Nudds & 1 other 1 - on - 1 Baseball Hitting and Pi…" at bounding box center [365, 297] width 98 height 45
click at [329, 313] on img "edit" at bounding box center [327, 317] width 14 height 14
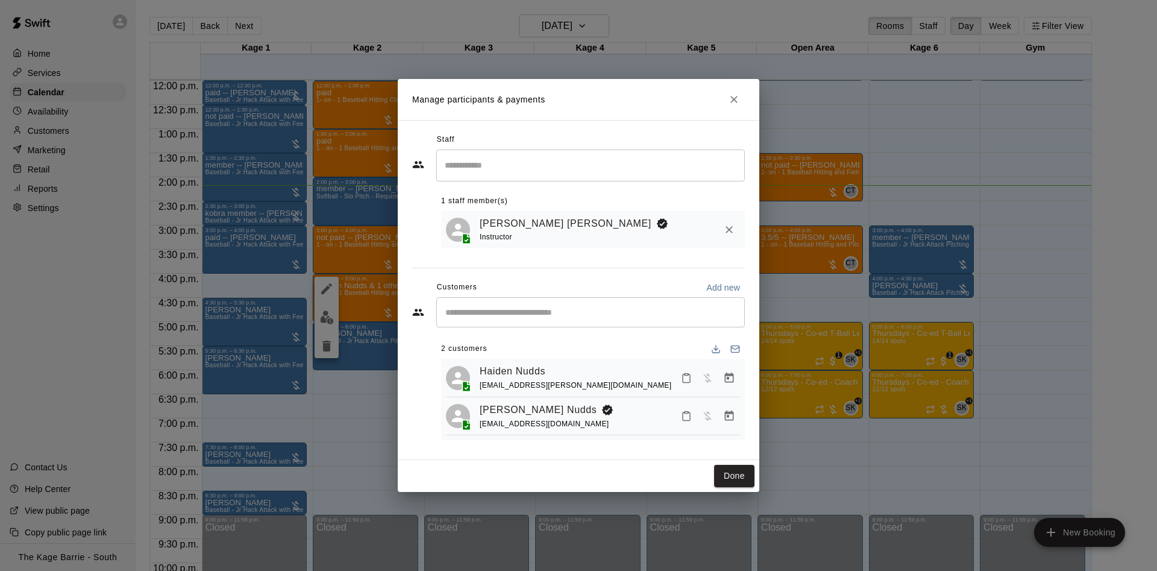
click at [730, 99] on icon "Close" at bounding box center [734, 99] width 12 height 12
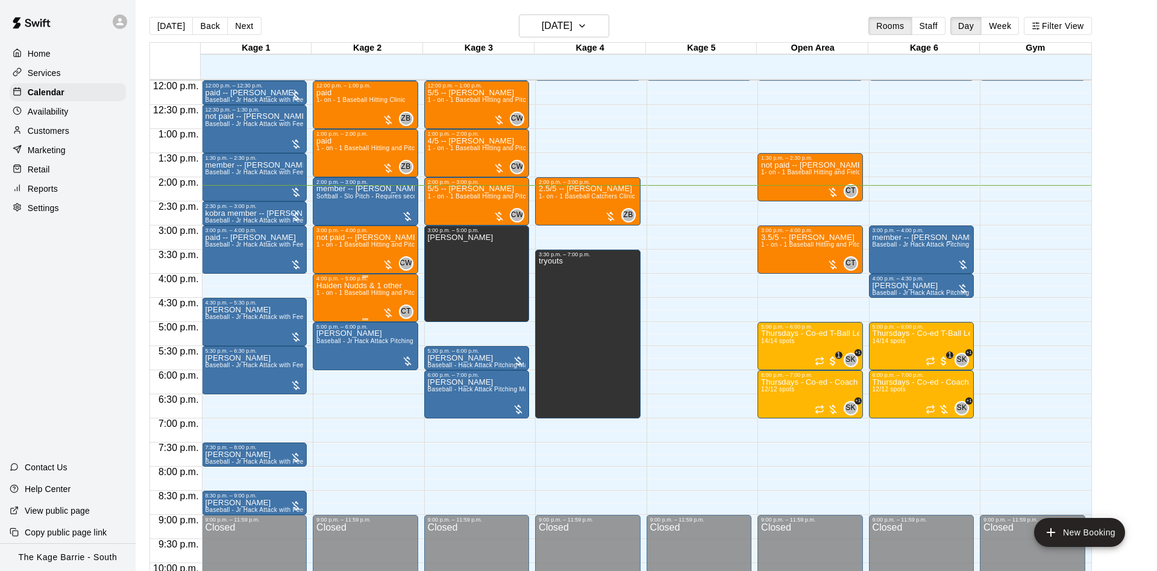
click at [372, 296] on span "1 - on - 1 Baseball Hitting and Pitching Clinic" at bounding box center [380, 292] width 128 height 7
click at [324, 305] on icon "edit" at bounding box center [326, 304] width 11 height 11
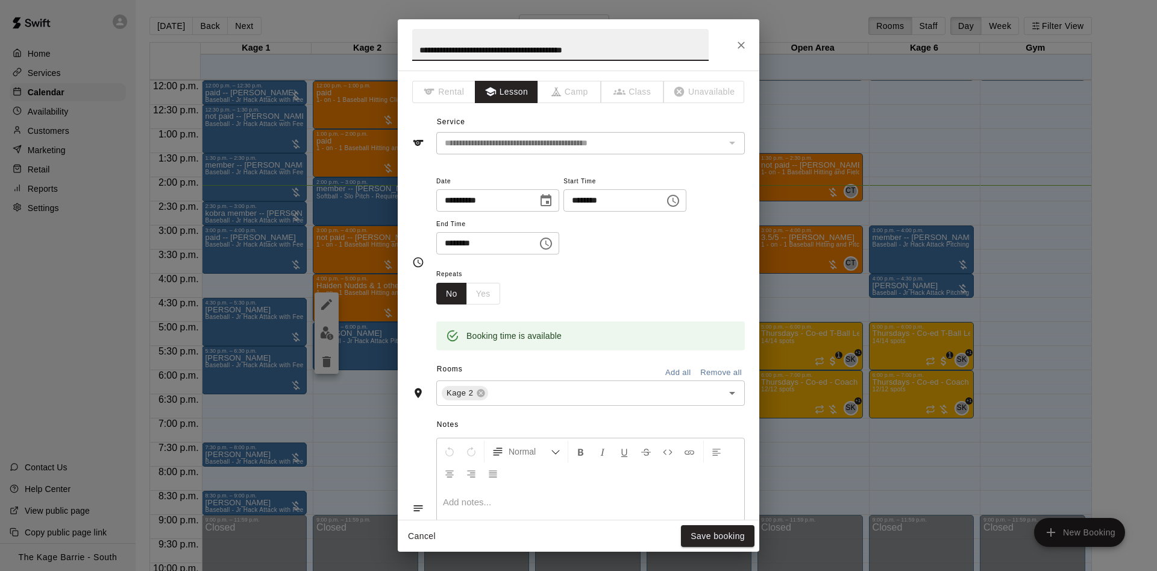
drag, startPoint x: 417, startPoint y: 46, endPoint x: 757, endPoint y: 42, distance: 340.4
click at [748, 42] on div "**********" at bounding box center [578, 44] width 361 height 51
type input "**********"
click at [737, 527] on button "Save booking" at bounding box center [718, 536] width 74 height 22
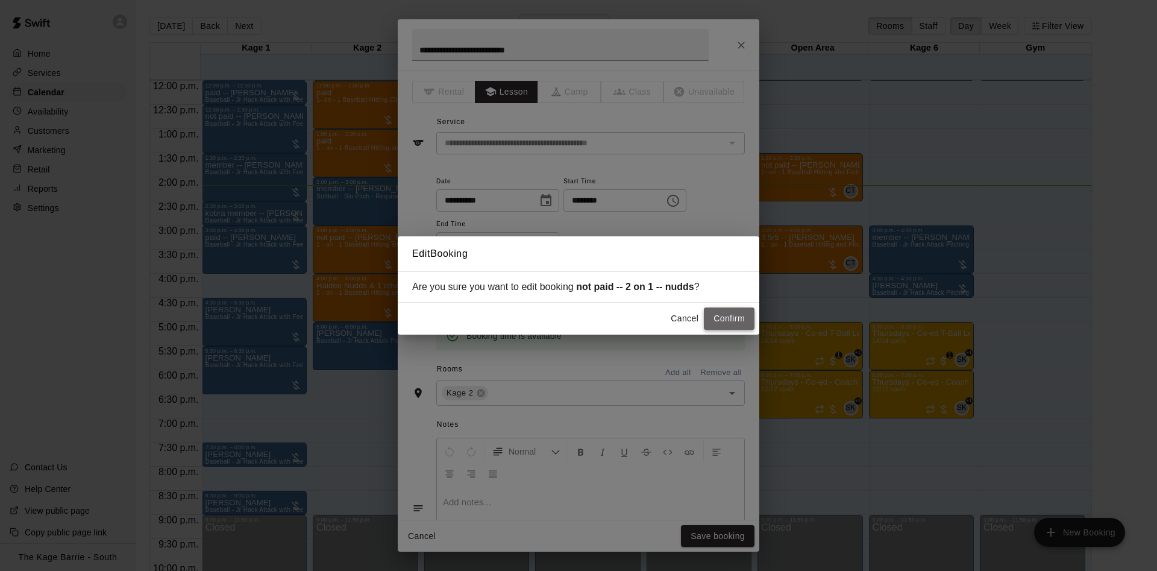
click at [721, 319] on button "Confirm" at bounding box center [729, 318] width 51 height 22
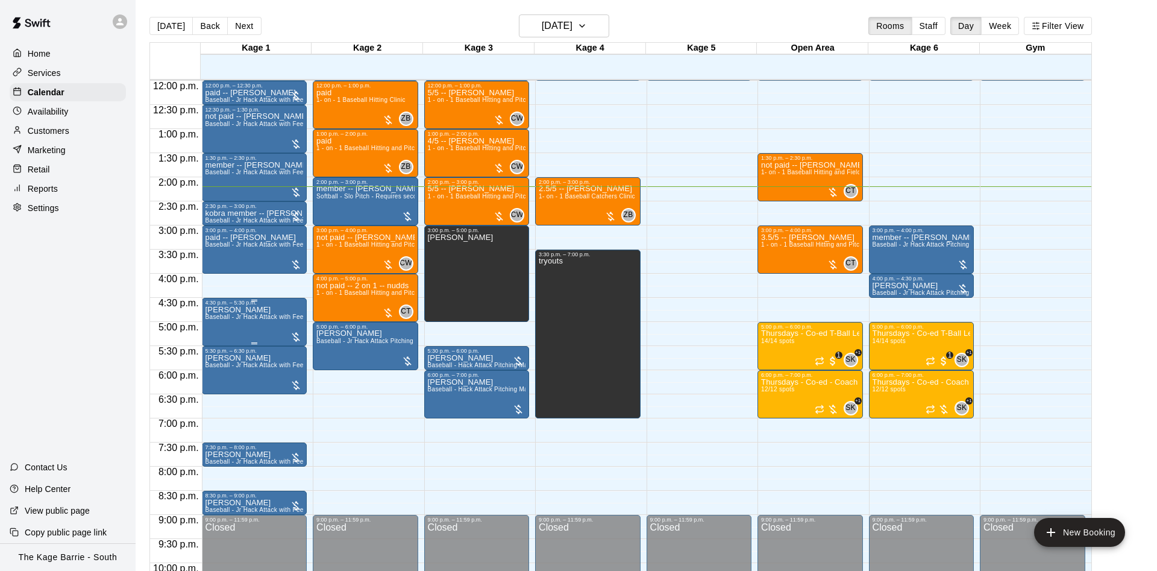
click at [214, 318] on icon "edit" at bounding box center [215, 320] width 14 height 14
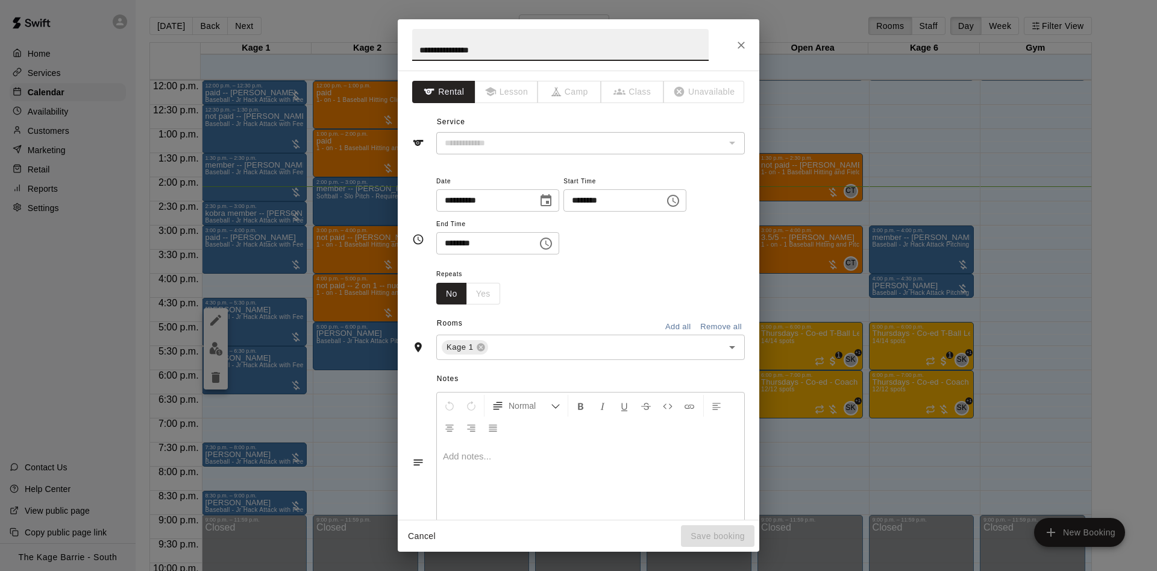
type input "**********"
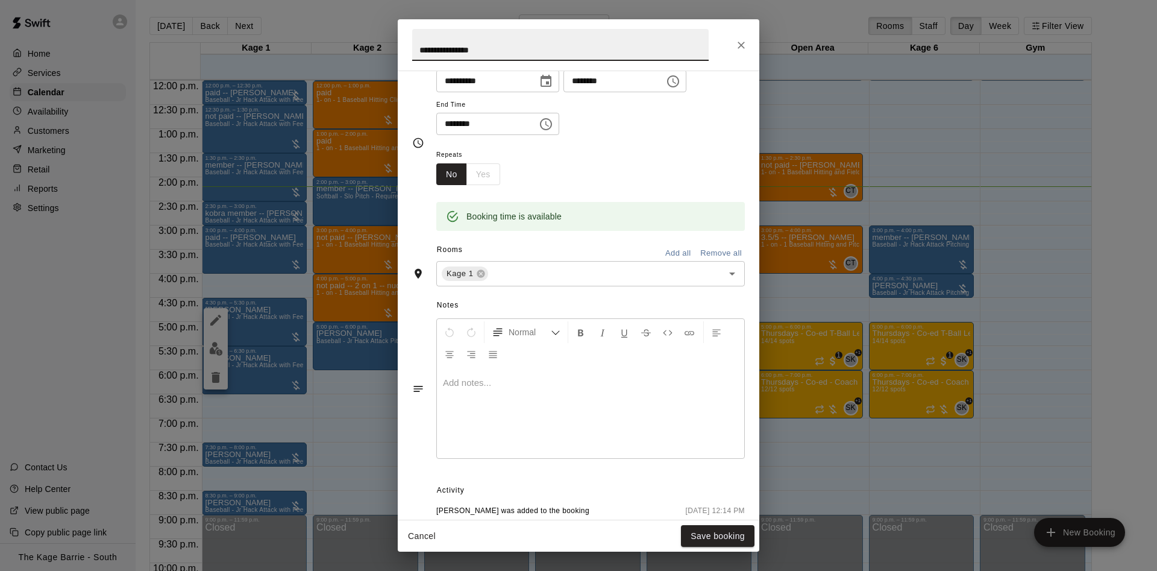
scroll to position [195, 0]
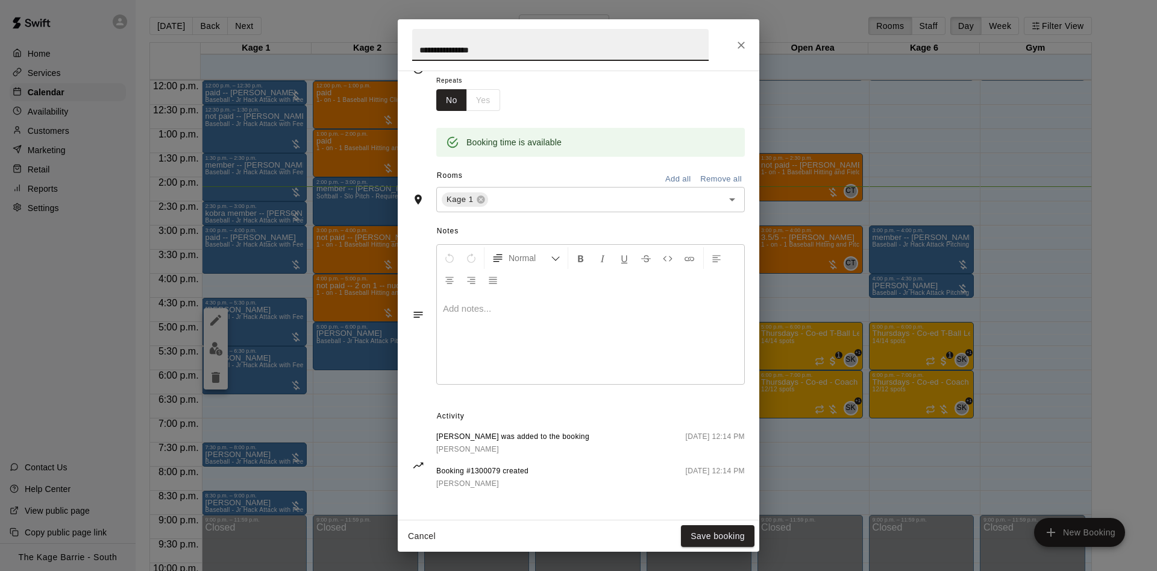
click at [414, 49] on input "**********" at bounding box center [560, 45] width 296 height 32
click at [449, 46] on input "**********" at bounding box center [560, 45] width 296 height 32
type input "**********"
click at [704, 534] on button "Save booking" at bounding box center [718, 536] width 74 height 22
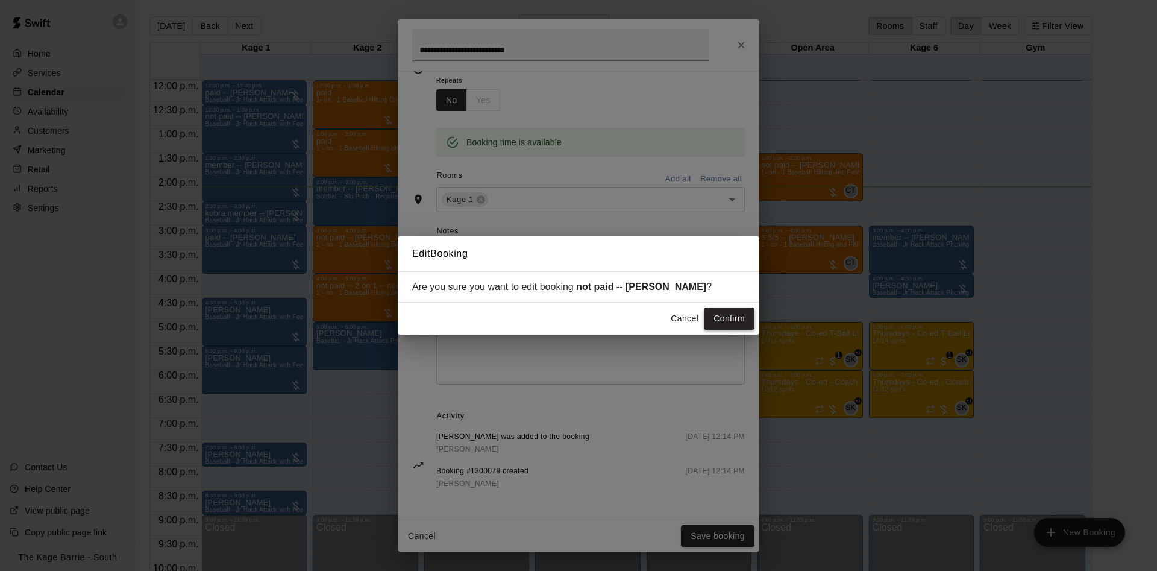
click at [718, 324] on button "Confirm" at bounding box center [729, 318] width 51 height 22
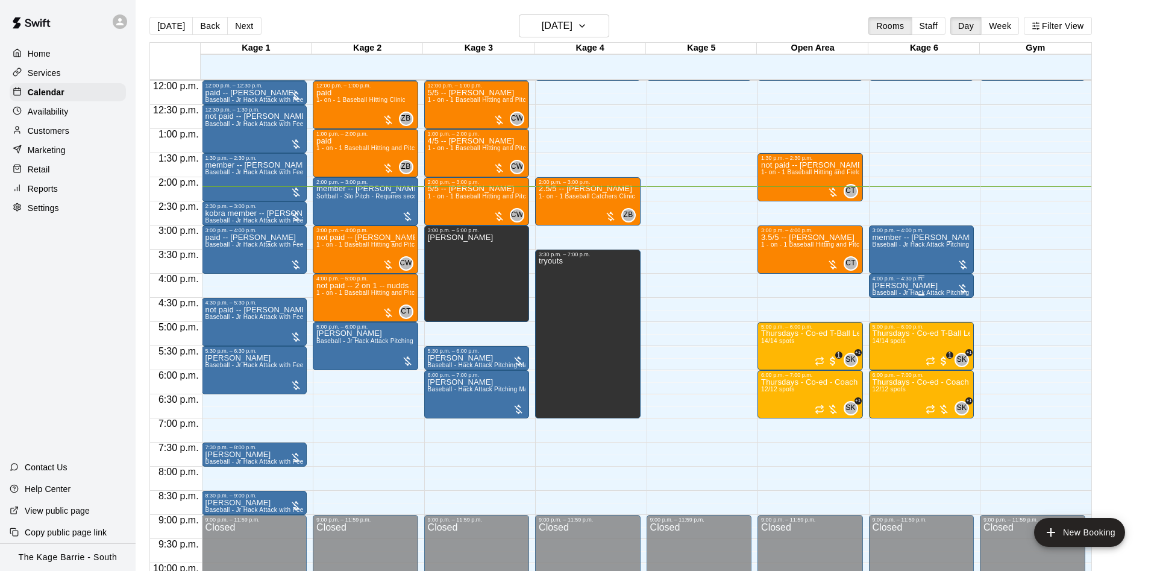
click at [906, 292] on span "Baseball - Jr Hack Attack Pitching Machine - Perfect for all ages and skill lev…" at bounding box center [986, 292] width 229 height 7
drag, startPoint x: 884, startPoint y: 299, endPoint x: 858, endPoint y: 285, distance: 29.9
click at [884, 299] on icon "edit" at bounding box center [884, 304] width 14 height 14
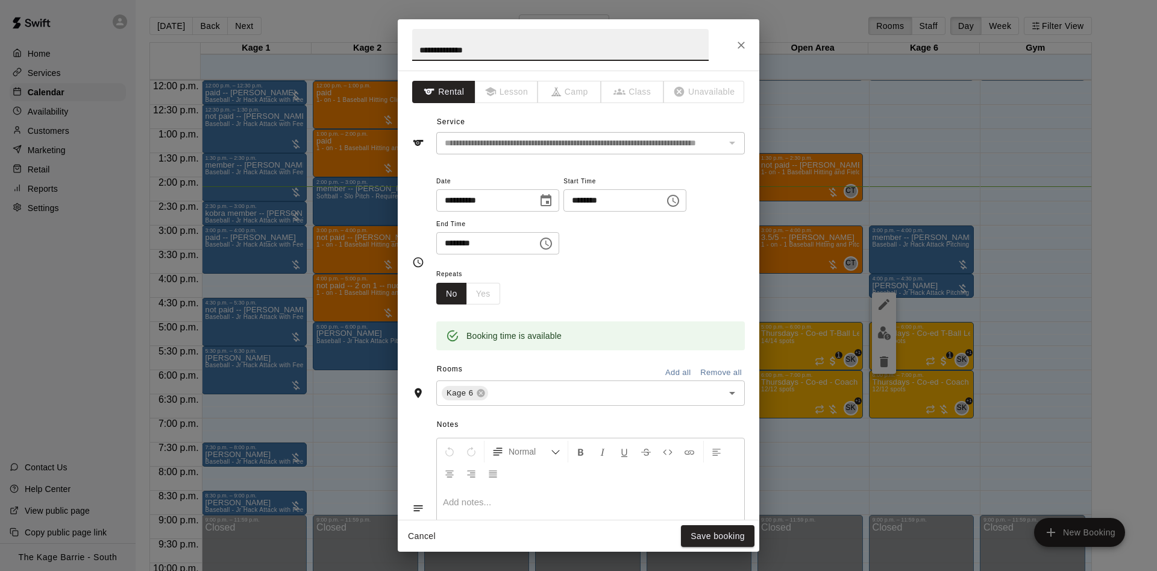
click at [419, 42] on input "**********" at bounding box center [560, 45] width 296 height 32
type input "**********"
click at [705, 531] on button "Save booking" at bounding box center [718, 536] width 74 height 22
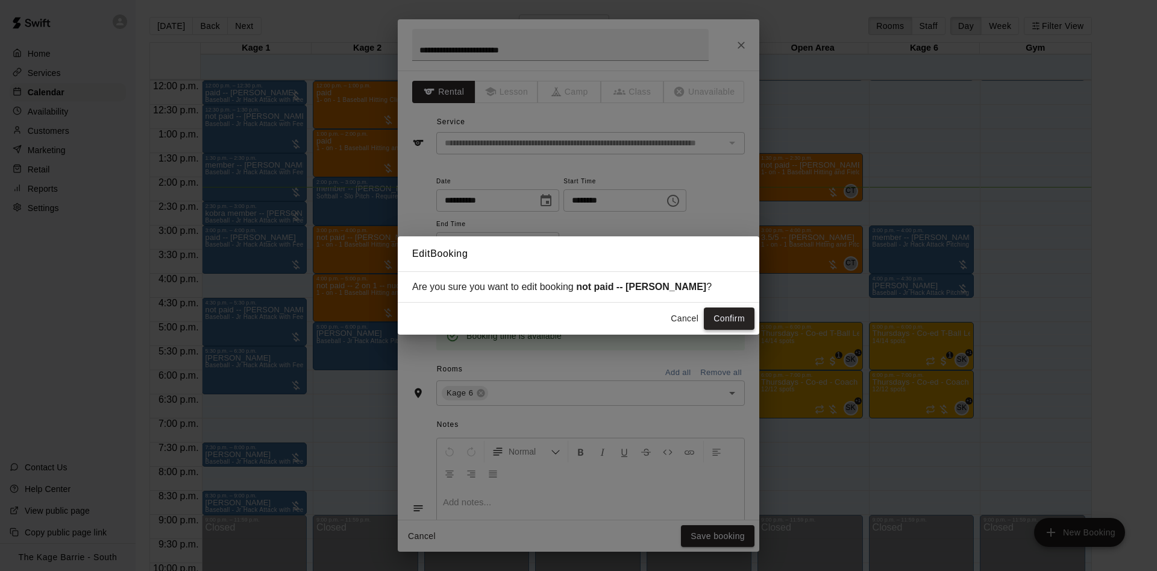
click at [734, 319] on button "Confirm" at bounding box center [729, 318] width 51 height 22
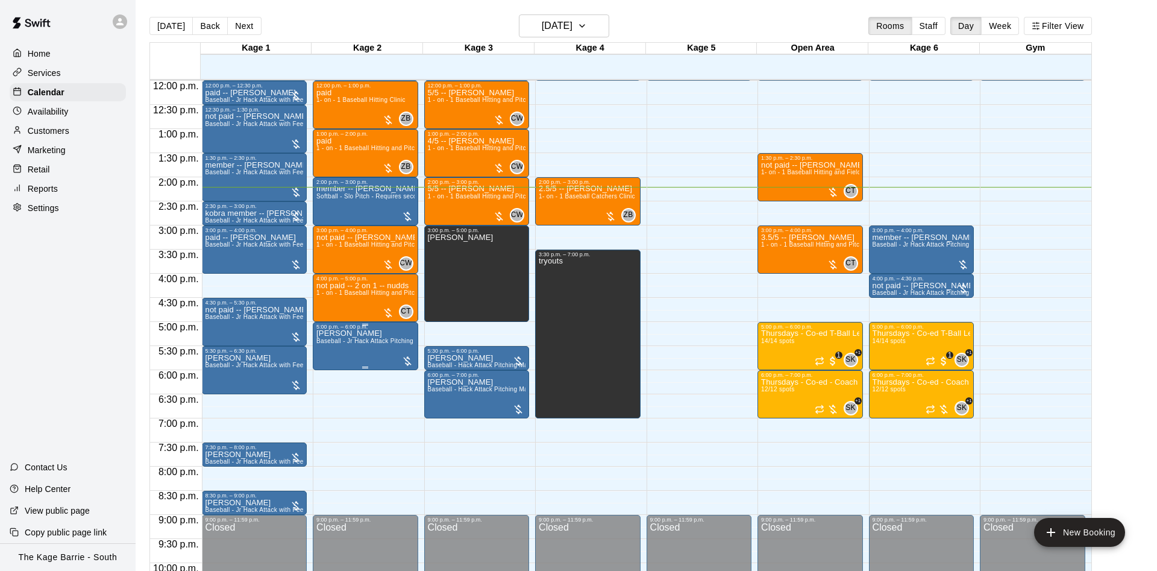
click at [328, 343] on span "Baseball - Jr Hack Attack Pitching Machine - Perfect for all ages and skill lev…" at bounding box center [430, 340] width 229 height 7
click at [323, 359] on icon "edit" at bounding box center [326, 352] width 14 height 14
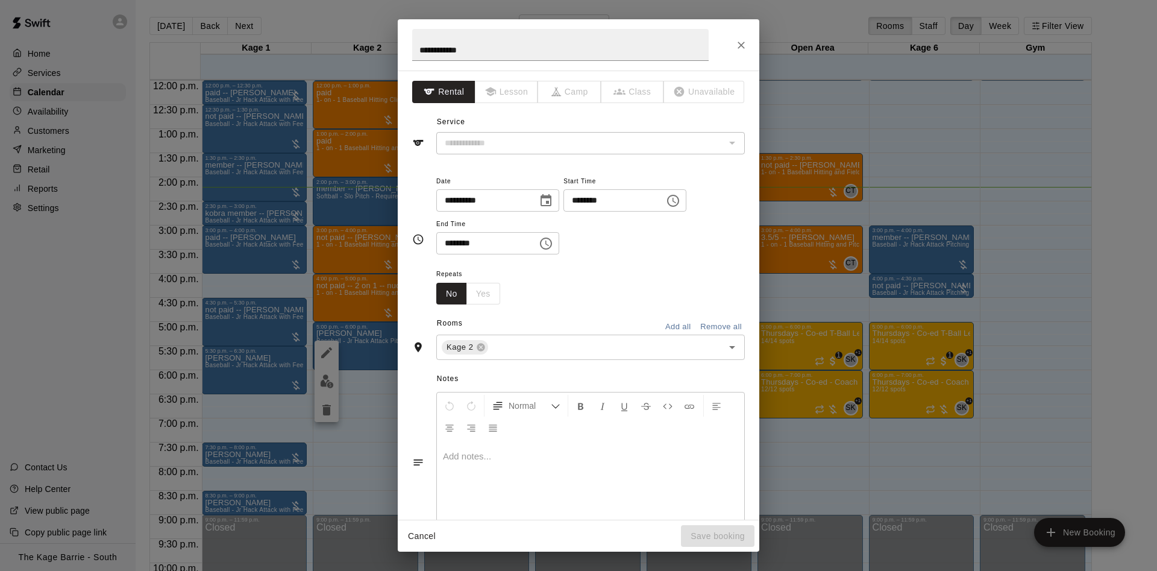
type input "**********"
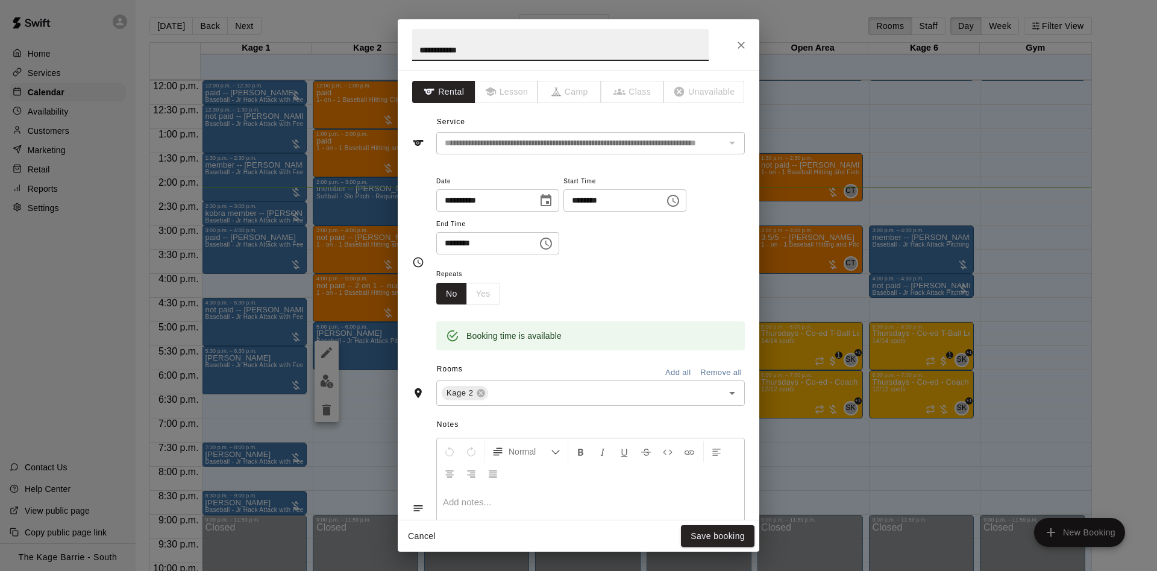
click at [421, 50] on input "**********" at bounding box center [560, 45] width 296 height 32
type input "**********"
click at [700, 530] on button "Save booking" at bounding box center [718, 536] width 74 height 22
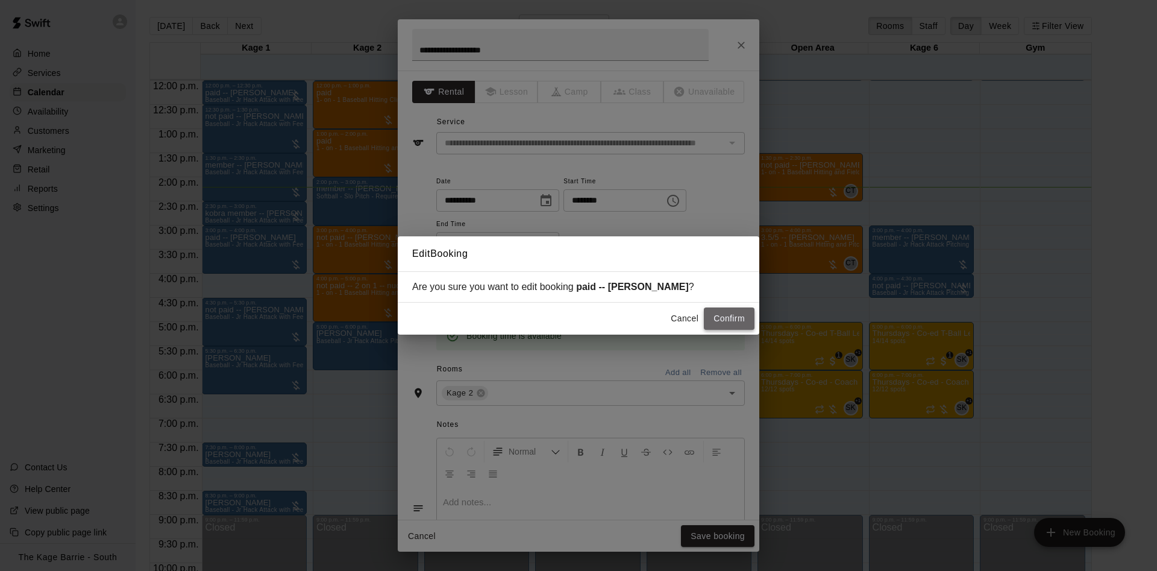
click at [721, 322] on button "Confirm" at bounding box center [729, 318] width 51 height 22
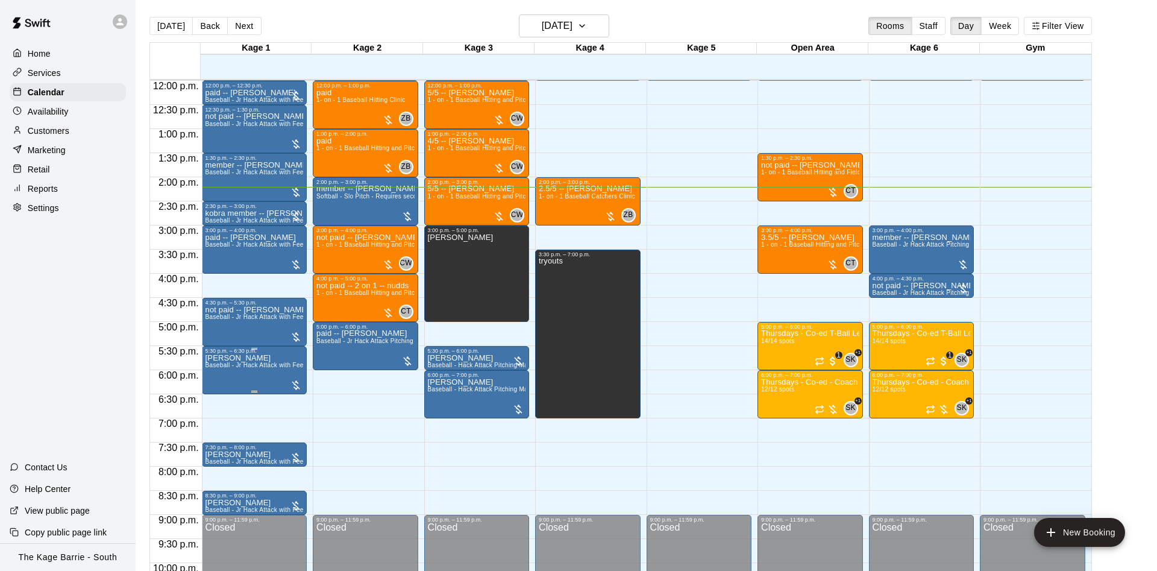
click at [269, 368] on span "Baseball - Jr Hack Attack with Feeder - DO NOT NEED SECOND PERSON" at bounding box center [312, 364] width 215 height 7
click at [221, 374] on icon "edit" at bounding box center [215, 376] width 11 height 11
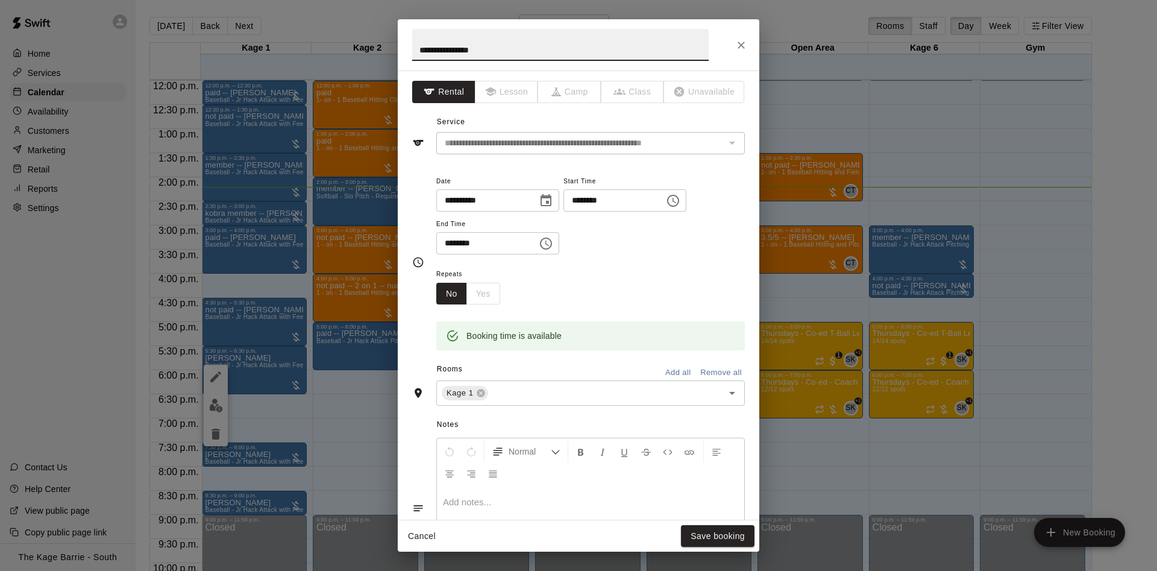
click at [414, 44] on input "**********" at bounding box center [560, 45] width 296 height 32
type input "**********"
click at [732, 534] on button "Save booking" at bounding box center [718, 536] width 74 height 22
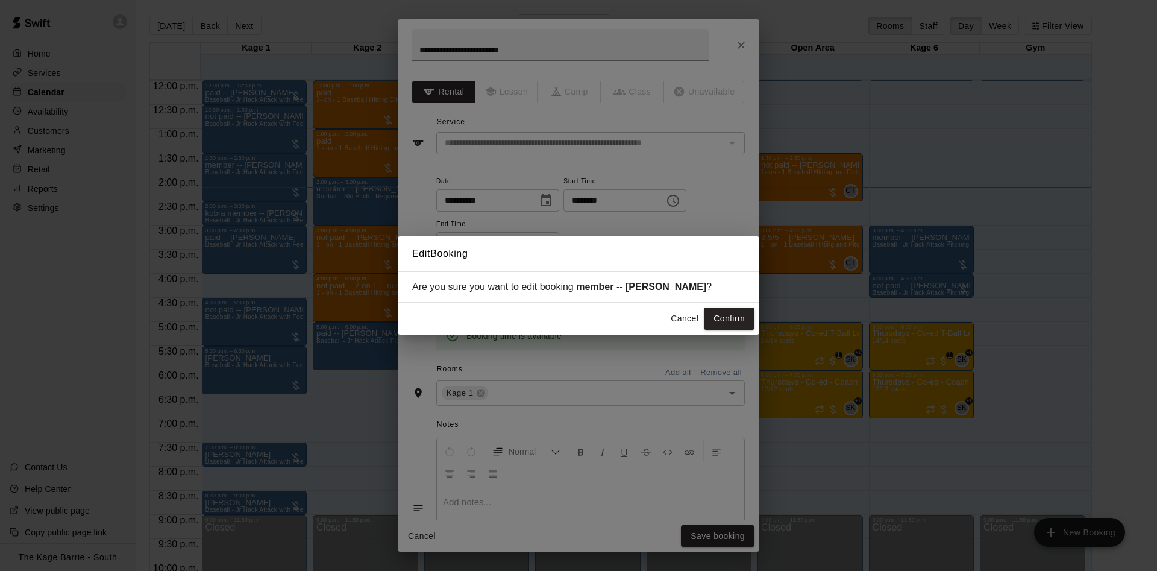
drag, startPoint x: 740, startPoint y: 299, endPoint x: 742, endPoint y: 307, distance: 8.8
click at [742, 302] on div "Are you sure you want to edit booking member -- Michael Sprayson ?" at bounding box center [578, 286] width 361 height 31
click at [737, 316] on button "Confirm" at bounding box center [729, 318] width 51 height 22
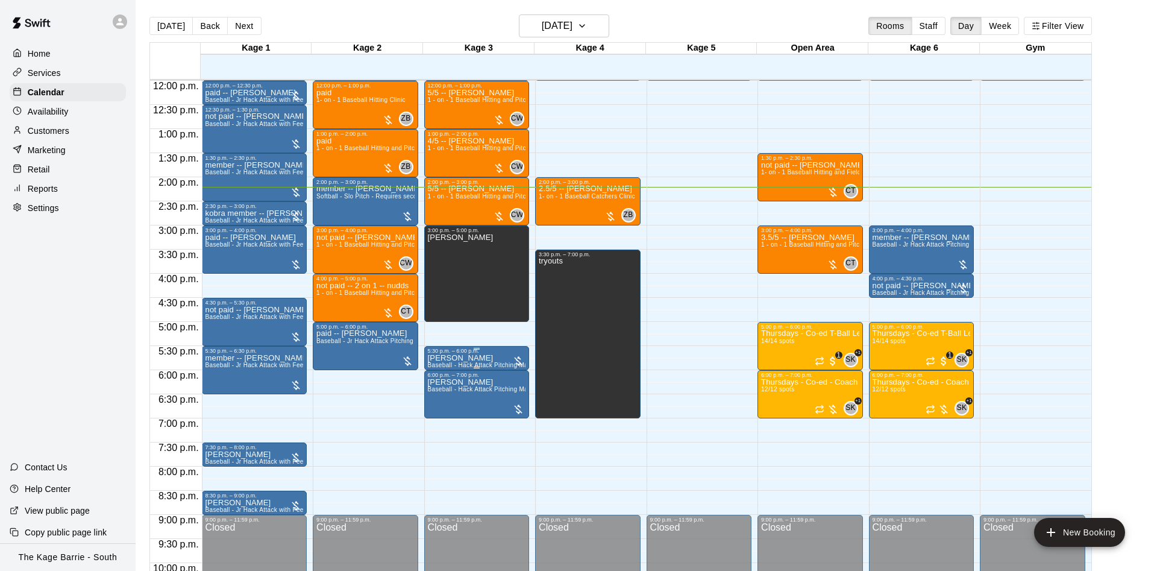
click at [442, 366] on icon "edit" at bounding box center [438, 368] width 14 height 14
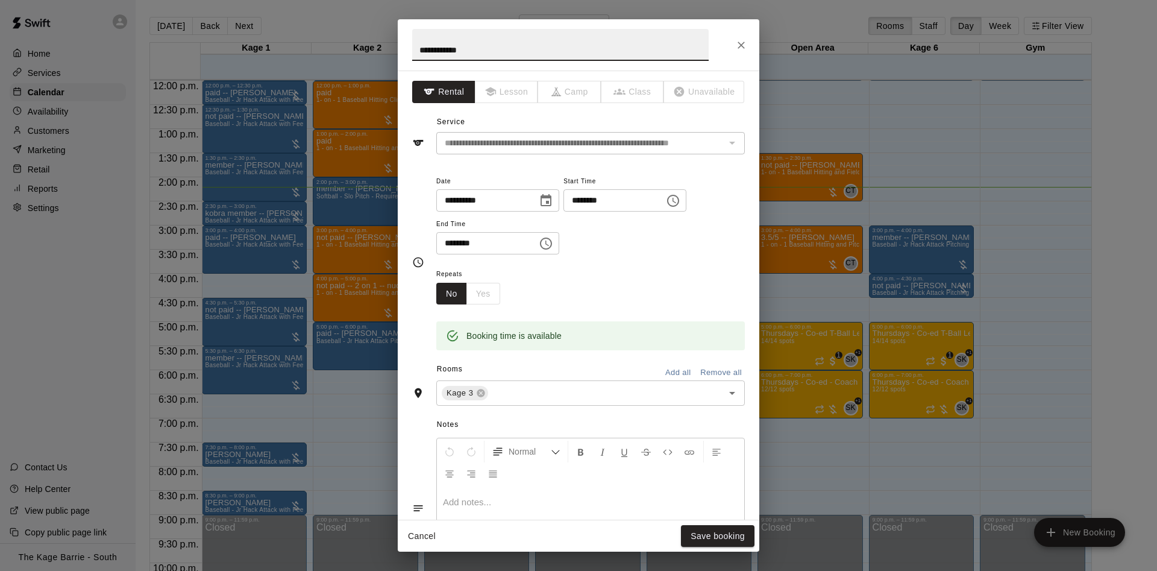
click at [414, 37] on input "**********" at bounding box center [560, 45] width 296 height 32
type input "**********"
click at [772, 561] on div "**********" at bounding box center [578, 285] width 1157 height 571
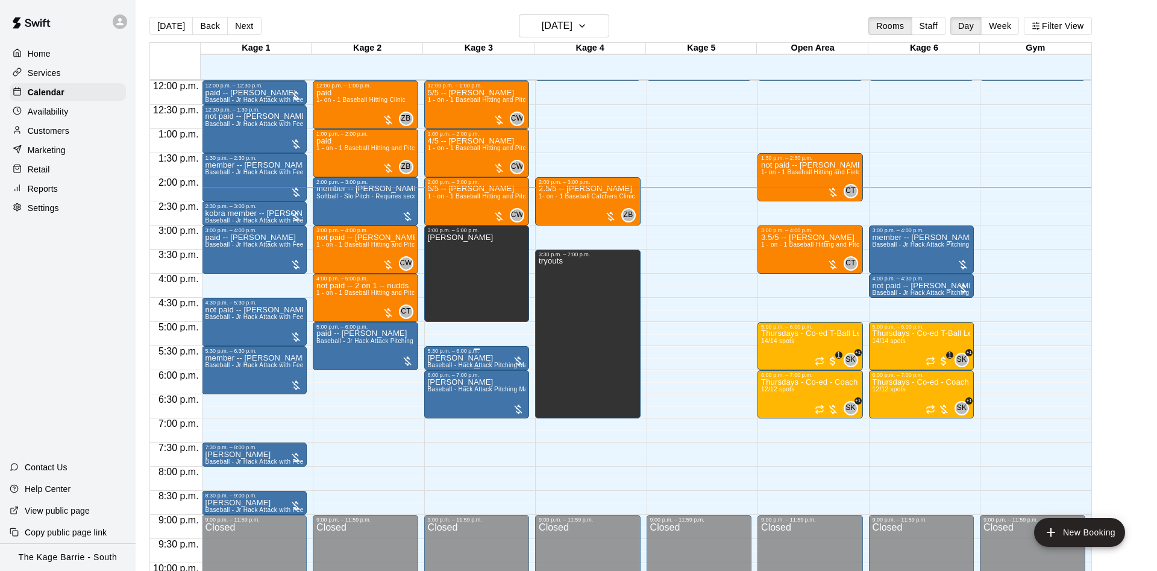
click at [433, 369] on icon "edit" at bounding box center [438, 368] width 14 height 14
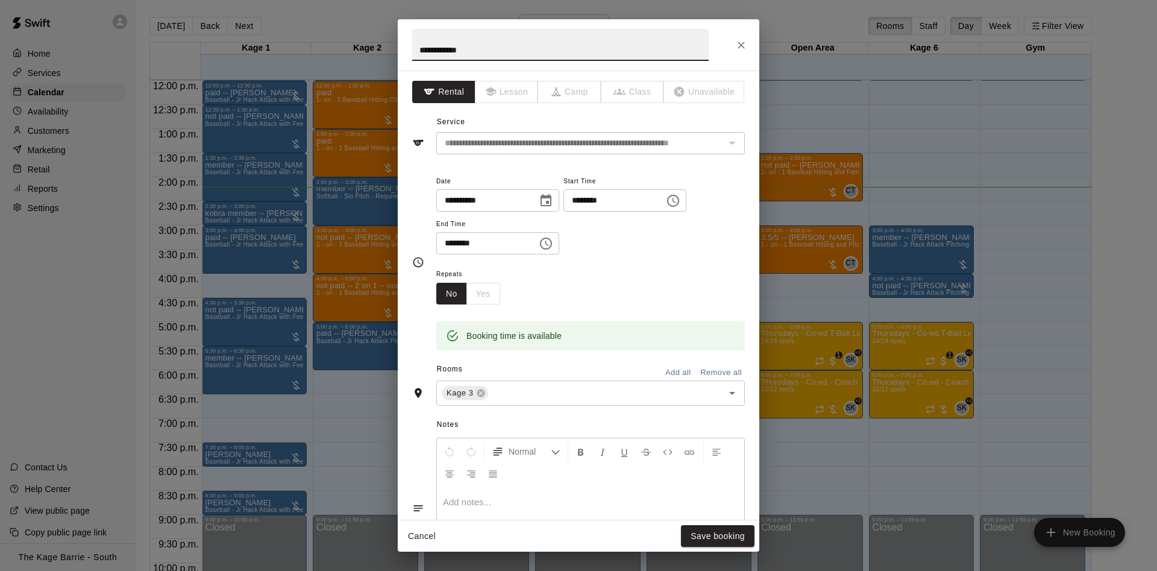
click at [416, 49] on input "**********" at bounding box center [560, 45] width 296 height 32
type input "**********"
click at [697, 532] on button "Save booking" at bounding box center [718, 536] width 74 height 22
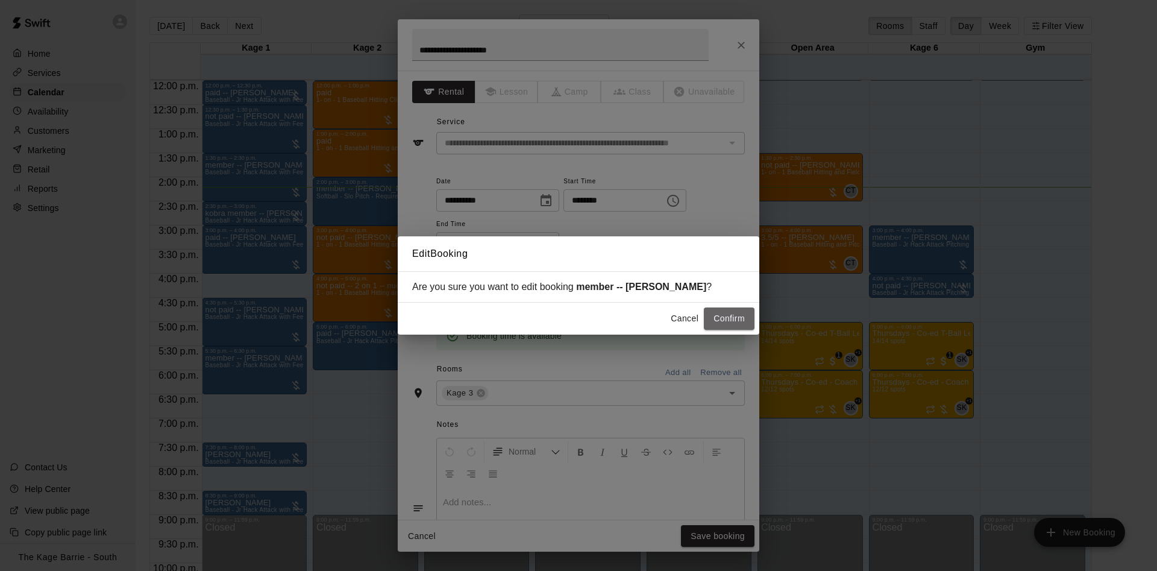
click at [718, 320] on button "Confirm" at bounding box center [729, 318] width 51 height 22
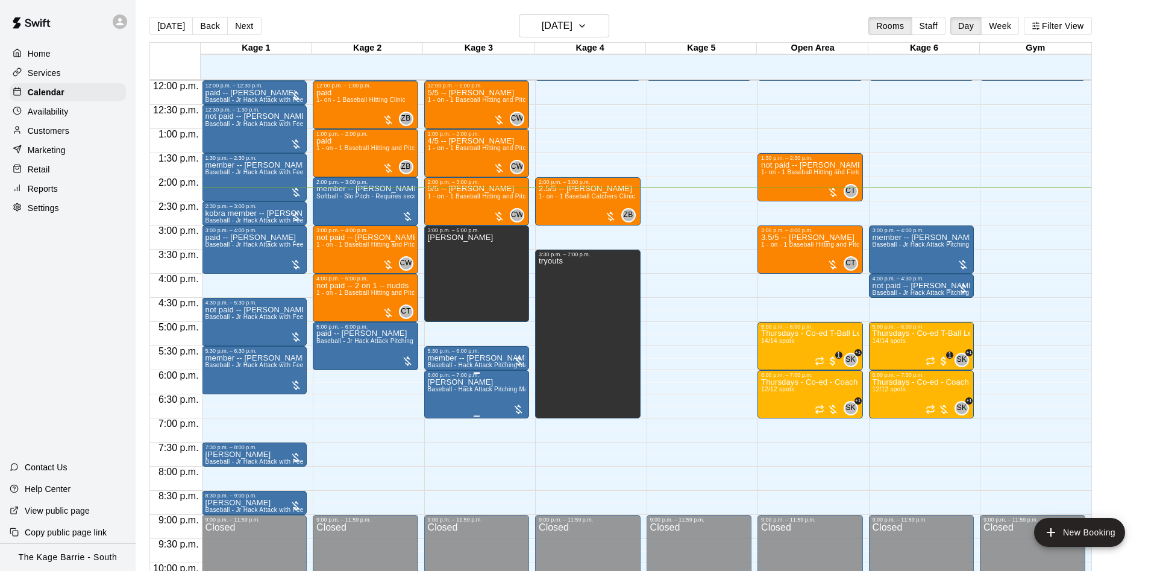
click at [434, 378] on div "6:00 p.m. – 7:00 p.m." at bounding box center [477, 375] width 98 height 6
click at [433, 386] on icon "edit" at bounding box center [438, 385] width 14 height 14
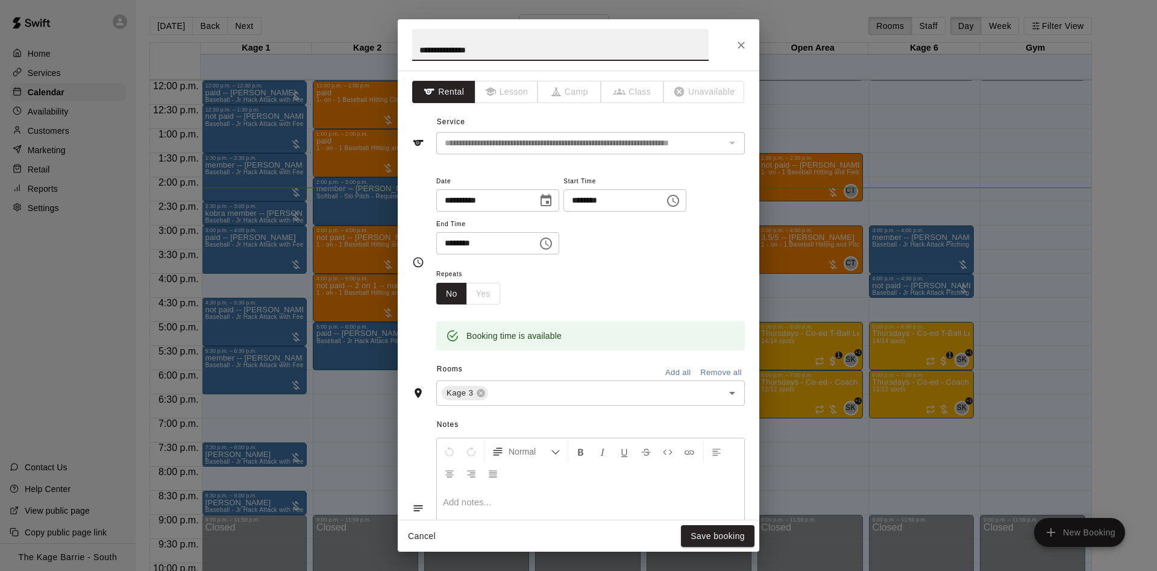
click at [418, 51] on input "**********" at bounding box center [560, 45] width 296 height 32
type input "**********"
click at [693, 533] on button "Save booking" at bounding box center [718, 536] width 74 height 22
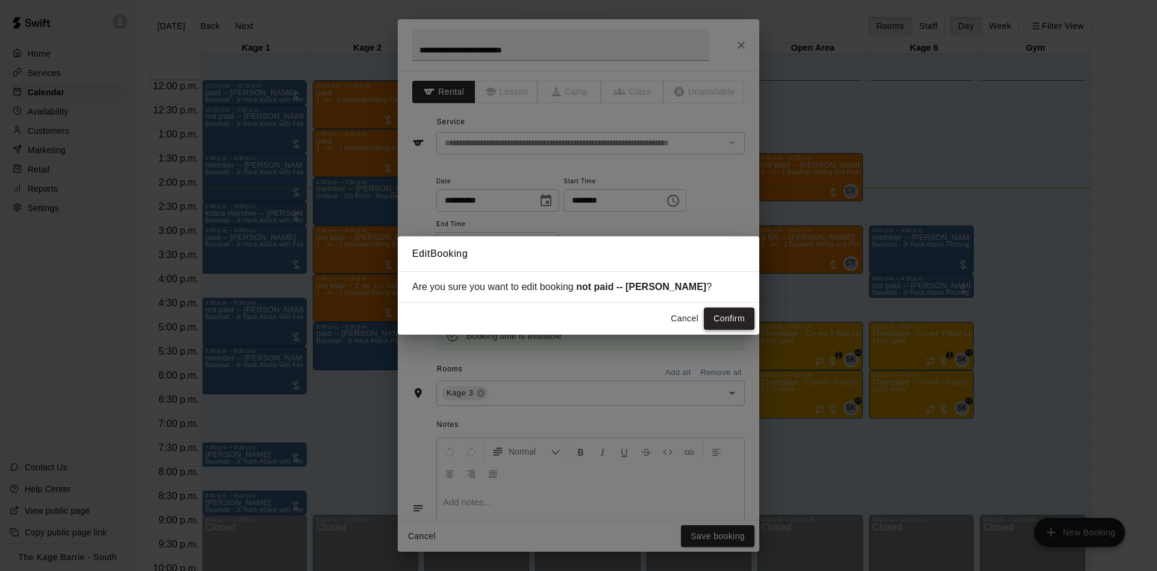
click at [738, 324] on button "Confirm" at bounding box center [729, 318] width 51 height 22
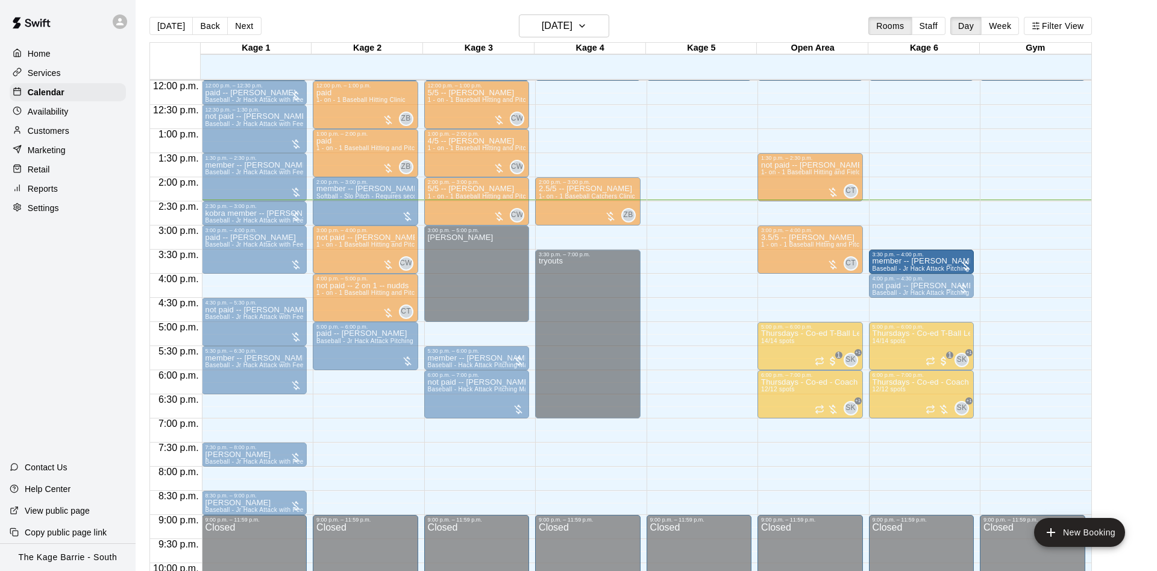
drag, startPoint x: 919, startPoint y: 229, endPoint x: 918, endPoint y: 251, distance: 21.7
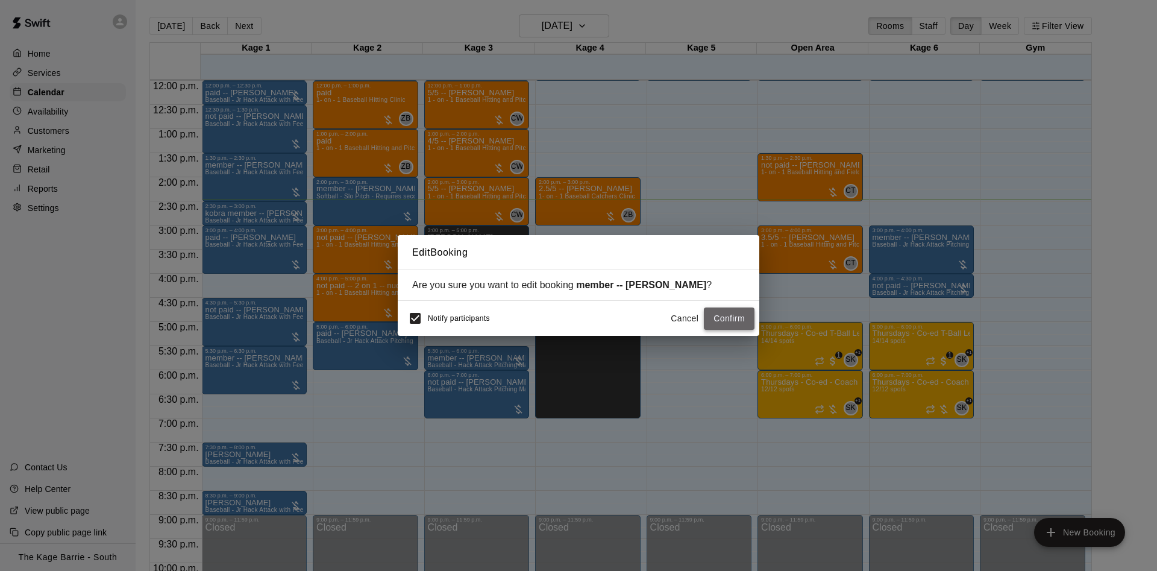
click at [713, 313] on button "Confirm" at bounding box center [729, 318] width 51 height 22
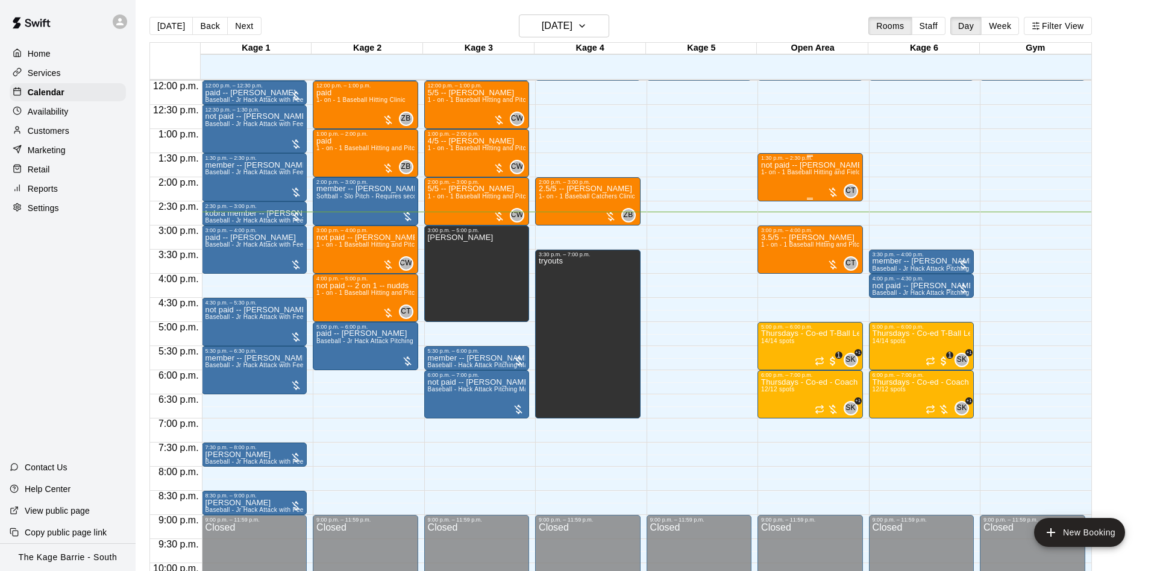
click at [828, 181] on div "not paid -- Andrew Hardie 1- on - 1 Baseball Hitting and Fielding Clinic" at bounding box center [810, 446] width 98 height 571
click at [771, 175] on icon "edit" at bounding box center [772, 175] width 11 height 11
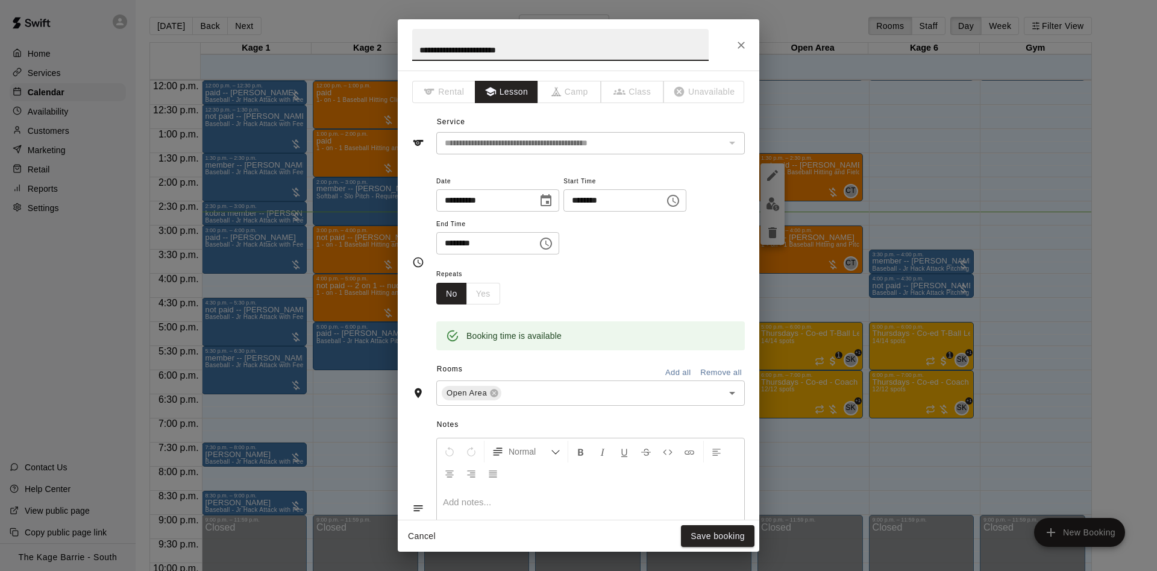
drag, startPoint x: 433, startPoint y: 52, endPoint x: 329, endPoint y: 73, distance: 106.3
click at [412, 61] on input "**********" at bounding box center [560, 45] width 296 height 32
type input "**********"
click at [692, 539] on button "Save booking" at bounding box center [718, 536] width 74 height 22
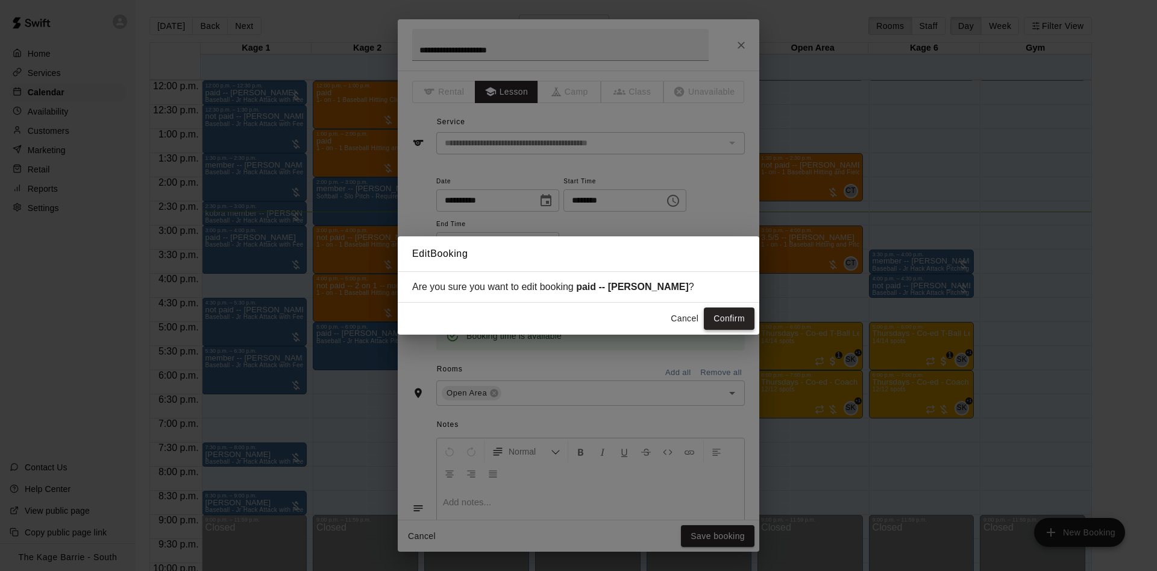
click at [722, 319] on button "Confirm" at bounding box center [729, 318] width 51 height 22
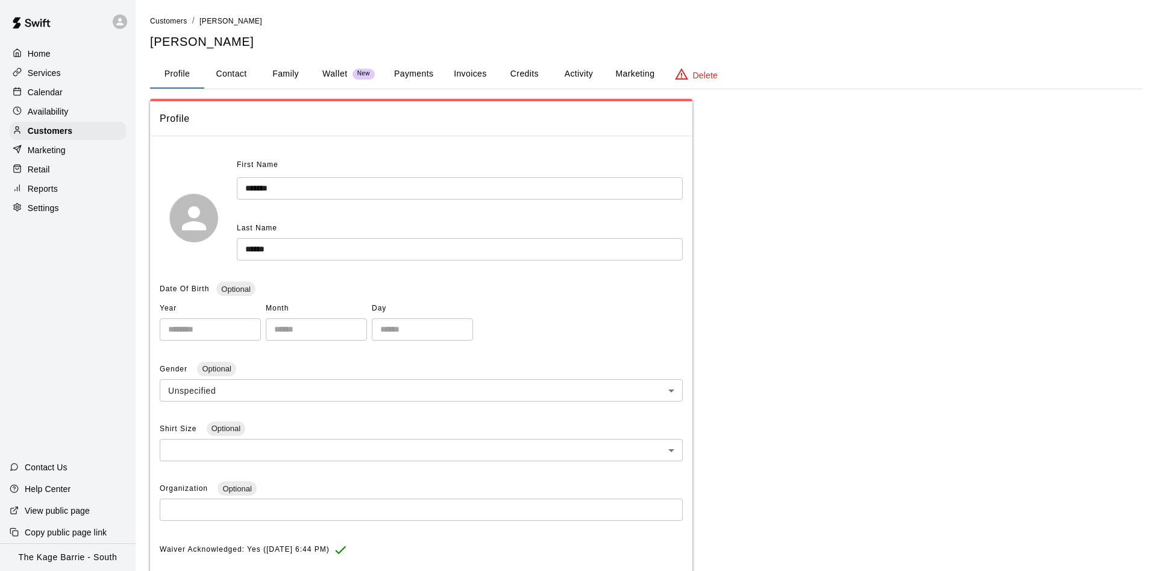
click at [566, 72] on button "Activity" at bounding box center [578, 74] width 54 height 29
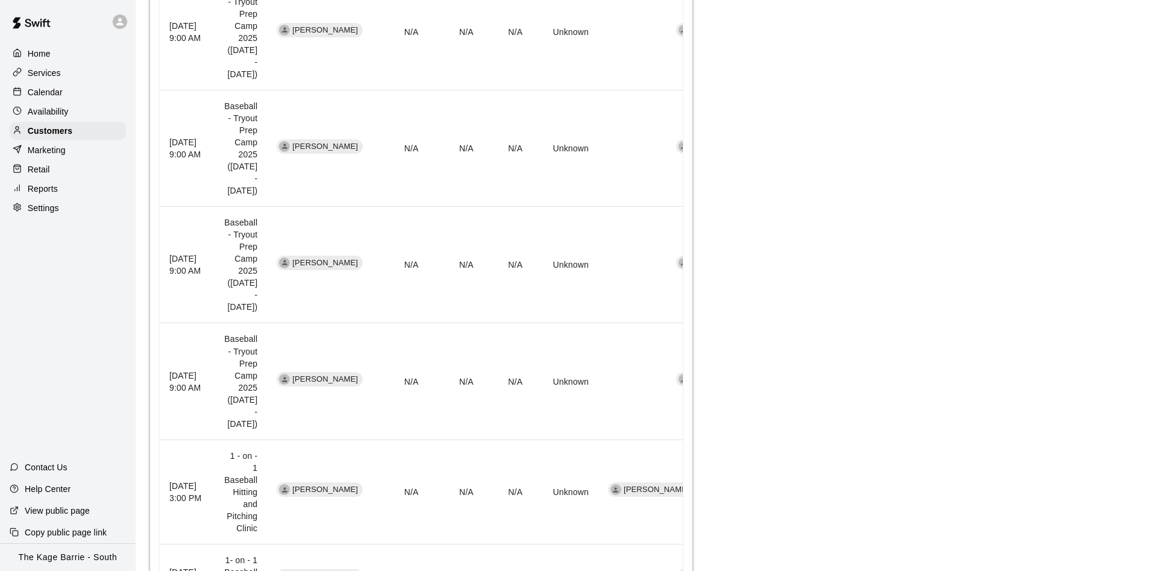
scroll to position [771, 0]
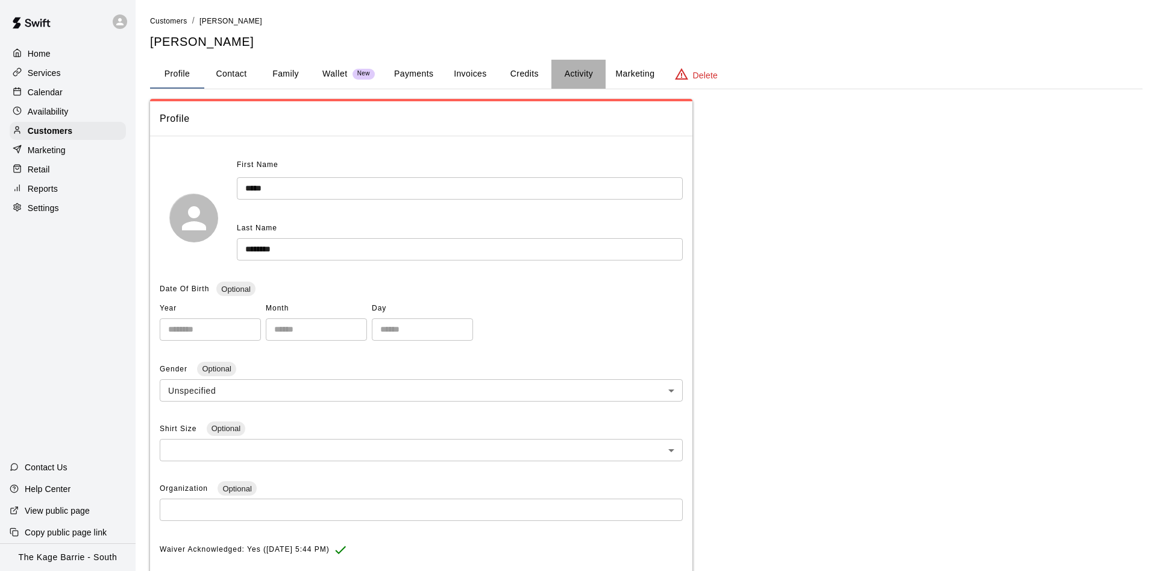
click at [593, 74] on button "Activity" at bounding box center [578, 74] width 54 height 29
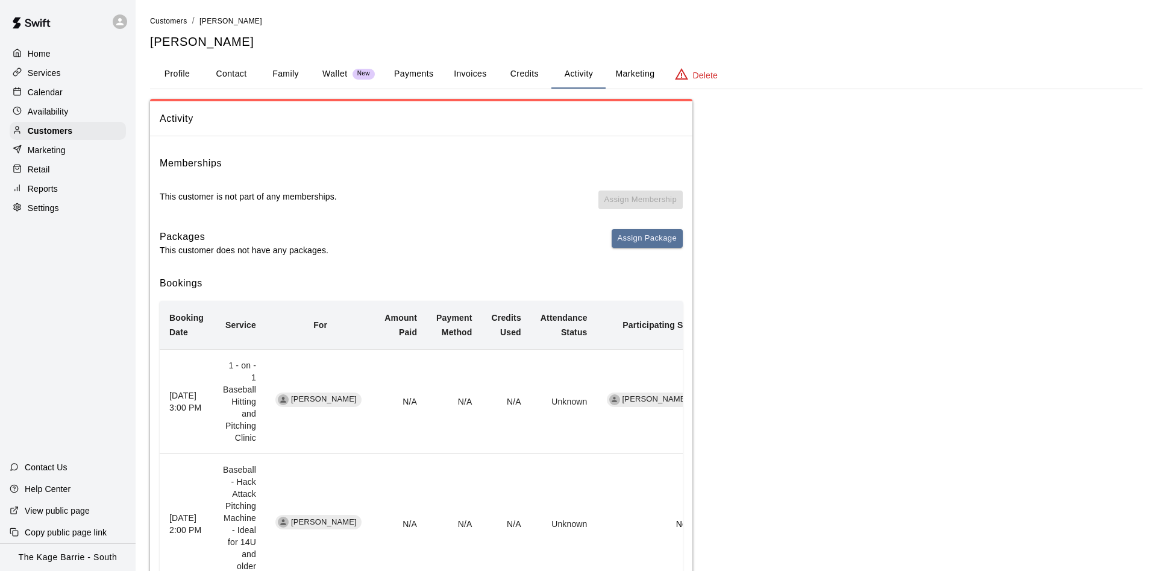
scroll to position [313, 0]
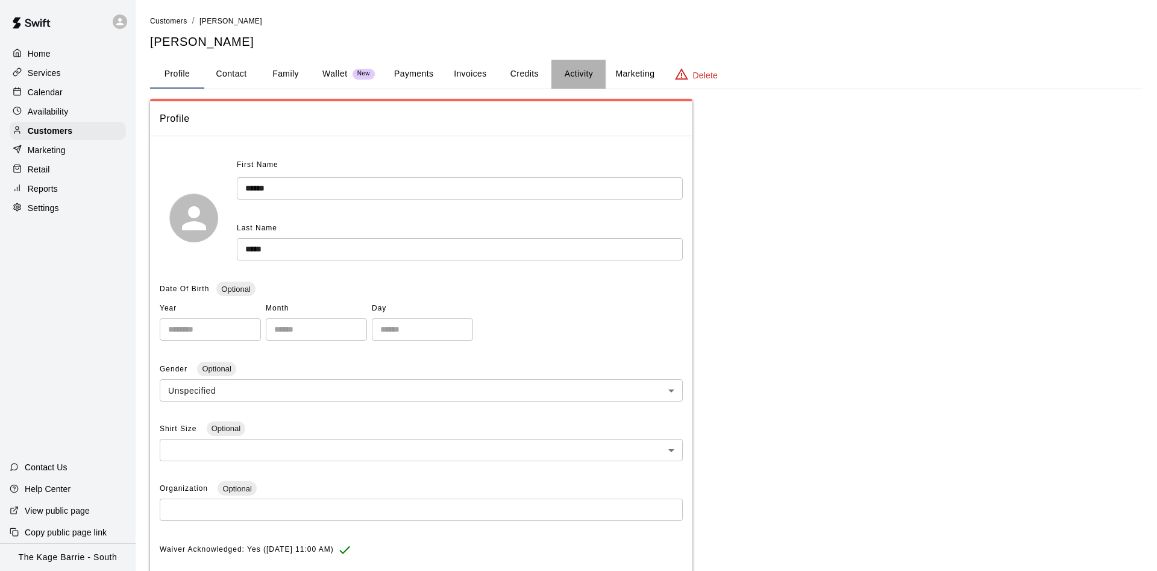
click at [570, 77] on button "Activity" at bounding box center [578, 74] width 54 height 29
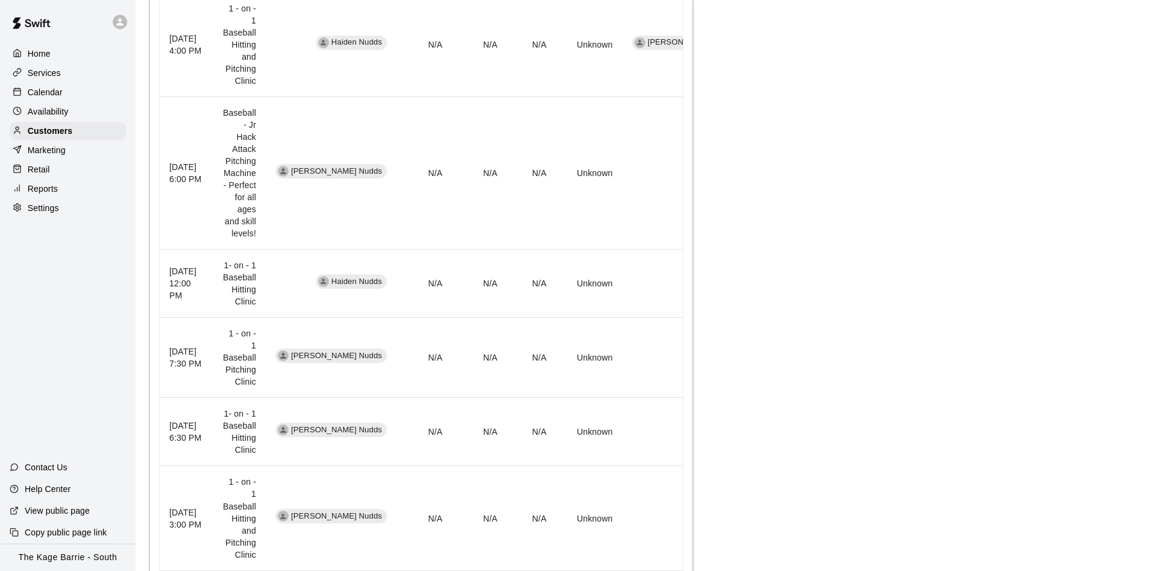
scroll to position [369, 0]
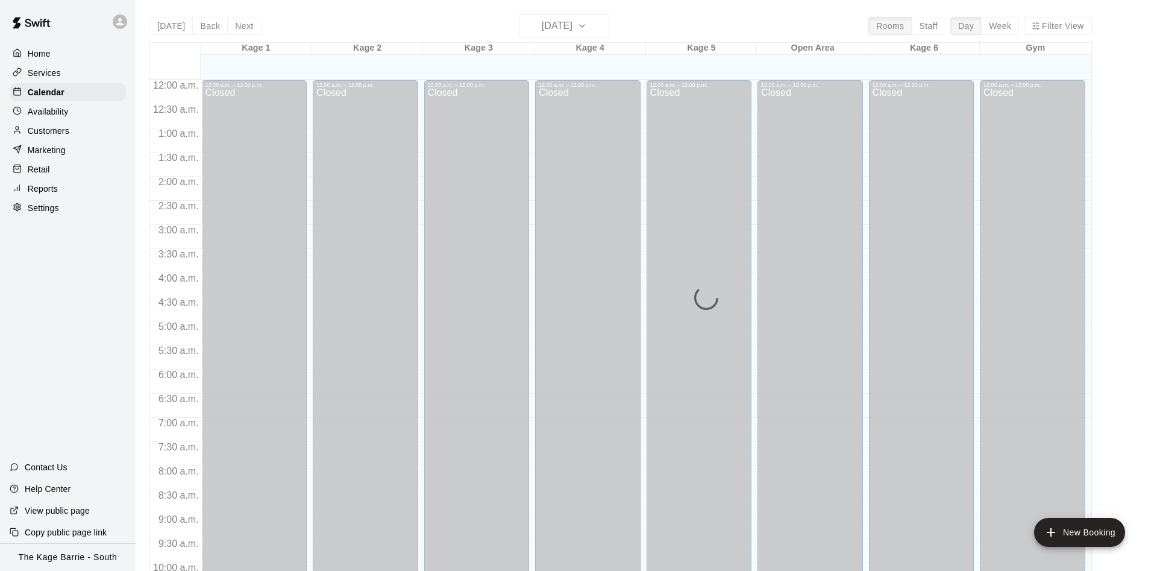
scroll to position [616, 0]
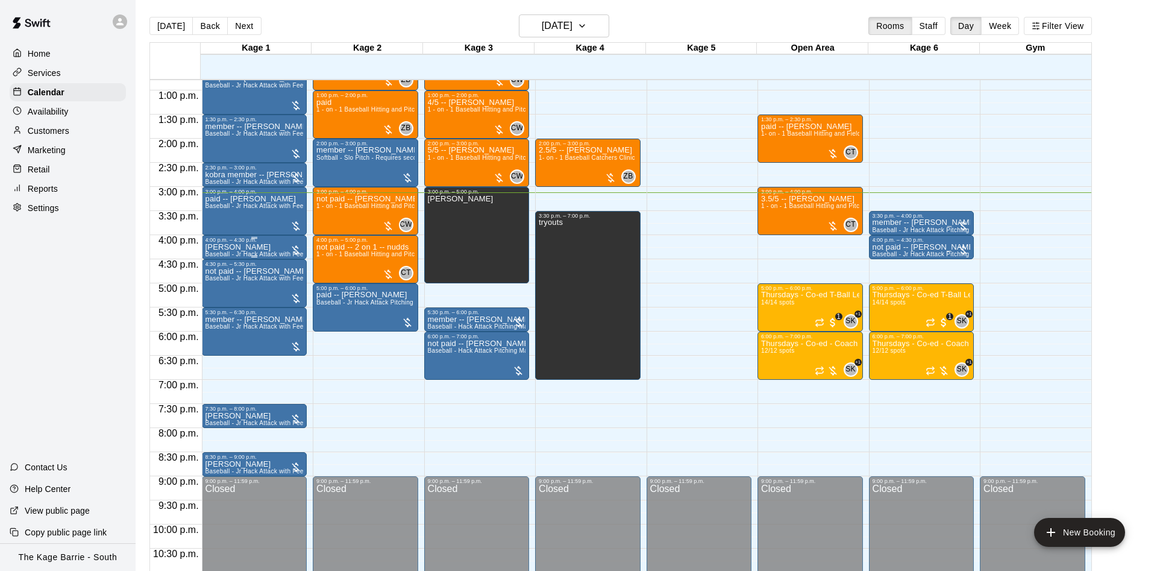
click at [284, 248] on div "[PERSON_NAME] Baseball - Jr Hack Attack with Feeder - DO NOT NEED SECOND PERSON" at bounding box center [254, 528] width 98 height 571
click at [211, 307] on icon "delete" at bounding box center [215, 314] width 14 height 14
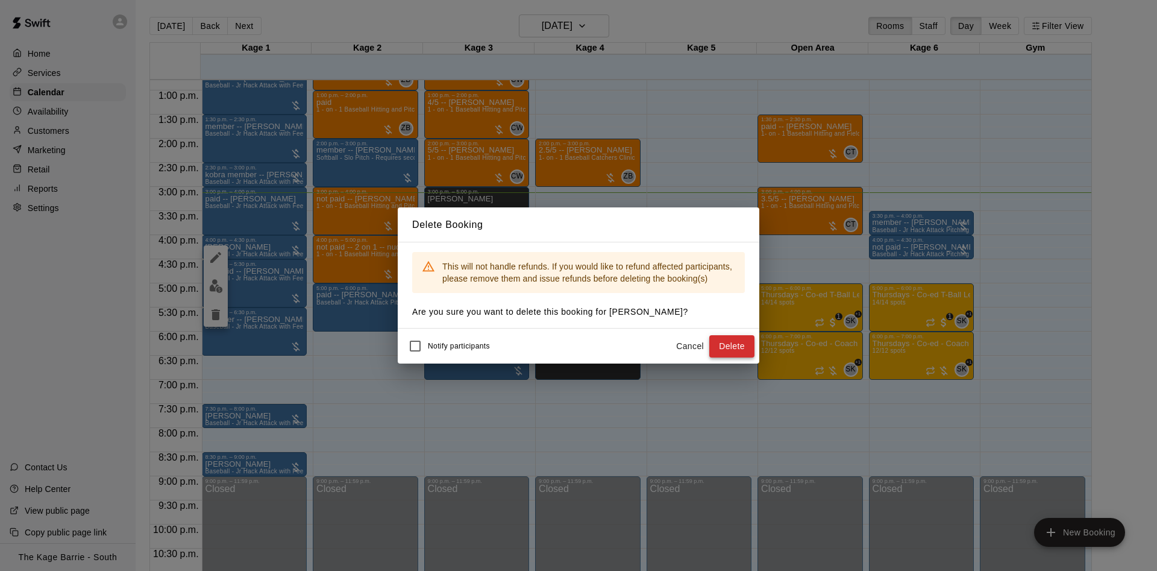
click at [728, 345] on button "Delete" at bounding box center [731, 346] width 45 height 22
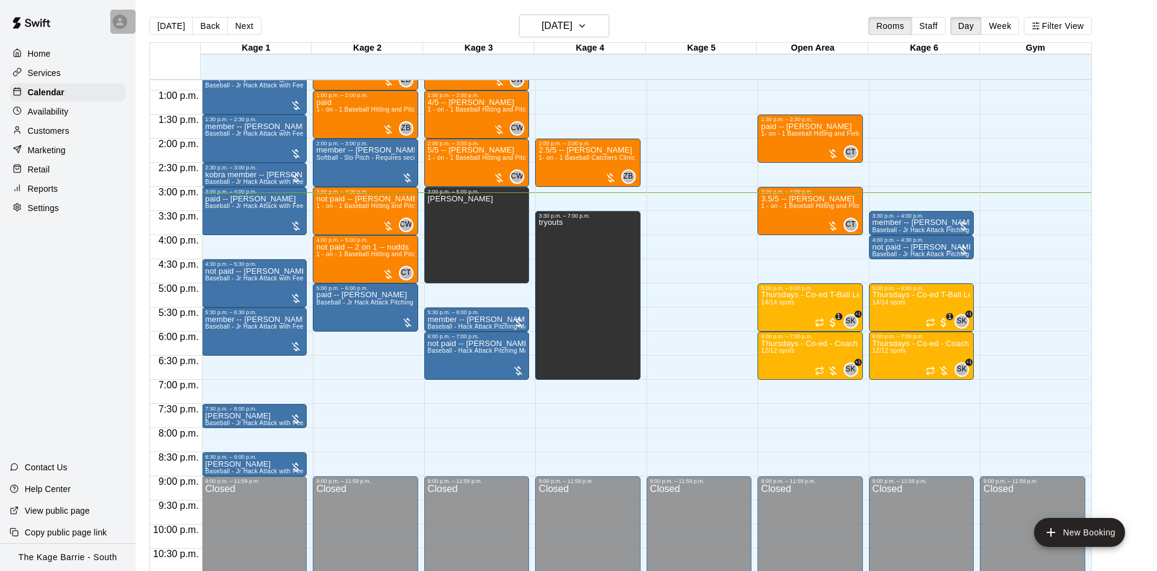
click at [125, 28] on div at bounding box center [122, 22] width 25 height 24
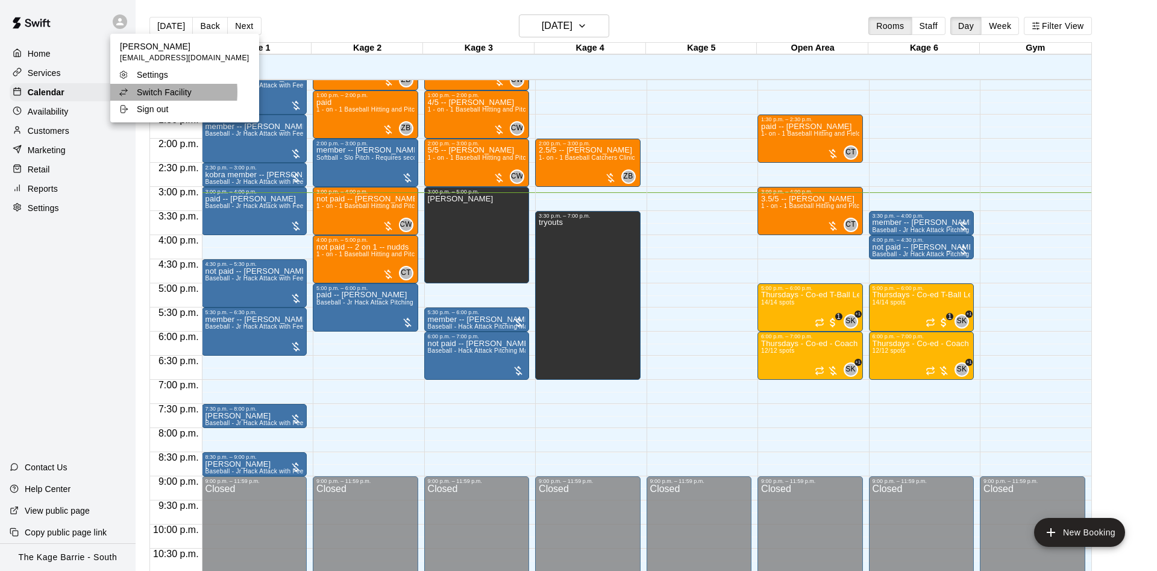
click at [133, 92] on div "Switch Facility" at bounding box center [158, 92] width 78 height 12
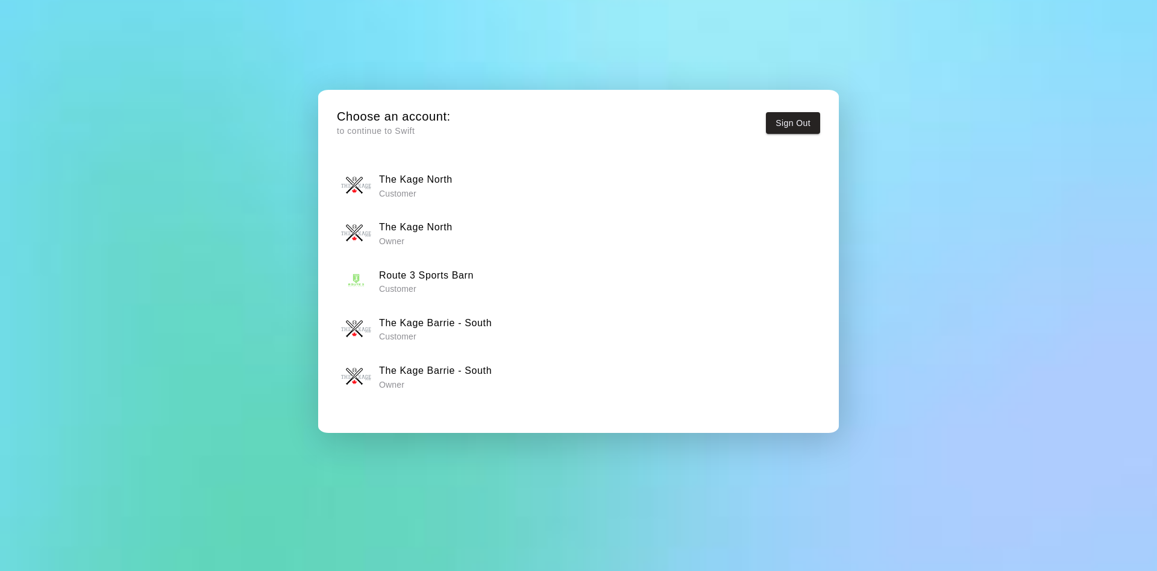
click at [469, 233] on div "The Kage North Owner" at bounding box center [578, 233] width 475 height 30
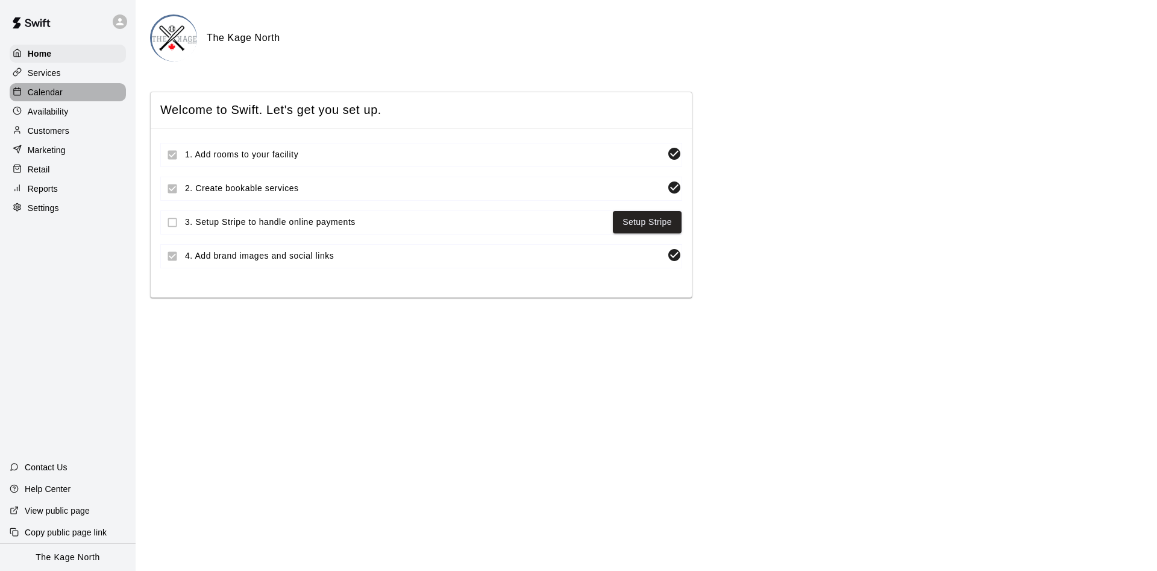
click at [47, 89] on p "Calendar" at bounding box center [45, 92] width 35 height 12
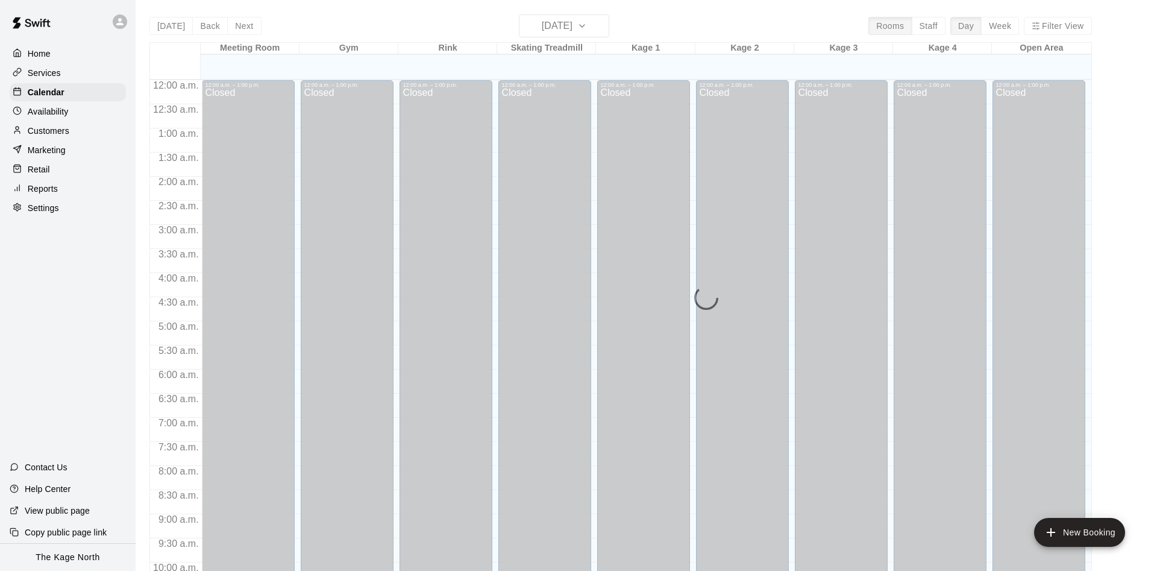
scroll to position [616, 0]
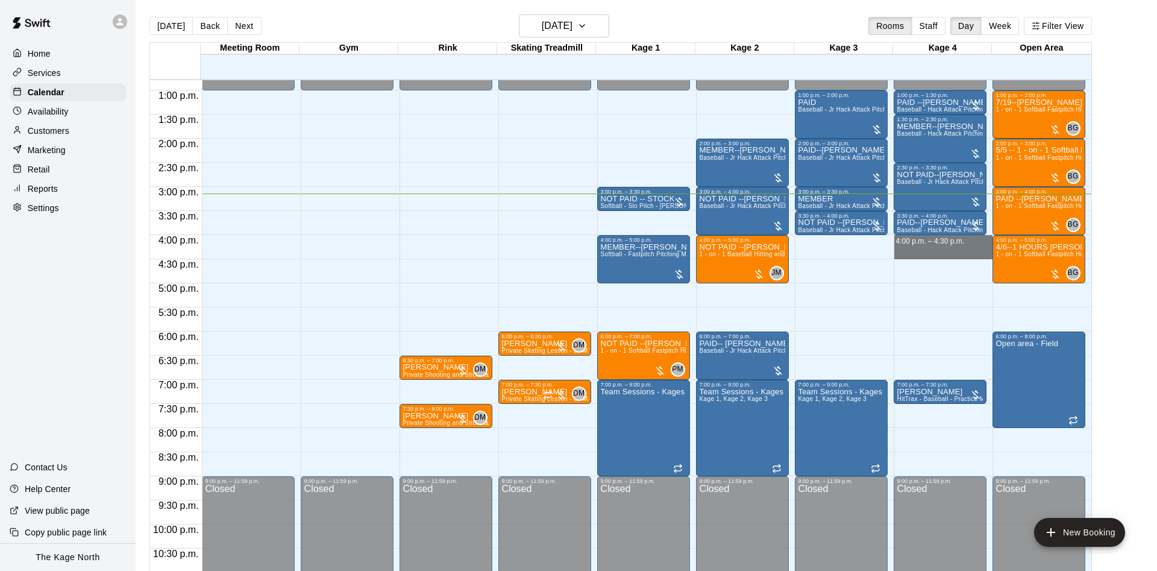
drag, startPoint x: 906, startPoint y: 243, endPoint x: 907, endPoint y: 251, distance: 7.9
click at [907, 251] on div "12:00 a.m. – 1:00 p.m. Closed 1:00 p.m. – 1:30 p.m. PAID --[PERSON_NAME] Baseba…" at bounding box center [942, 42] width 99 height 1157
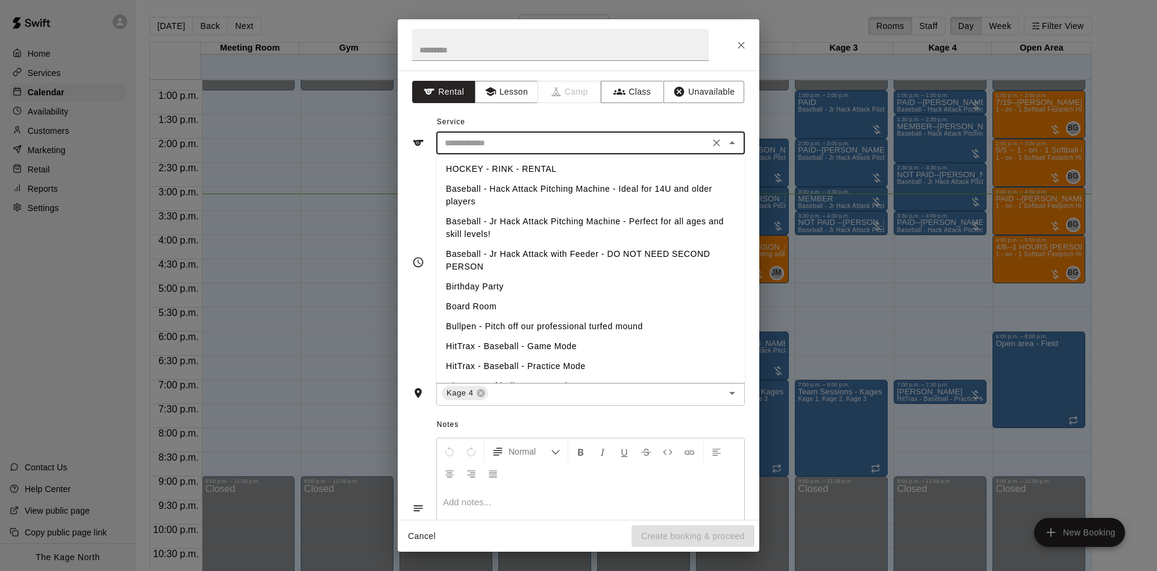
click at [548, 145] on input "text" at bounding box center [573, 143] width 266 height 15
click at [525, 180] on li "Baseball - Hack Attack Pitching Machine - Ideal for 14U and older players" at bounding box center [590, 195] width 308 height 33
type input "**********"
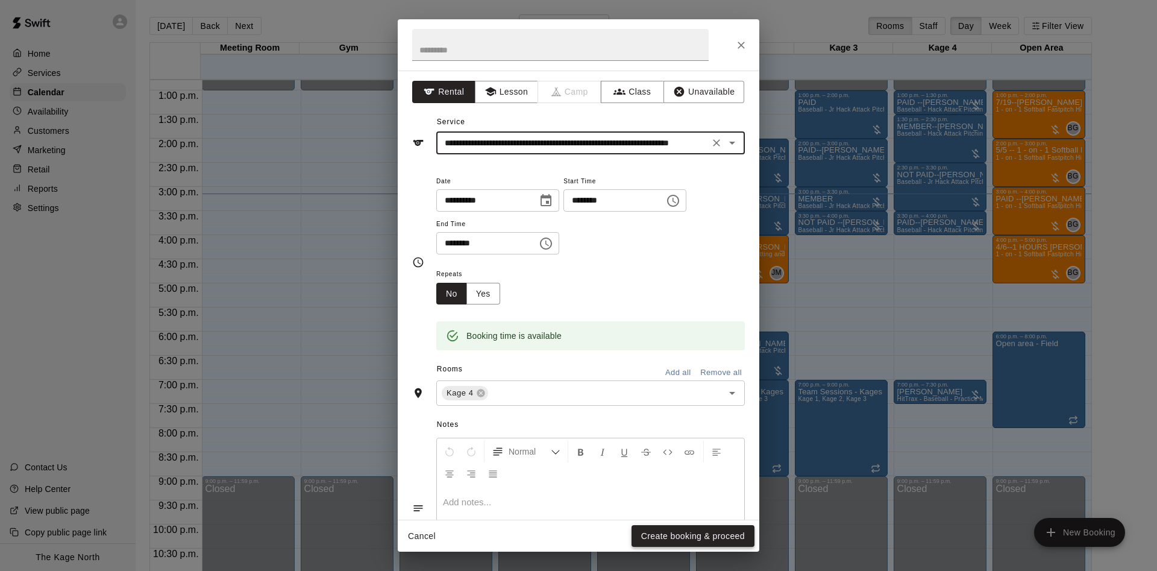
click at [639, 534] on button "Create booking & proceed" at bounding box center [692, 536] width 123 height 22
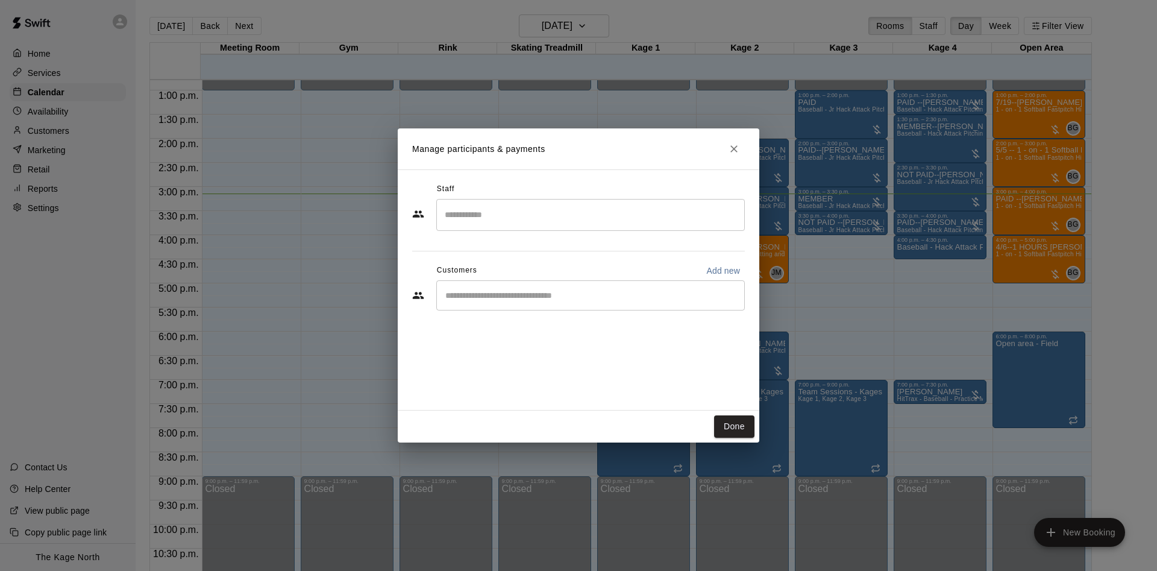
click at [506, 299] on input "Start typing to search customers..." at bounding box center [591, 295] width 298 height 12
type input "***"
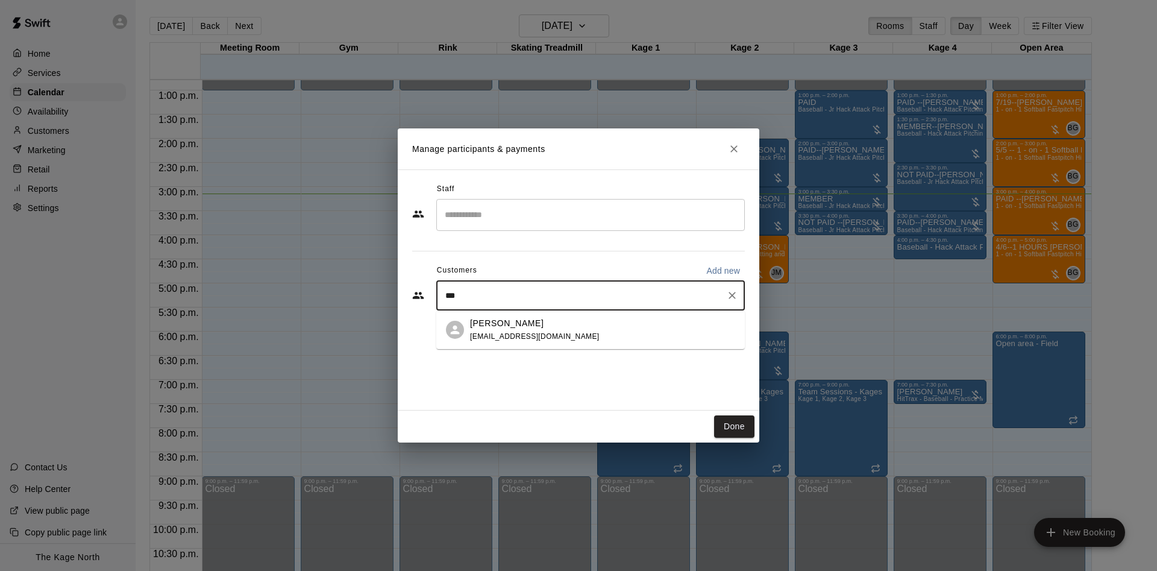
click at [546, 324] on div "[PERSON_NAME]" at bounding box center [535, 323] width 130 height 13
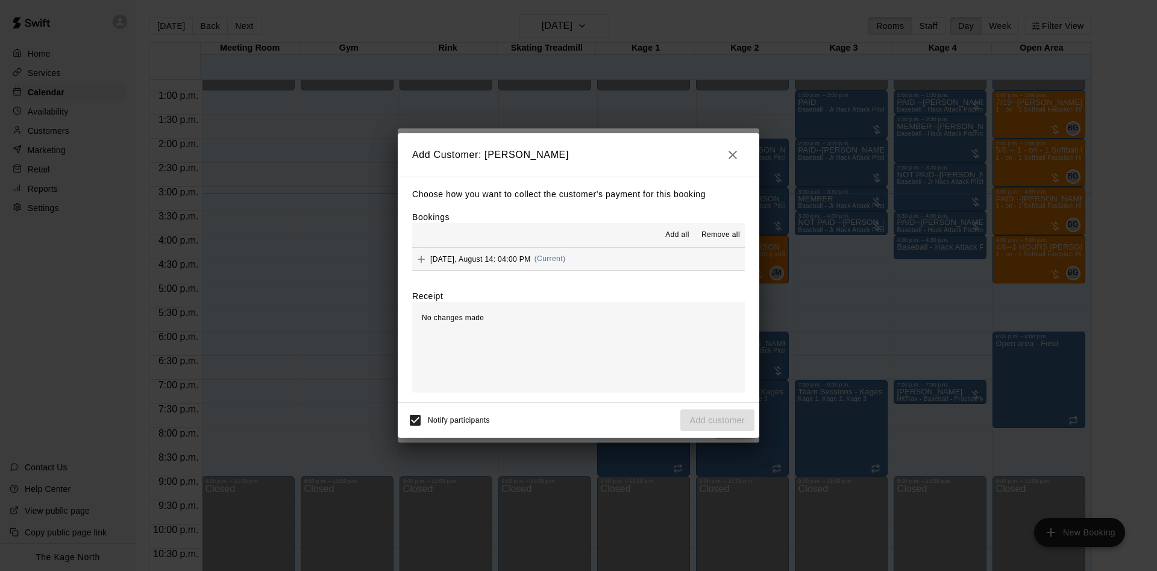
click at [691, 229] on button "Add all" at bounding box center [677, 234] width 39 height 19
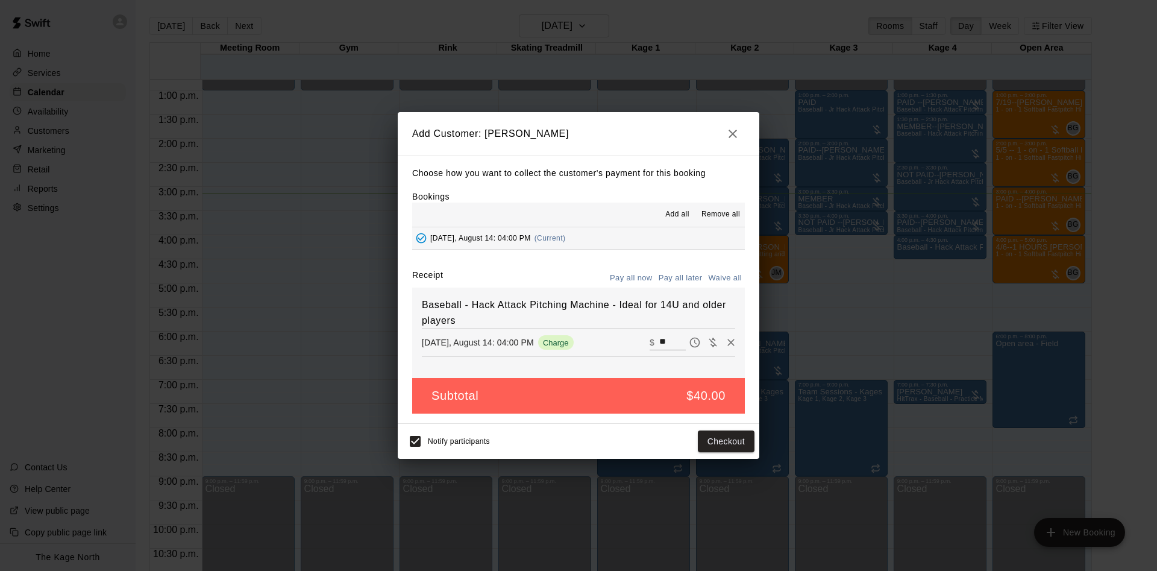
click at [684, 277] on button "Pay all later" at bounding box center [680, 278] width 50 height 19
click at [704, 439] on button "Add customer" at bounding box center [717, 441] width 74 height 22
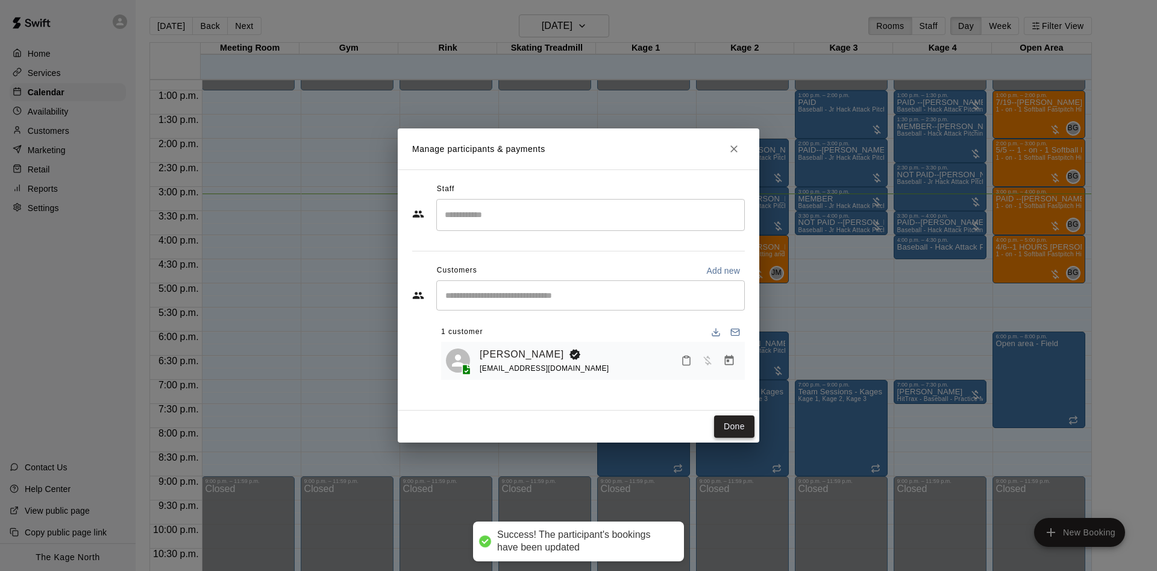
click at [715, 427] on button "Done" at bounding box center [734, 426] width 40 height 22
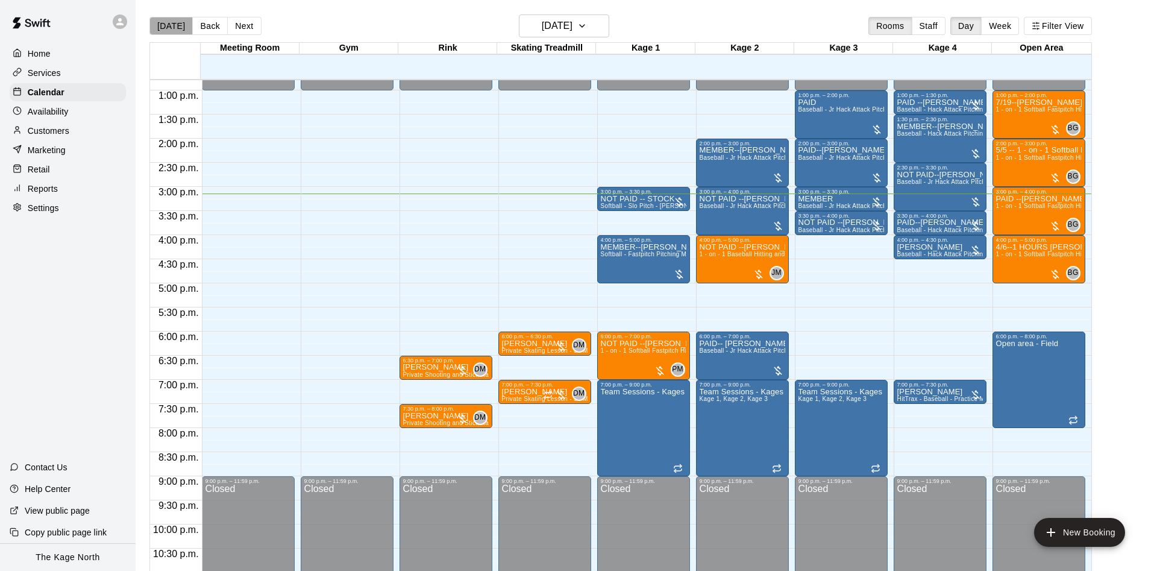
click at [176, 22] on button "[DATE]" at bounding box center [170, 26] width 43 height 18
click at [120, 23] on icon at bounding box center [119, 21] width 7 height 7
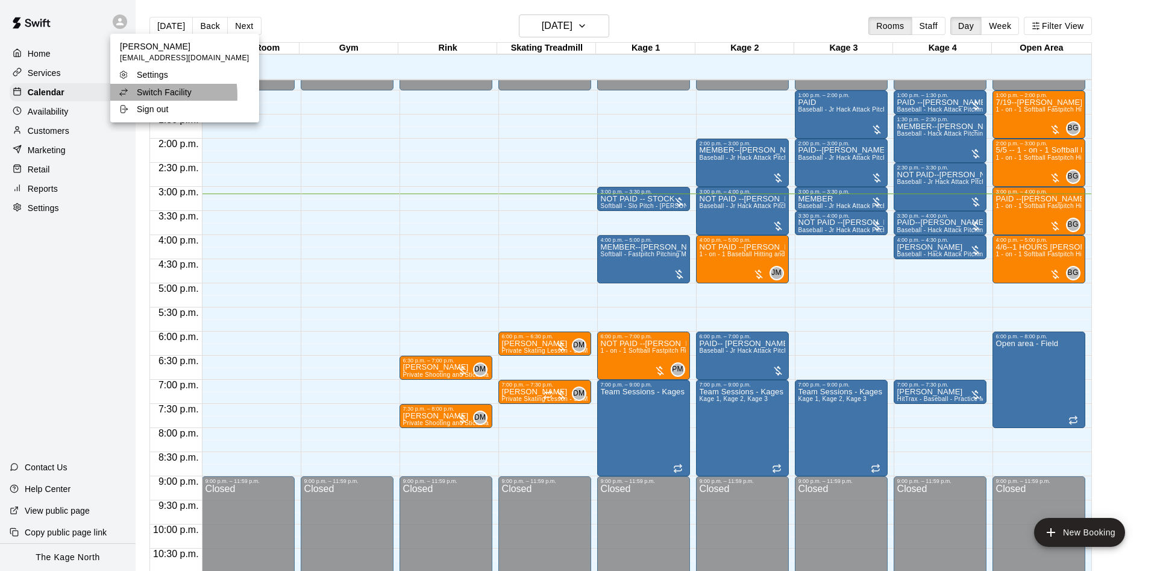
click at [140, 96] on p "Switch Facility" at bounding box center [164, 92] width 55 height 12
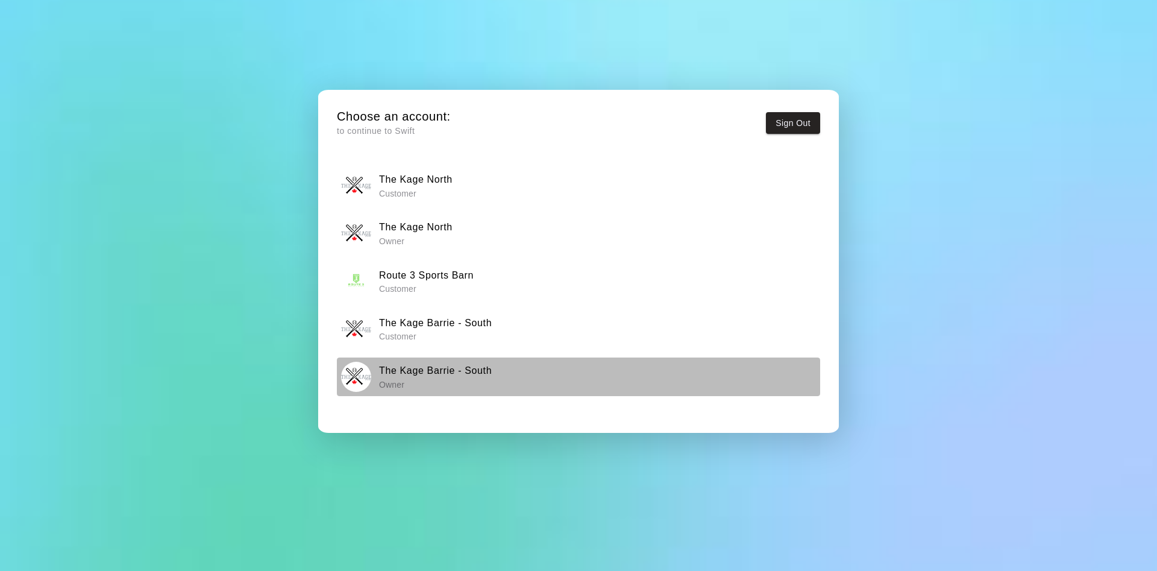
click at [424, 364] on h6 "The Kage Barrie - South" at bounding box center [435, 371] width 113 height 16
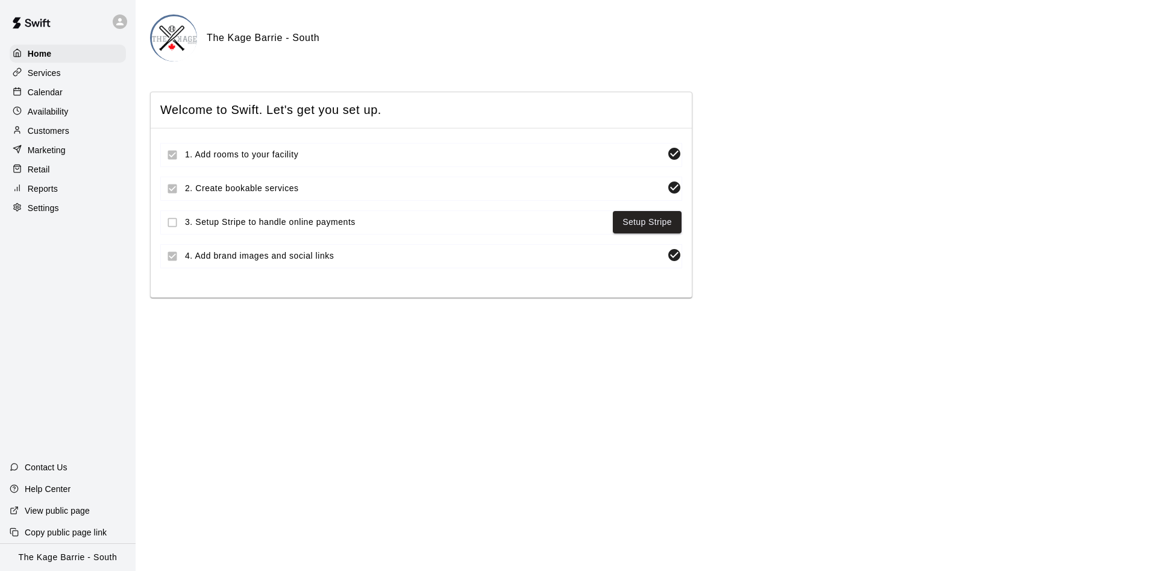
click at [63, 96] on div "Calendar" at bounding box center [68, 92] width 116 height 18
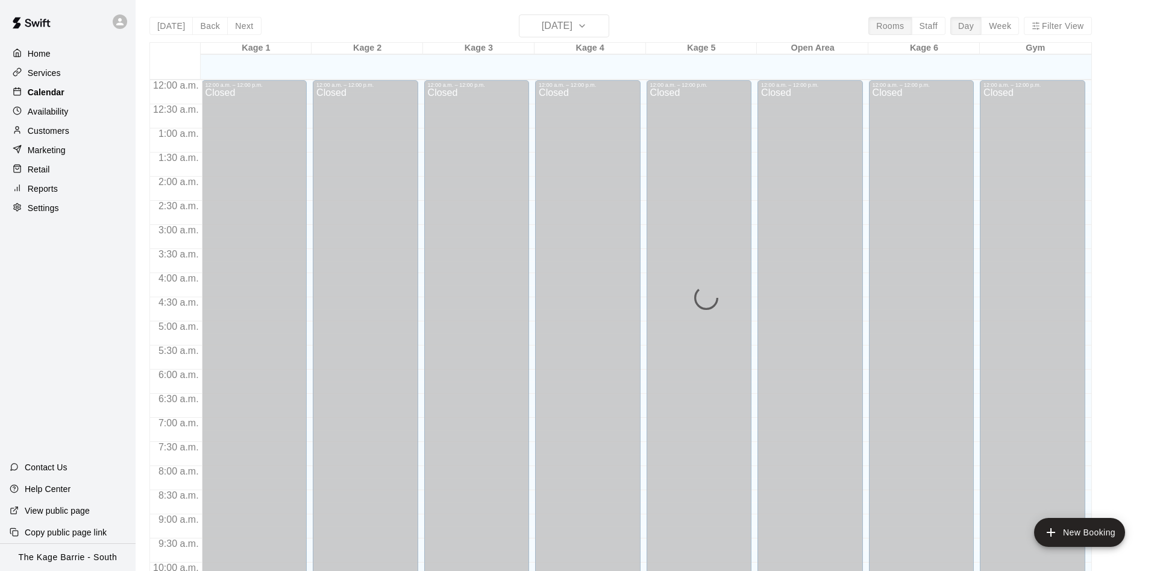
scroll to position [616, 0]
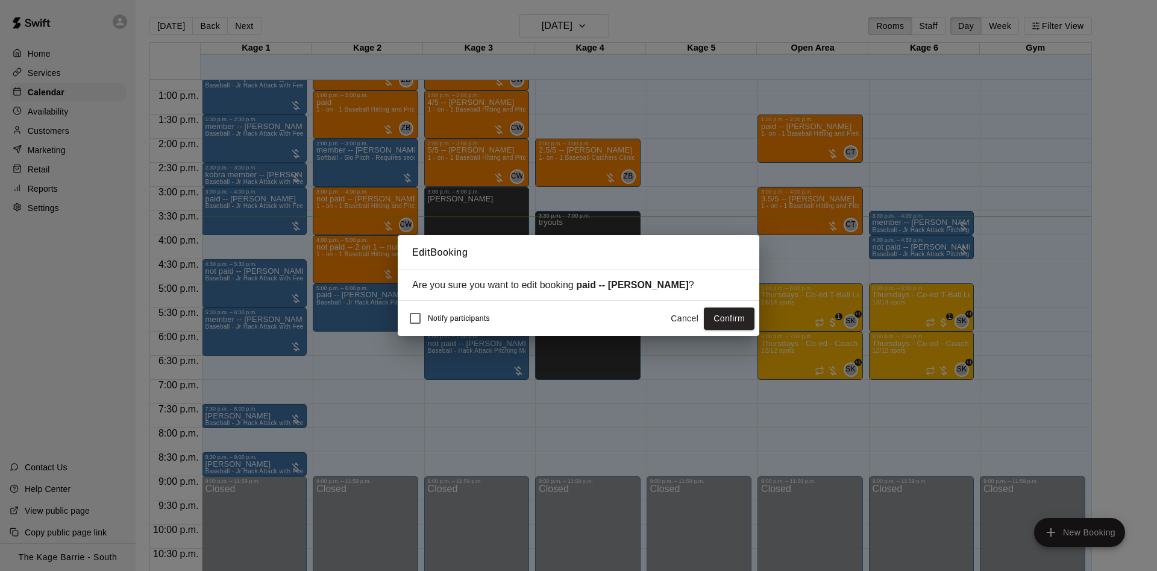
click at [675, 319] on button "Cancel" at bounding box center [684, 318] width 39 height 22
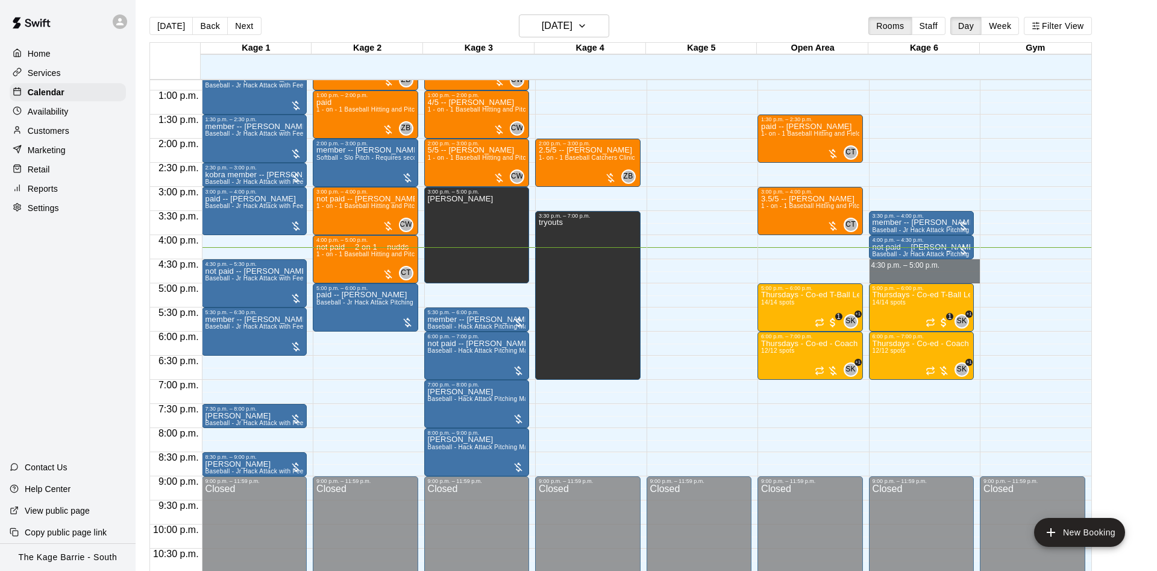
drag, startPoint x: 869, startPoint y: 263, endPoint x: 878, endPoint y: 277, distance: 16.5
click at [878, 277] on div "12:00 a.m. – 12:00 p.m. Closed 3:30 p.m. – 4:00 p.m. member -- [PERSON_NAME] Ba…" at bounding box center [924, 42] width 111 height 1157
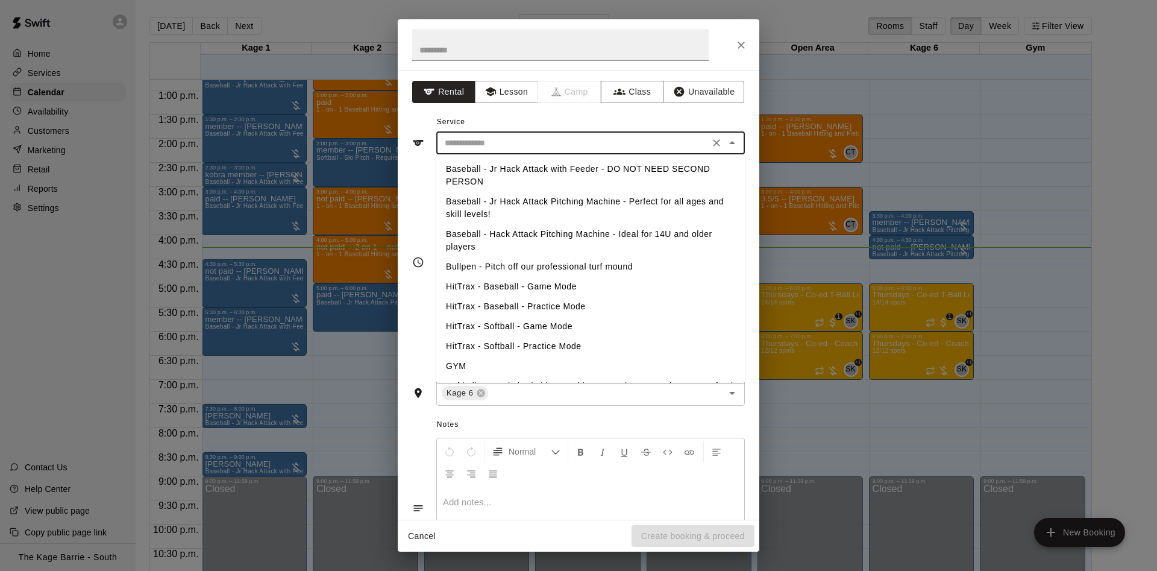
click at [499, 140] on input "text" at bounding box center [573, 143] width 266 height 15
click at [526, 208] on li "Baseball - Jr Hack Attack Pitching Machine - Perfect for all ages and skill lev…" at bounding box center [590, 208] width 308 height 33
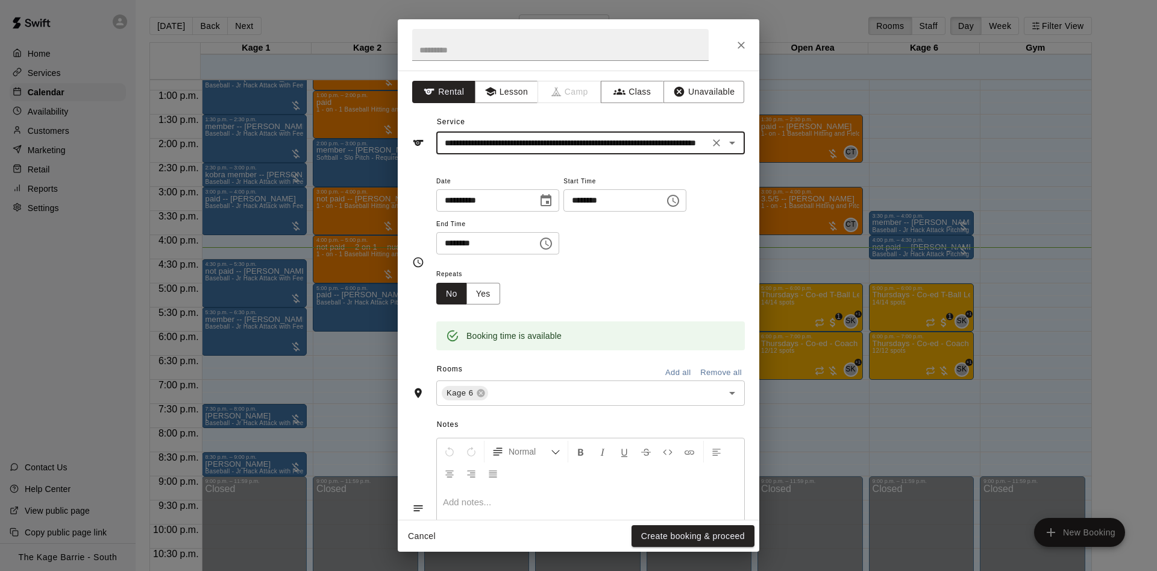
type input "**********"
click at [681, 543] on button "Create booking & proceed" at bounding box center [692, 536] width 123 height 22
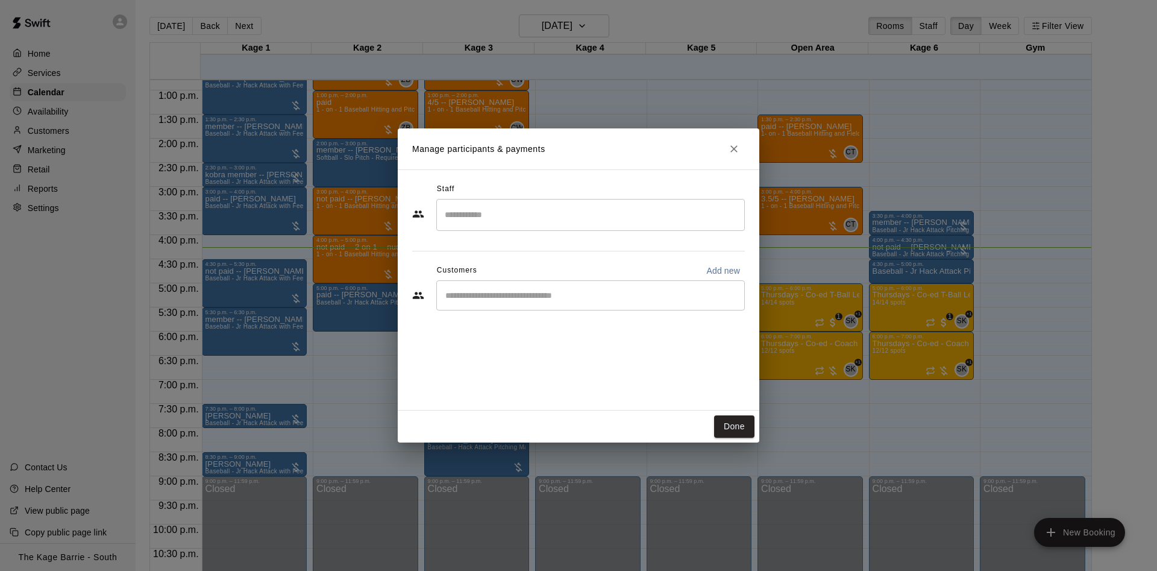
click at [527, 296] on input "Start typing to search customers..." at bounding box center [591, 295] width 298 height 12
type input "****"
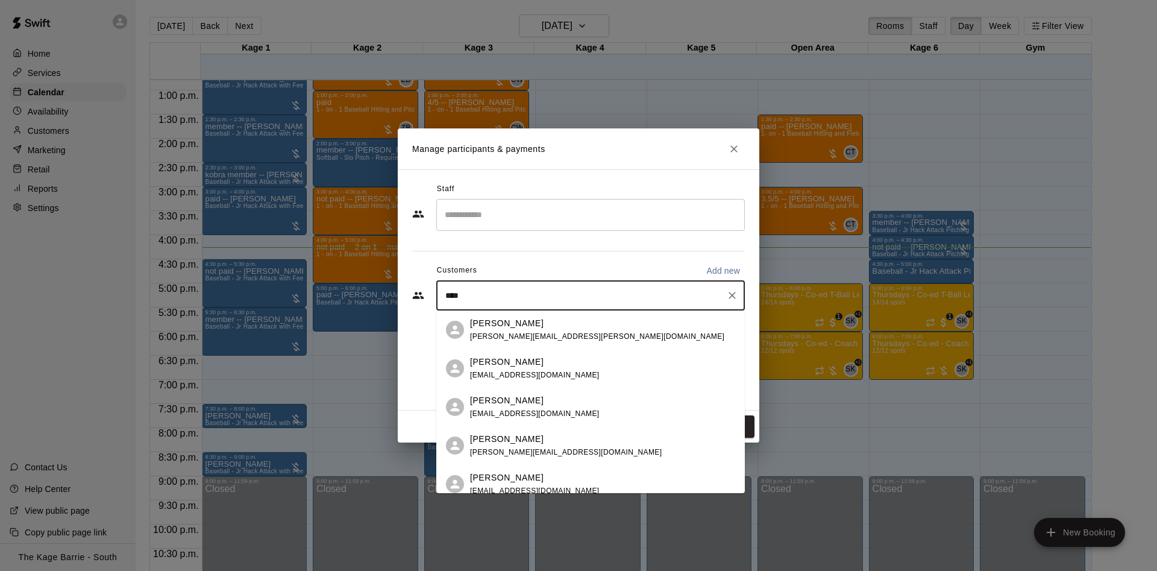
click at [583, 434] on div "[PERSON_NAME] [PERSON_NAME][EMAIL_ADDRESS][DOMAIN_NAME]" at bounding box center [602, 446] width 265 height 26
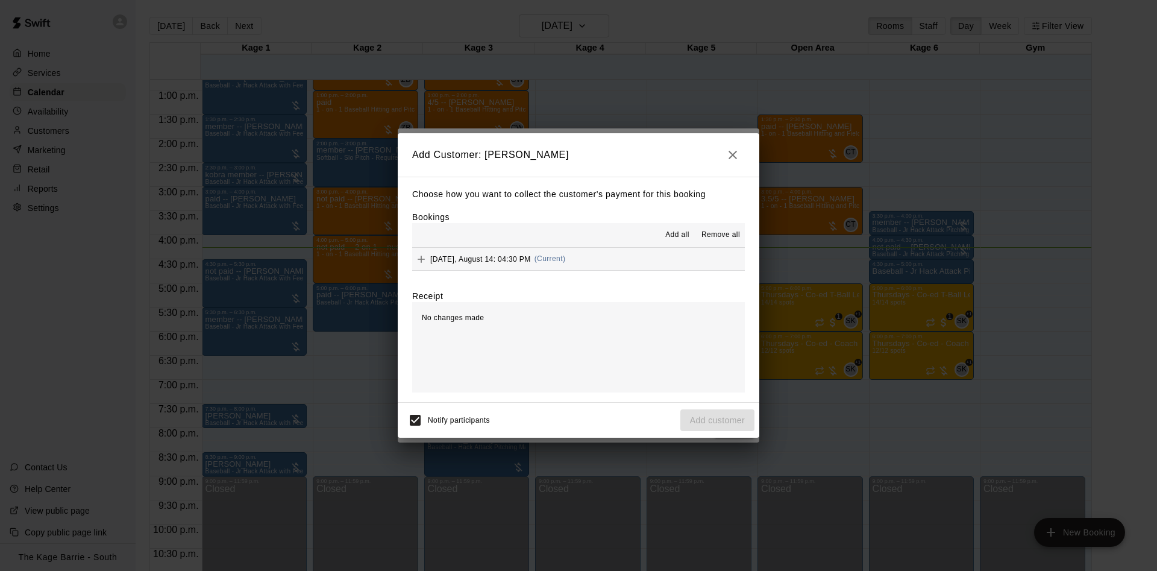
click at [669, 234] on span "Add all" at bounding box center [677, 235] width 24 height 12
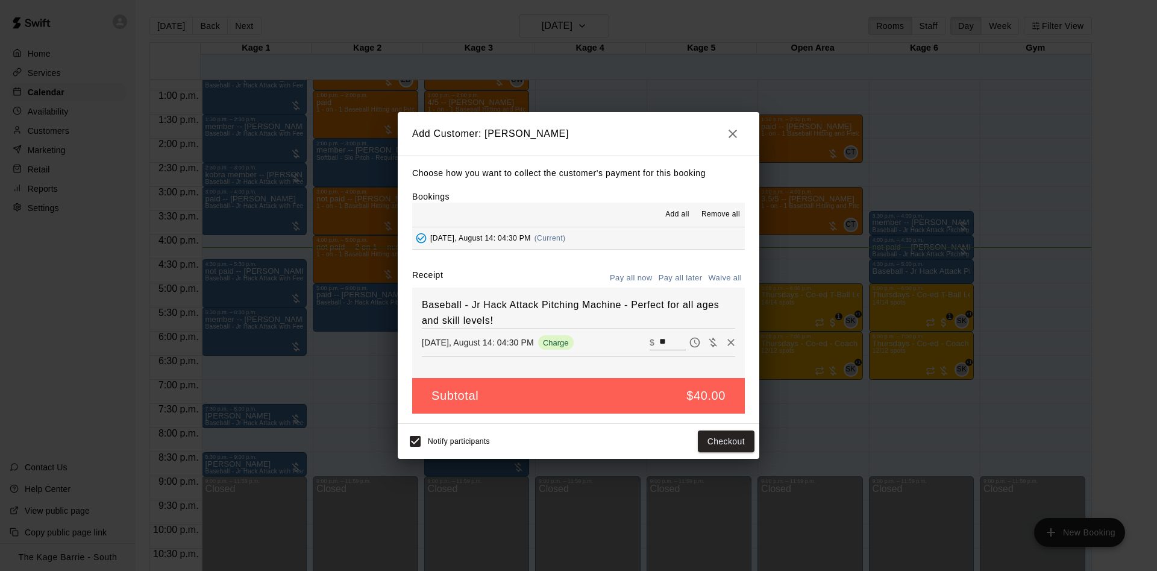
click at [695, 276] on button "Pay all later" at bounding box center [680, 278] width 50 height 19
click at [722, 440] on button "Add customer" at bounding box center [717, 441] width 74 height 22
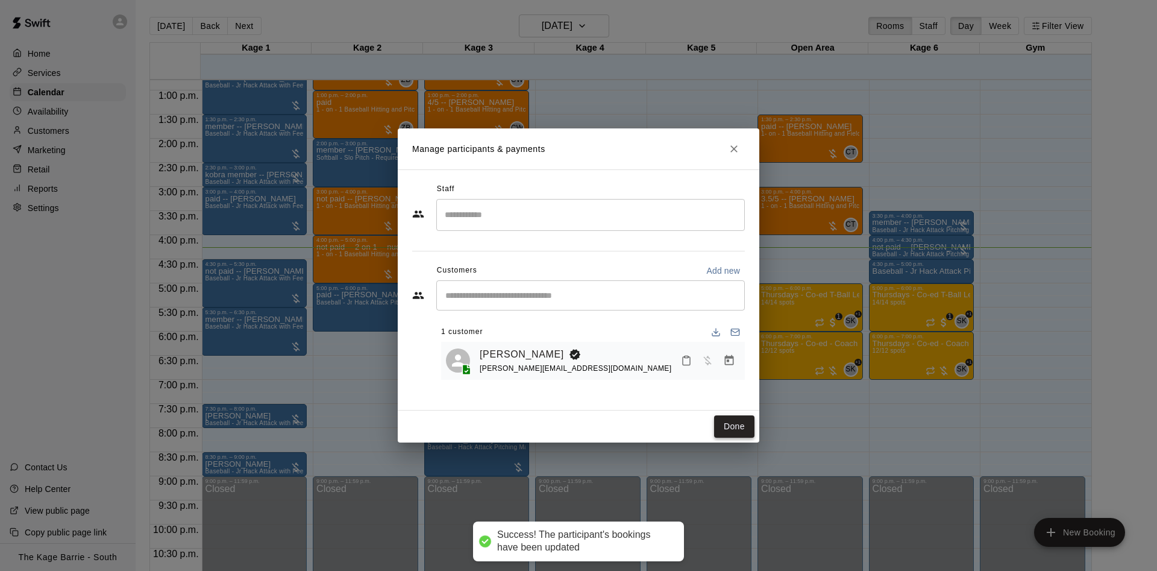
click at [753, 426] on button "Done" at bounding box center [734, 426] width 40 height 22
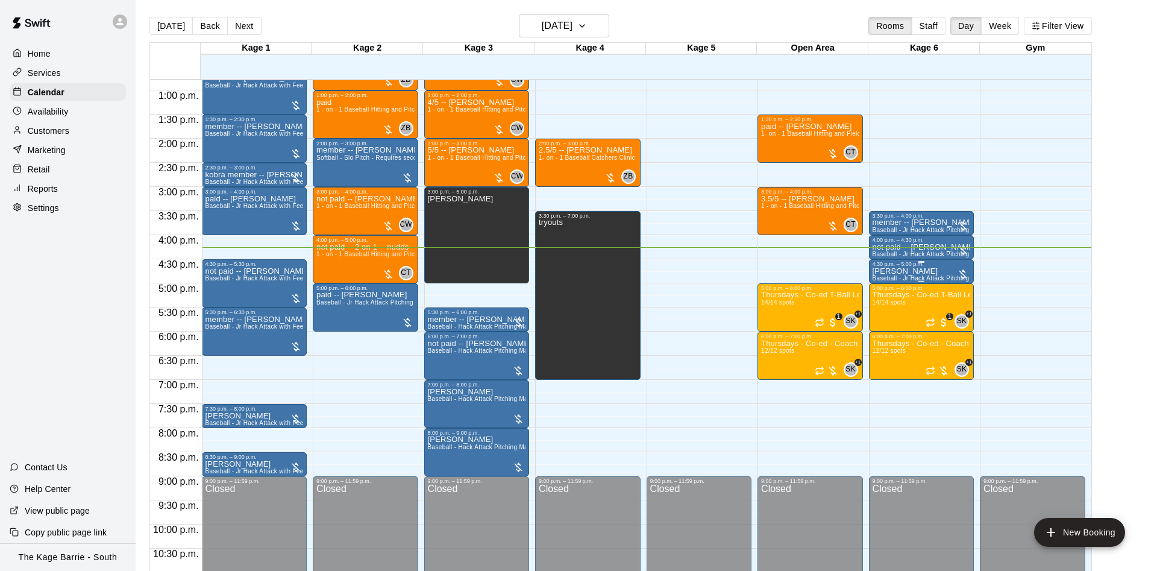
click at [925, 266] on div "4:30 p.m. – 5:00 p.m." at bounding box center [921, 264] width 98 height 6
click at [884, 274] on icon "edit" at bounding box center [883, 274] width 11 height 11
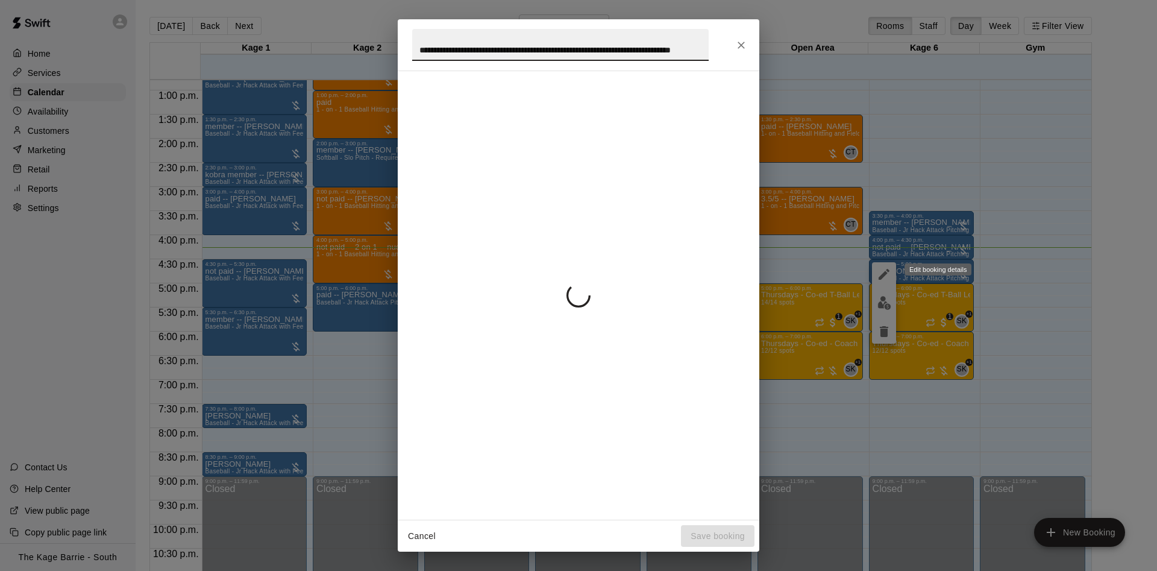
scroll to position [0, 44]
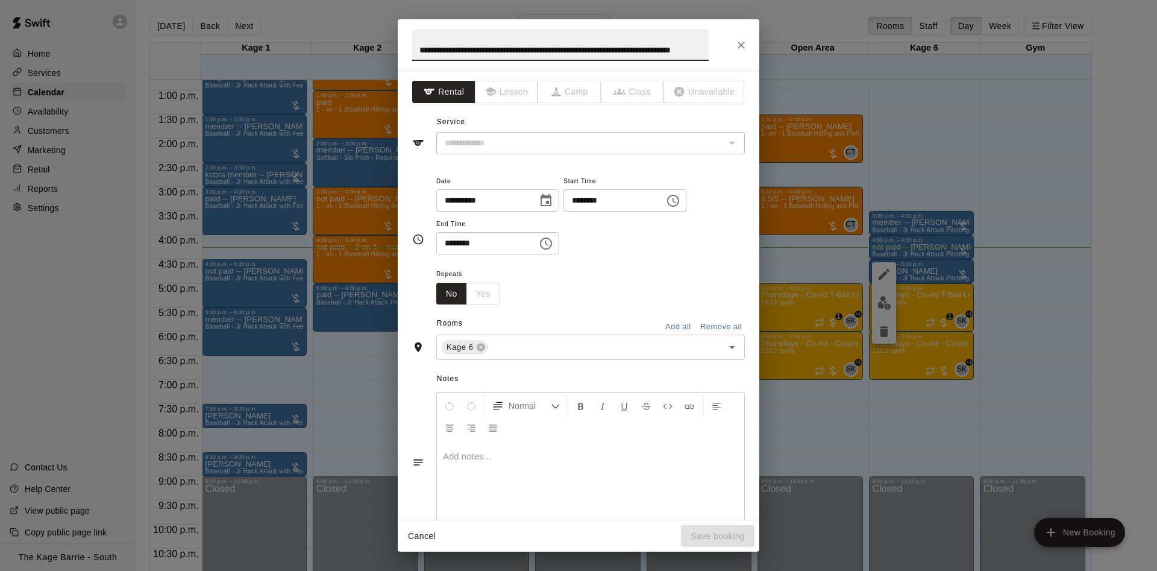
type input "**********"
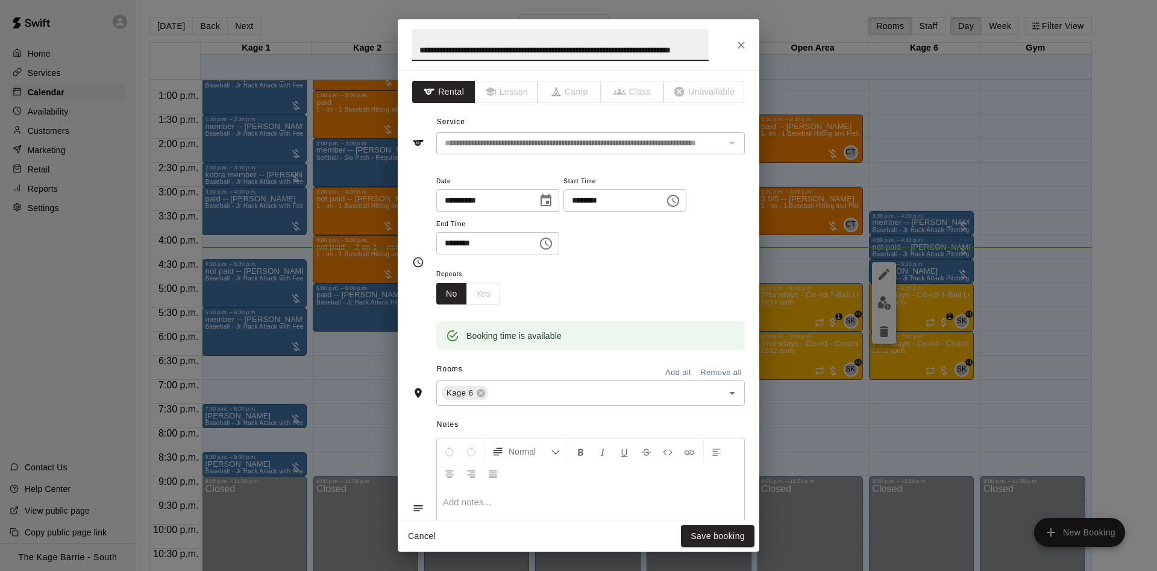
click at [507, 54] on input "**********" at bounding box center [560, 45] width 296 height 32
click at [739, 42] on icon "Close" at bounding box center [741, 45] width 12 height 12
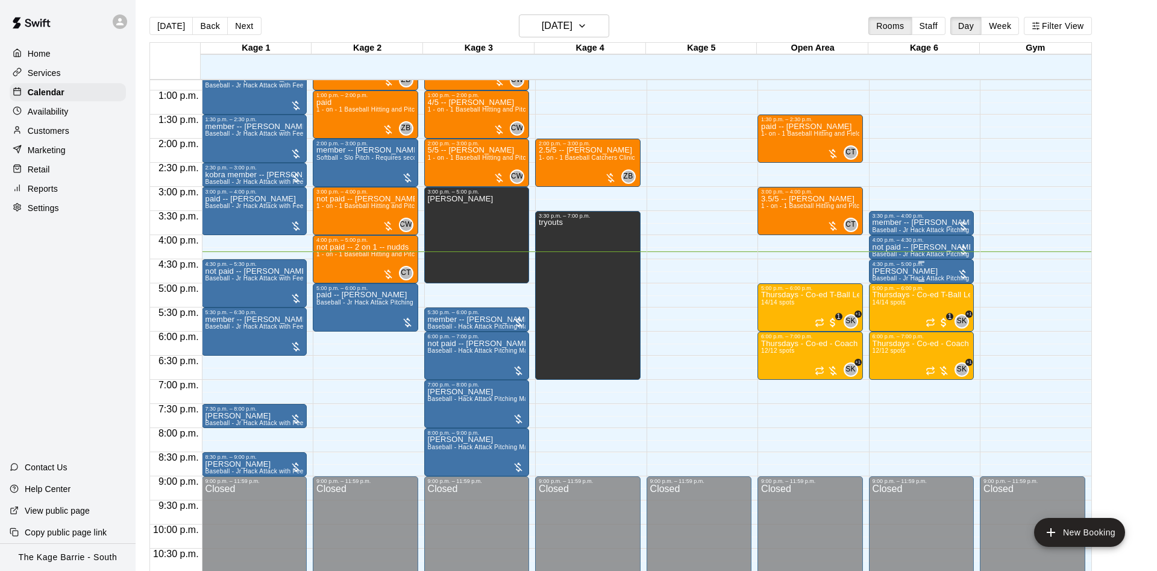
click at [952, 275] on div "[PERSON_NAME] Attack Pitching Machine - Perfect for all ages and skill levels!" at bounding box center [921, 552] width 98 height 571
click at [883, 328] on button "delete" at bounding box center [884, 339] width 24 height 24
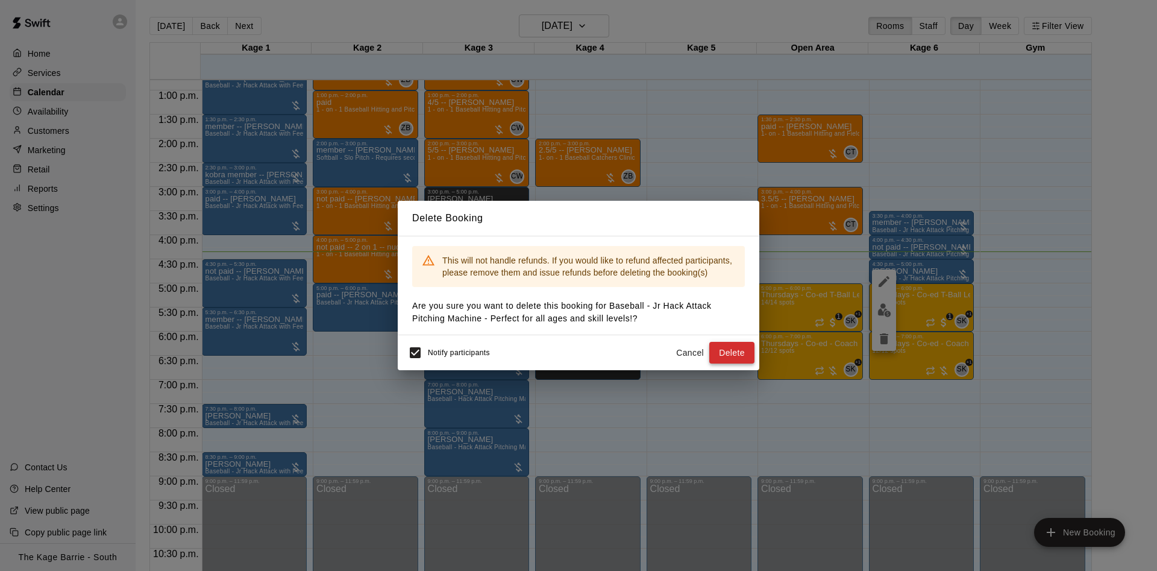
click at [737, 350] on button "Delete" at bounding box center [731, 353] width 45 height 22
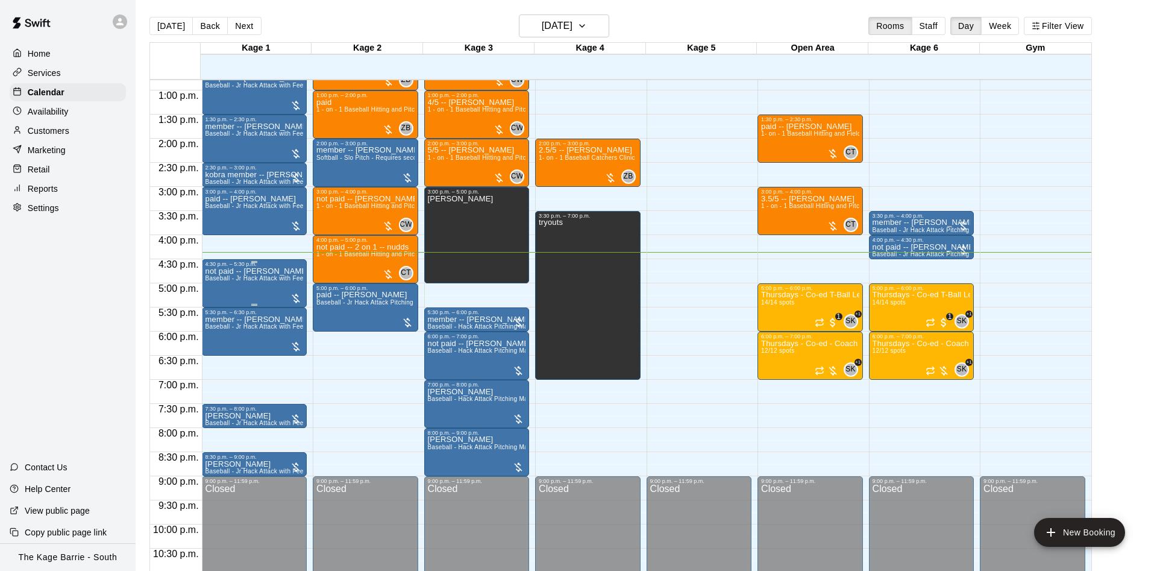
click at [279, 271] on p "not paid -- [PERSON_NAME]" at bounding box center [254, 271] width 98 height 0
click at [212, 307] on img "edit" at bounding box center [216, 314] width 14 height 14
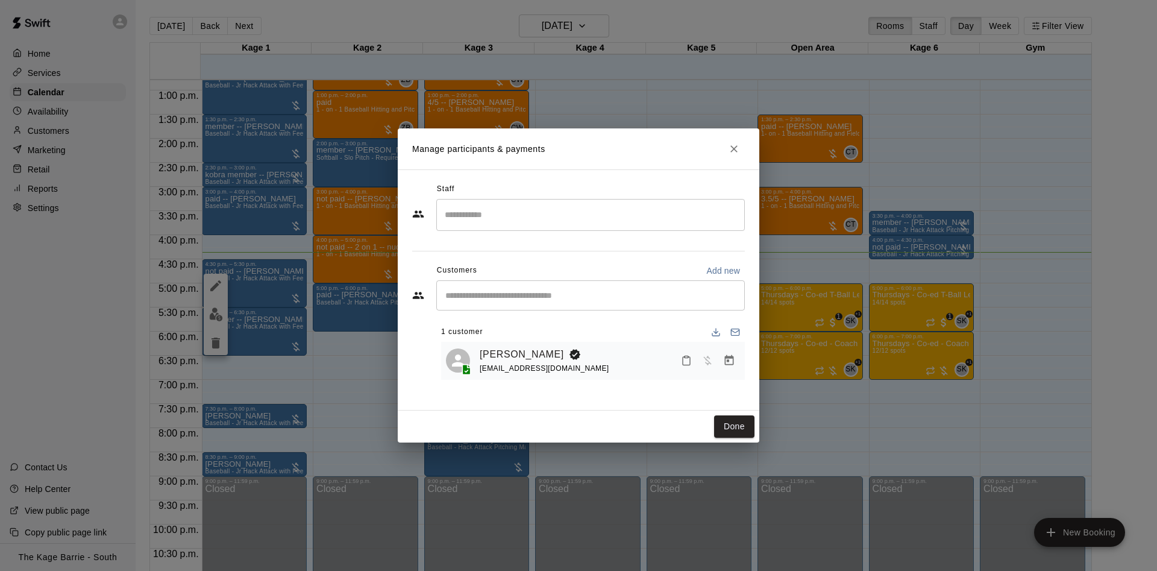
click at [739, 153] on icon "Close" at bounding box center [734, 149] width 12 height 12
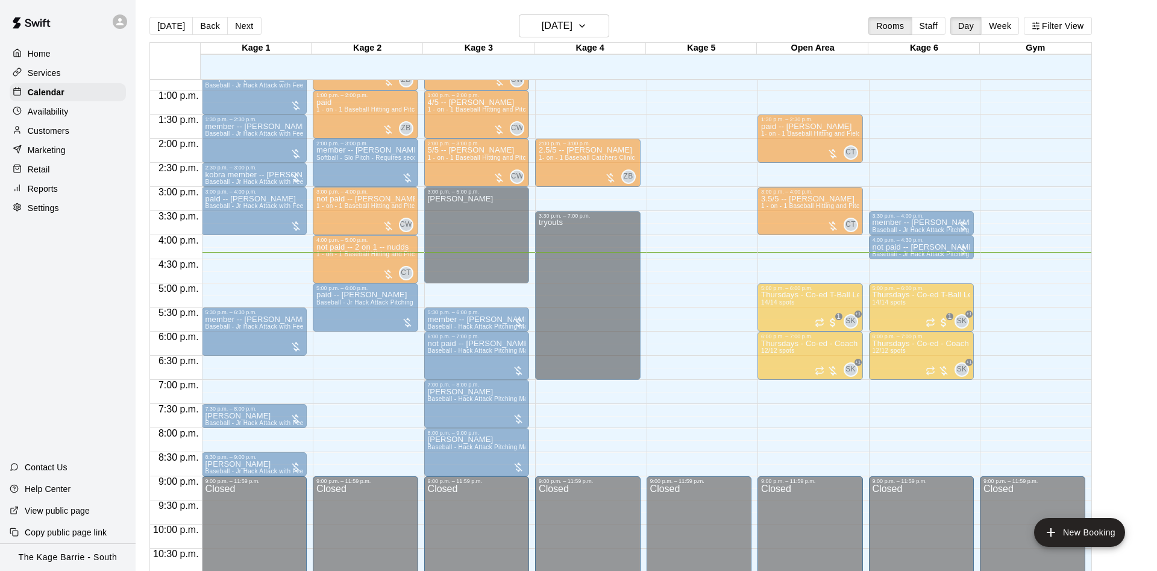
click at [289, 271] on p "not paid -- [PERSON_NAME]" at bounding box center [254, 271] width 98 height 0
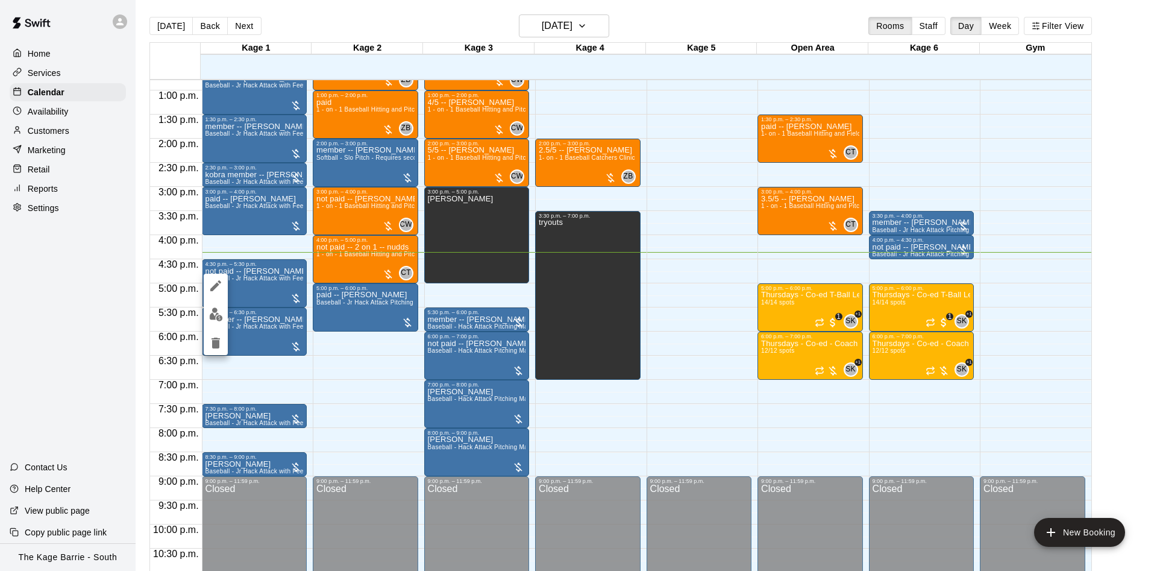
drag, startPoint x: 352, startPoint y: 410, endPoint x: 357, endPoint y: 401, distance: 9.4
click at [354, 404] on div at bounding box center [578, 285] width 1157 height 571
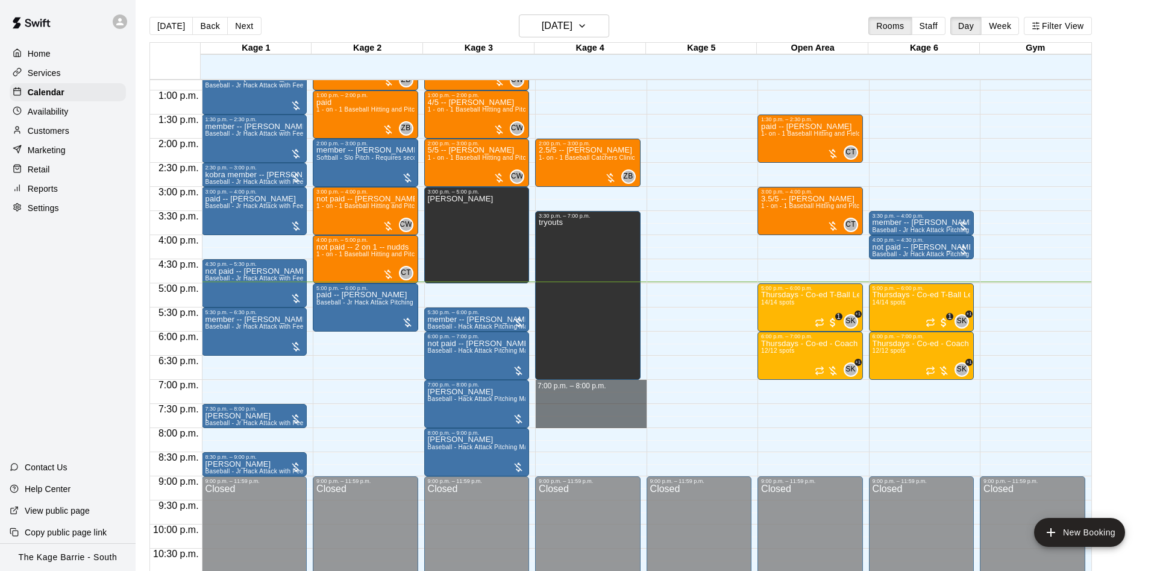
drag, startPoint x: 618, startPoint y: 383, endPoint x: 599, endPoint y: 421, distance: 42.0
click at [599, 421] on div "12:00 a.m. – 12:00 p.m. Closed 2:00 p.m. – 3:00 p.m. 2.5/5 -- [PERSON_NAME] 1- …" at bounding box center [590, 42] width 111 height 1157
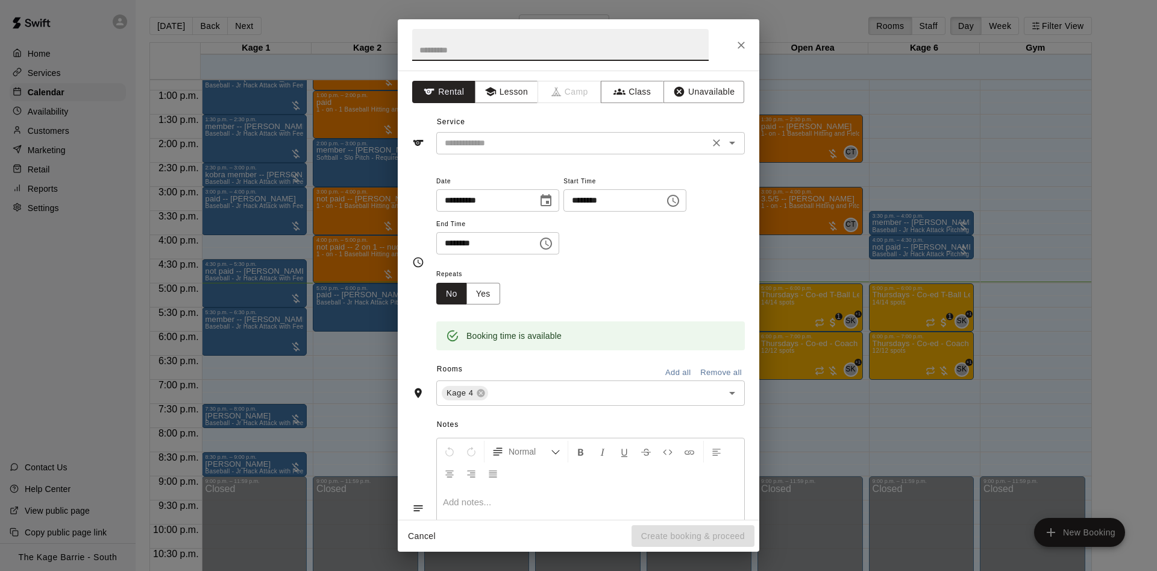
click at [522, 139] on input "text" at bounding box center [573, 143] width 266 height 15
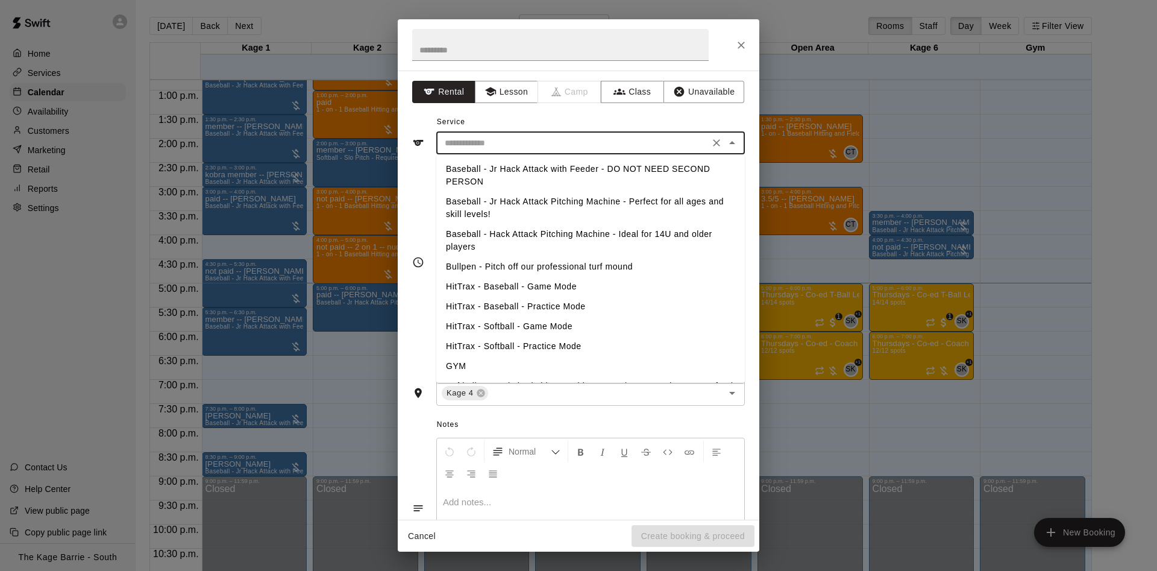
click at [519, 307] on li "HitTrax - Baseball - Practice Mode" at bounding box center [590, 306] width 308 height 20
type input "**********"
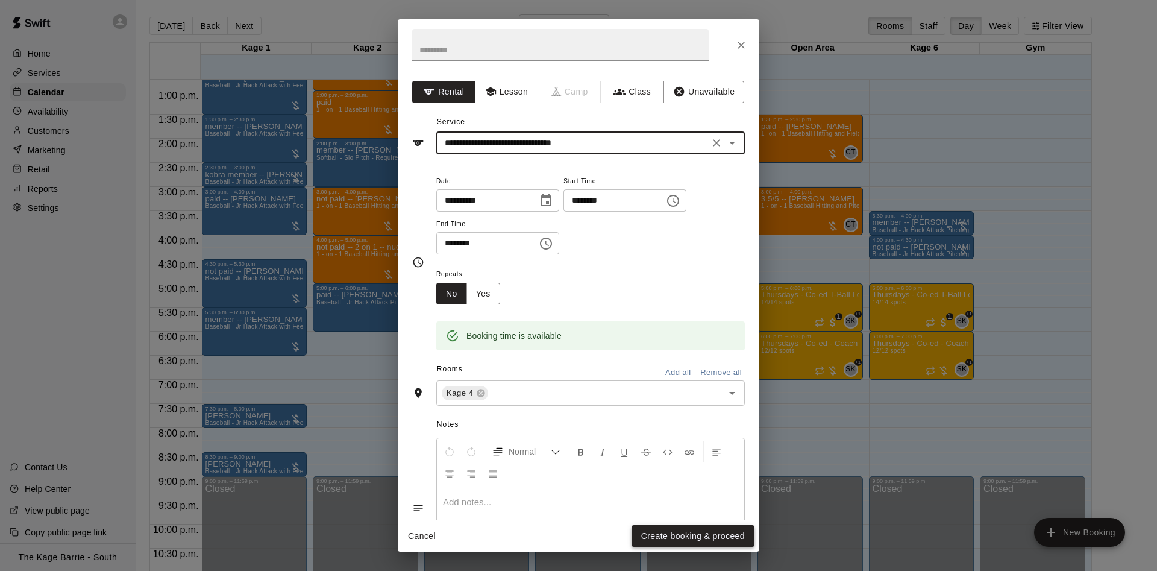
click at [654, 541] on button "Create booking & proceed" at bounding box center [692, 536] width 123 height 22
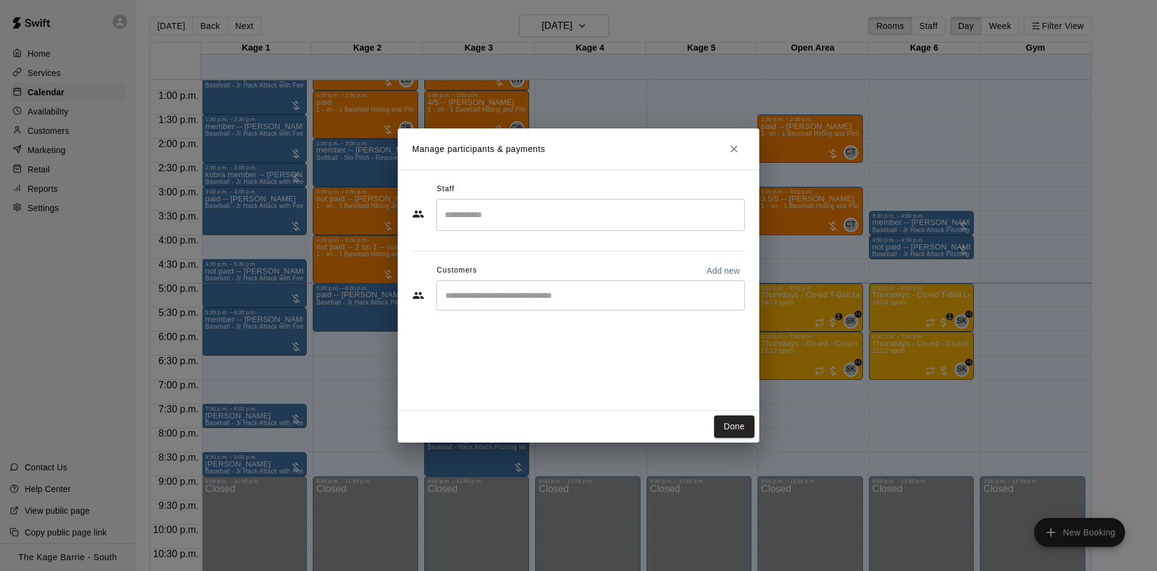
click at [566, 266] on div "Customers Add new" at bounding box center [578, 270] width 333 height 19
click at [513, 287] on div "​" at bounding box center [590, 295] width 308 height 30
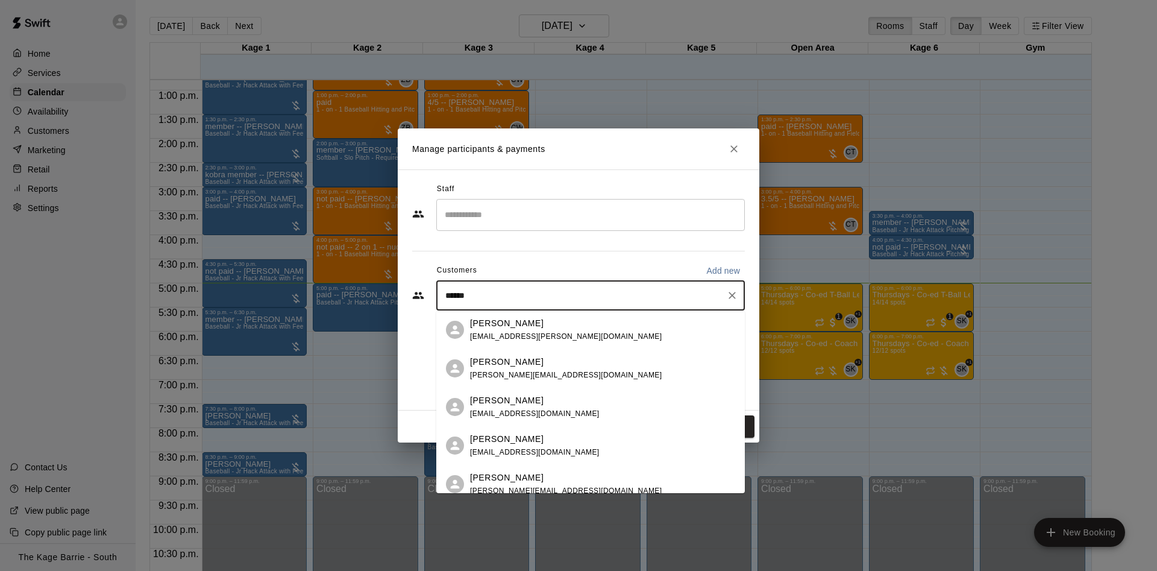
type input "*******"
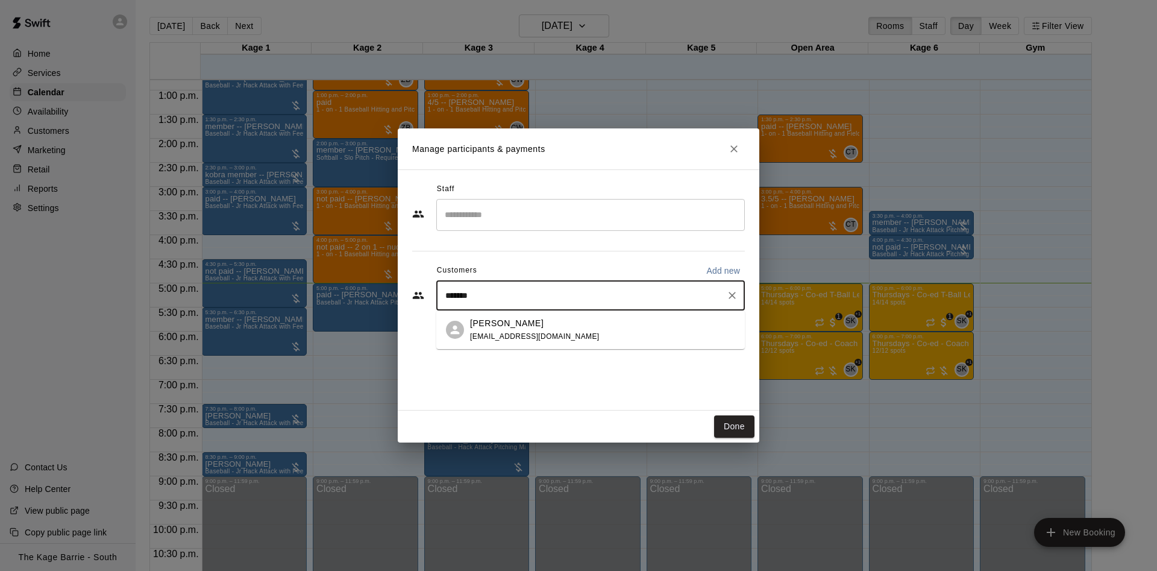
click at [558, 328] on div "[PERSON_NAME] [EMAIL_ADDRESS][DOMAIN_NAME]" at bounding box center [602, 330] width 265 height 26
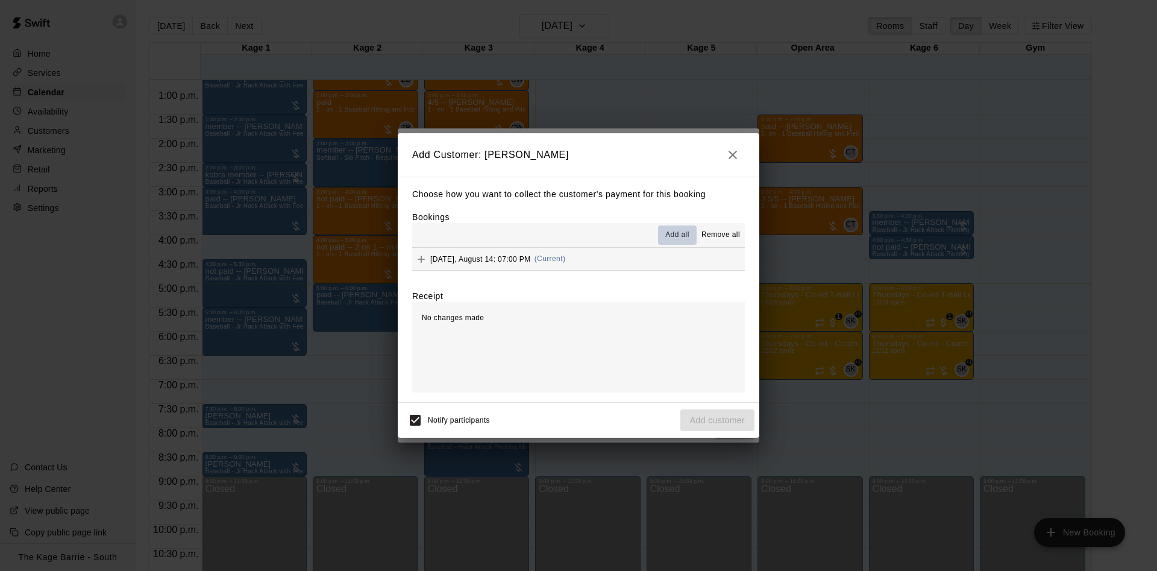
click at [671, 237] on span "Add all" at bounding box center [677, 235] width 24 height 12
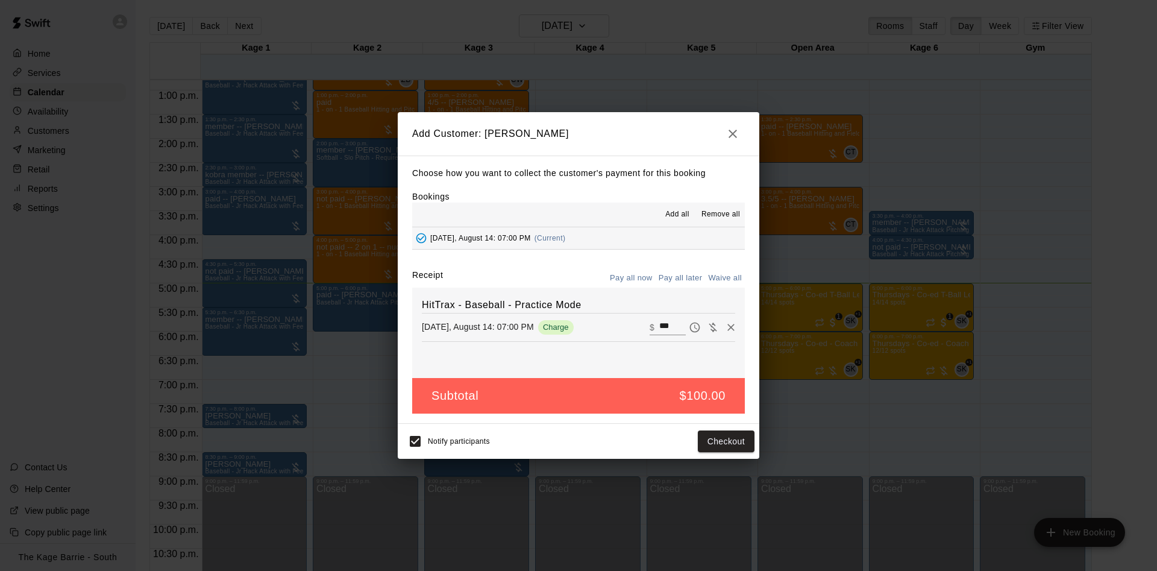
click at [677, 274] on button "Pay all later" at bounding box center [680, 278] width 50 height 19
click at [690, 437] on button "Add customer" at bounding box center [717, 441] width 74 height 22
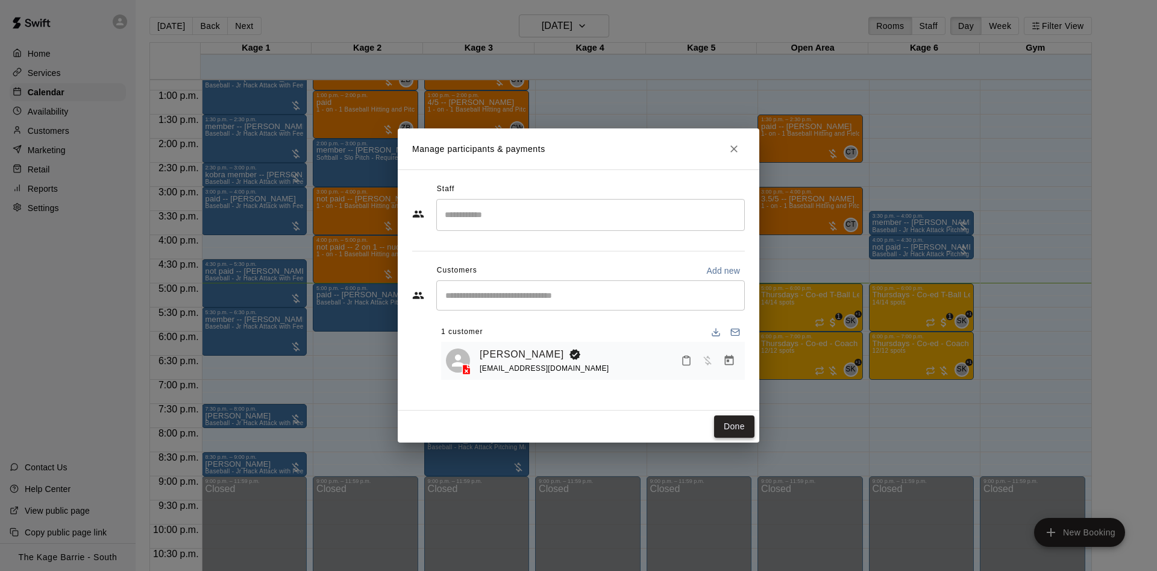
click at [737, 427] on button "Done" at bounding box center [734, 426] width 40 height 22
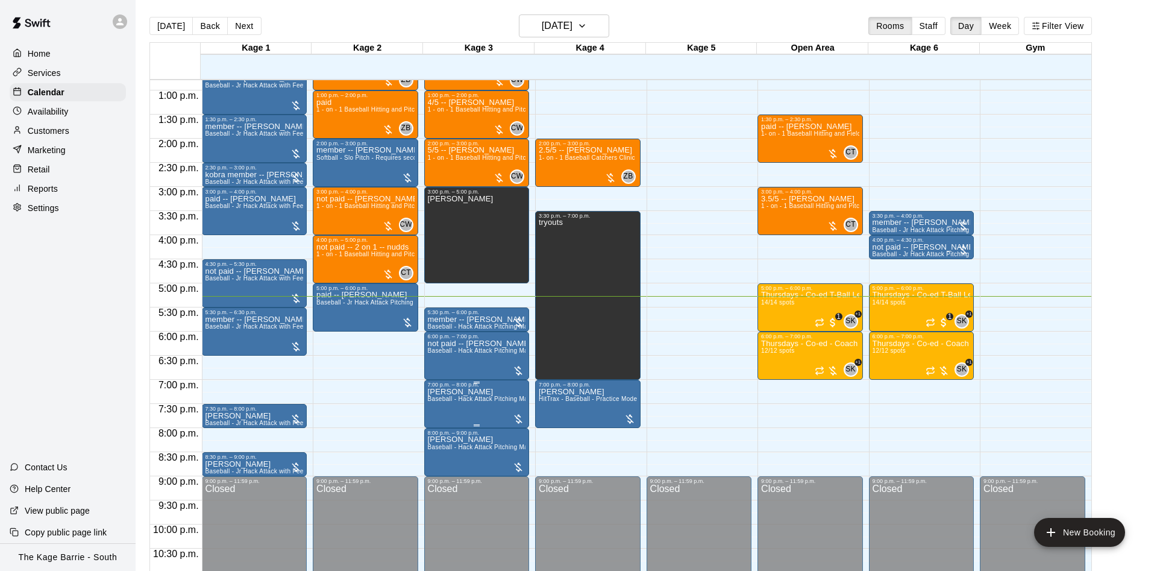
click at [458, 398] on span "Baseball - Hack Attack Pitching Machine - Ideal for 14U and older players" at bounding box center [533, 398] width 210 height 7
click at [448, 408] on button "edit" at bounding box center [438, 410] width 24 height 24
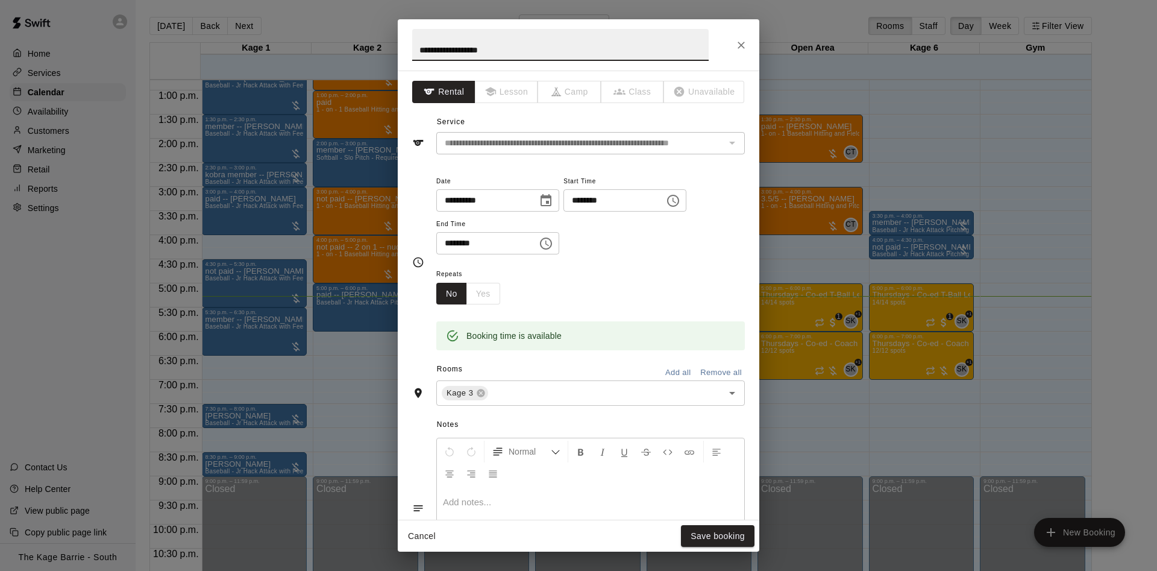
click at [414, 49] on input "**********" at bounding box center [560, 45] width 296 height 32
type input "**********"
click at [723, 536] on button "Save booking" at bounding box center [718, 536] width 74 height 22
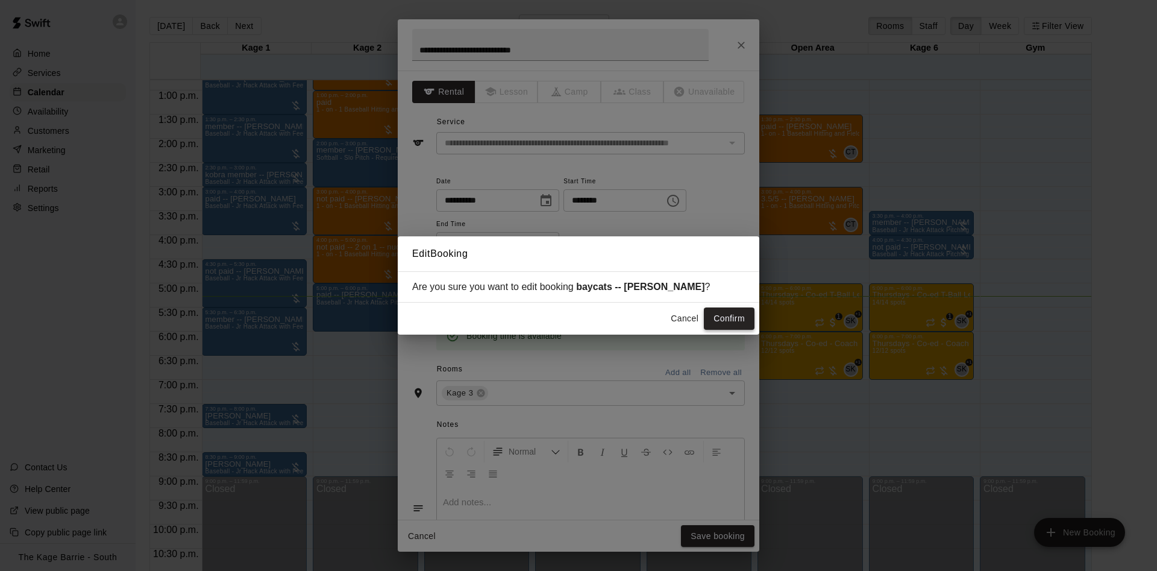
click at [709, 312] on button "Confirm" at bounding box center [729, 318] width 51 height 22
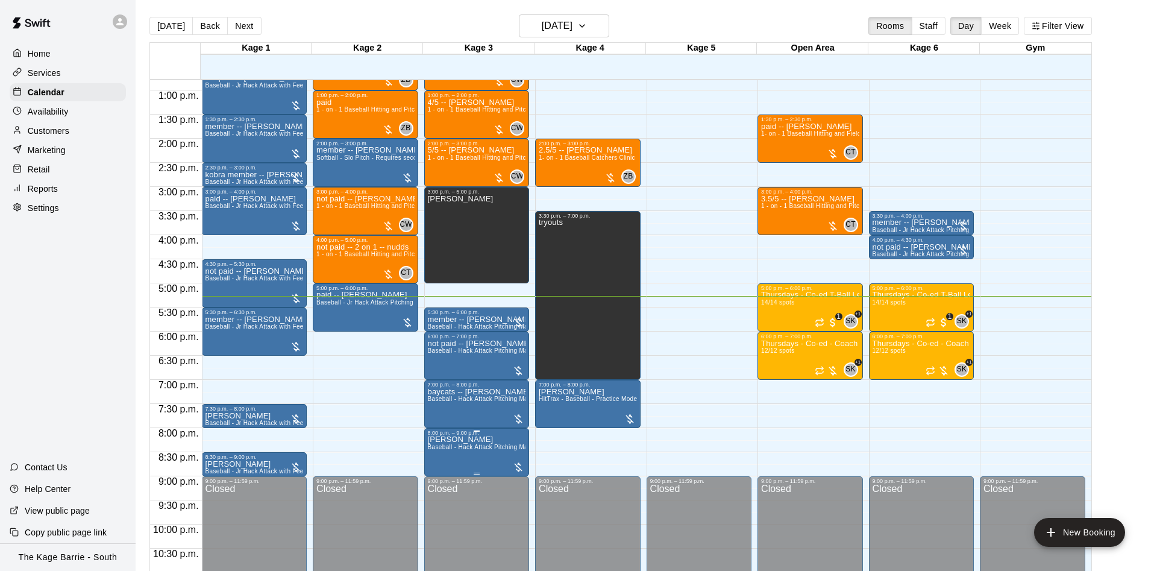
click at [439, 452] on icon "edit" at bounding box center [438, 450] width 14 height 14
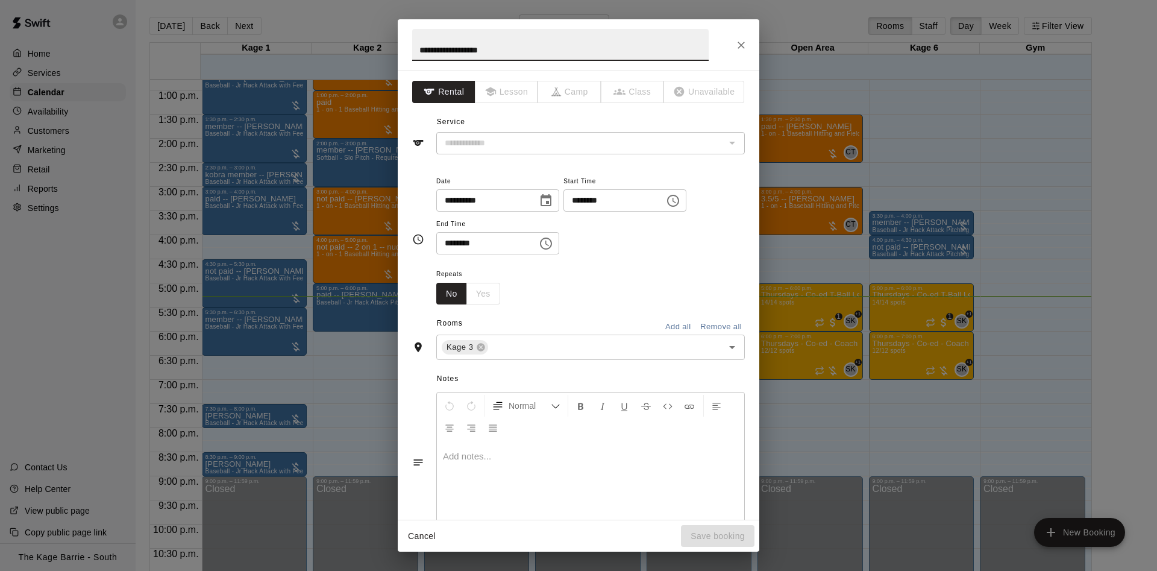
type input "**********"
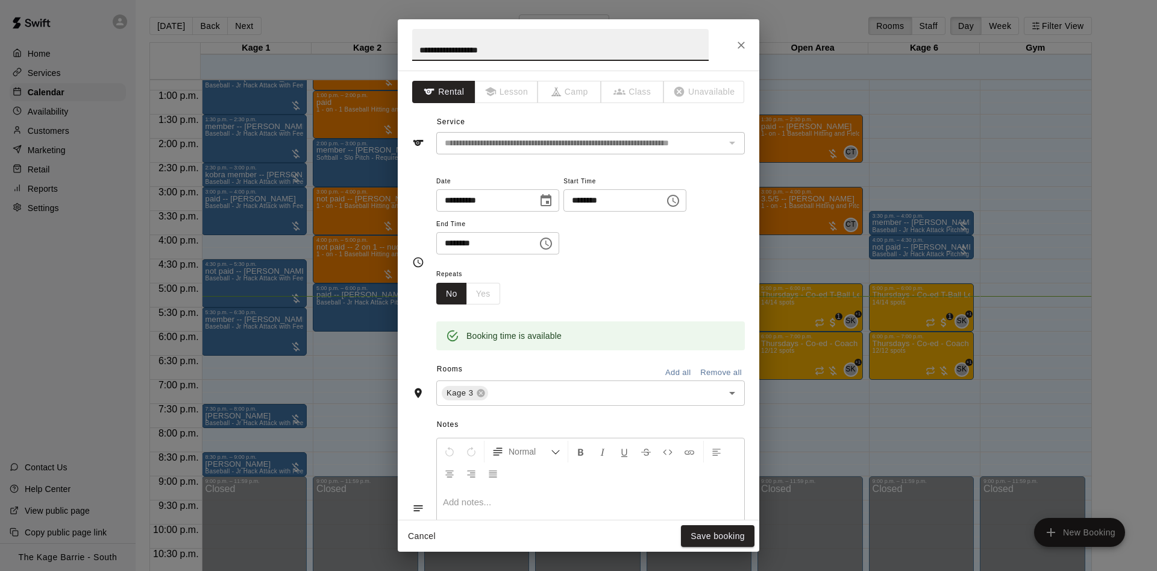
click at [422, 49] on input "**********" at bounding box center [560, 45] width 296 height 32
type input "**********"
click at [699, 538] on button "Save booking" at bounding box center [718, 536] width 74 height 22
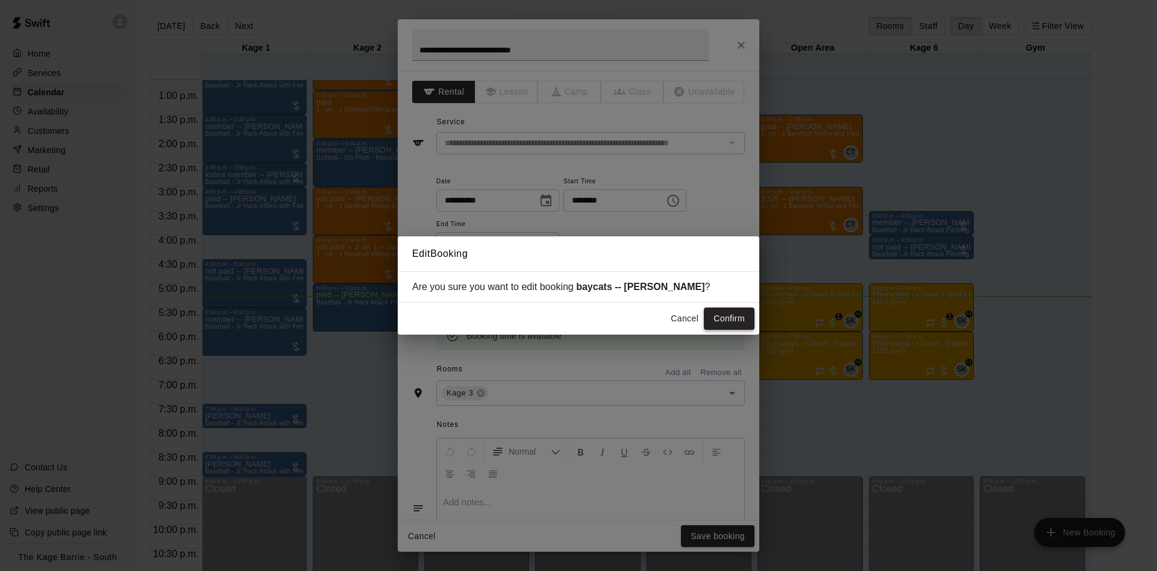
click at [725, 309] on button "Confirm" at bounding box center [729, 318] width 51 height 22
